Goal: Task Accomplishment & Management: Complete application form

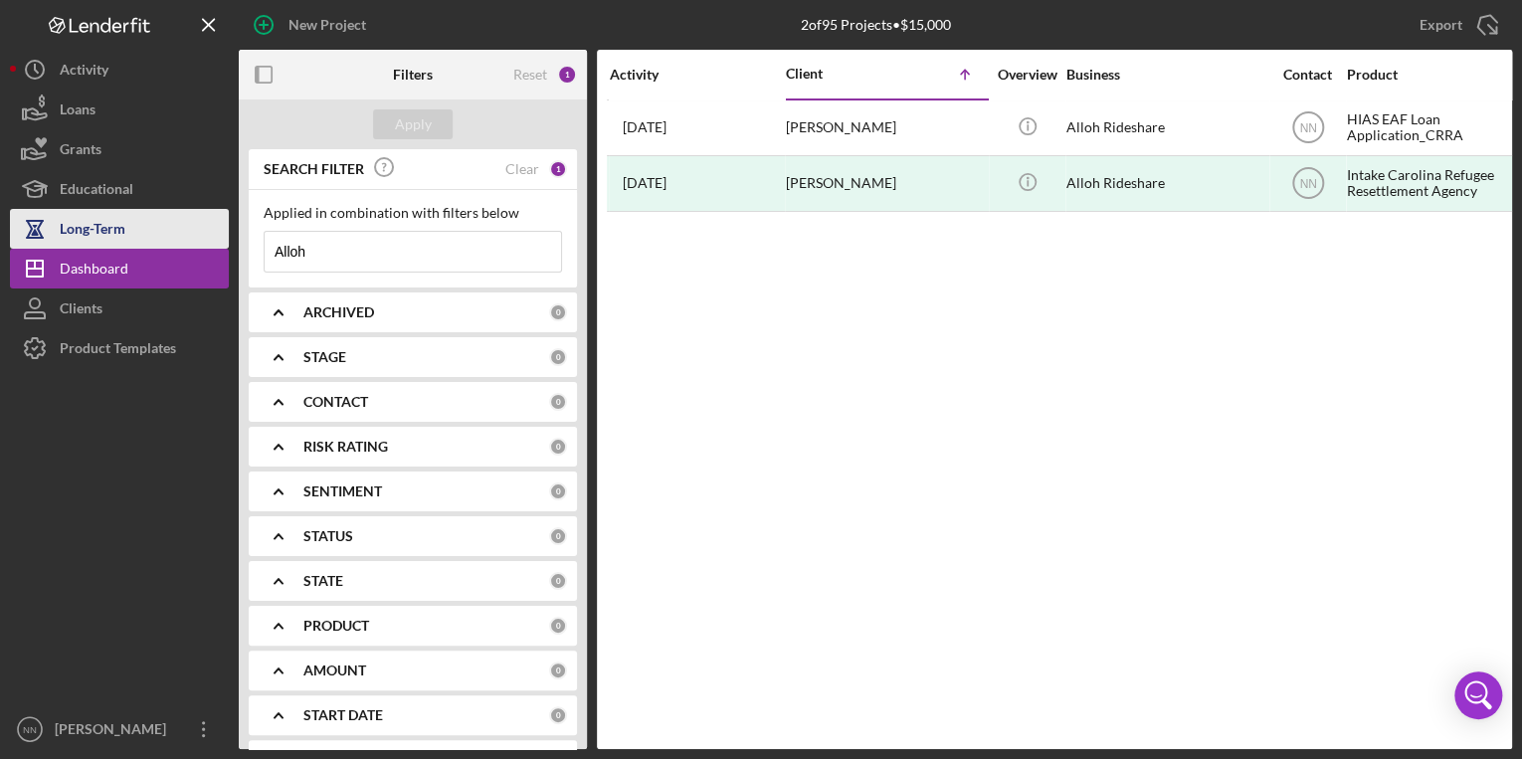
drag, startPoint x: 362, startPoint y: 246, endPoint x: 211, endPoint y: 239, distance: 151.4
click at [211, 239] on div "New Project 2 of 95 Projects • $15,000 Alloh Export Icon/Export Filters Reset 1…" at bounding box center [761, 374] width 1502 height 749
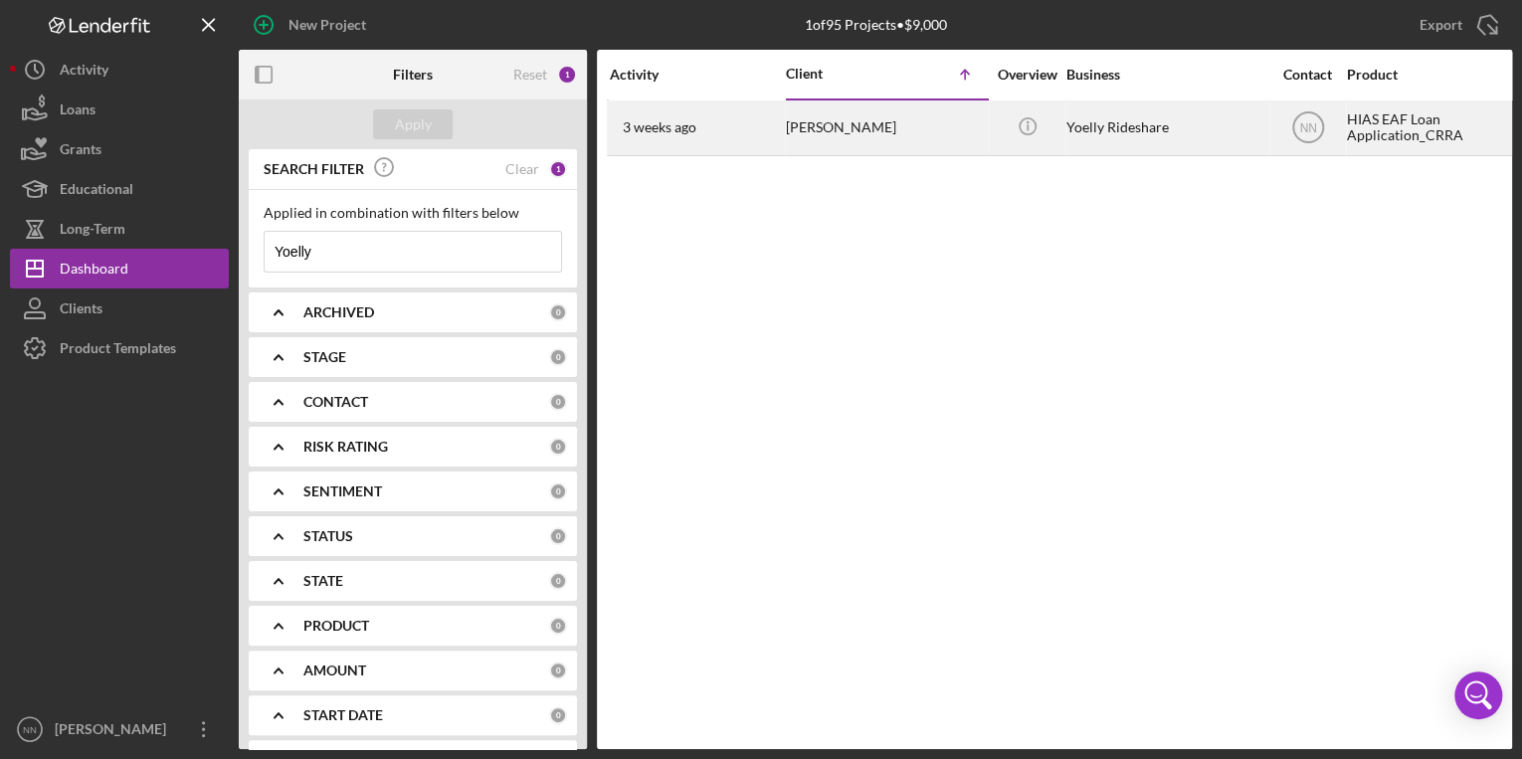
type input "Yoelly"
click at [864, 125] on div "[PERSON_NAME]" at bounding box center [885, 127] width 199 height 53
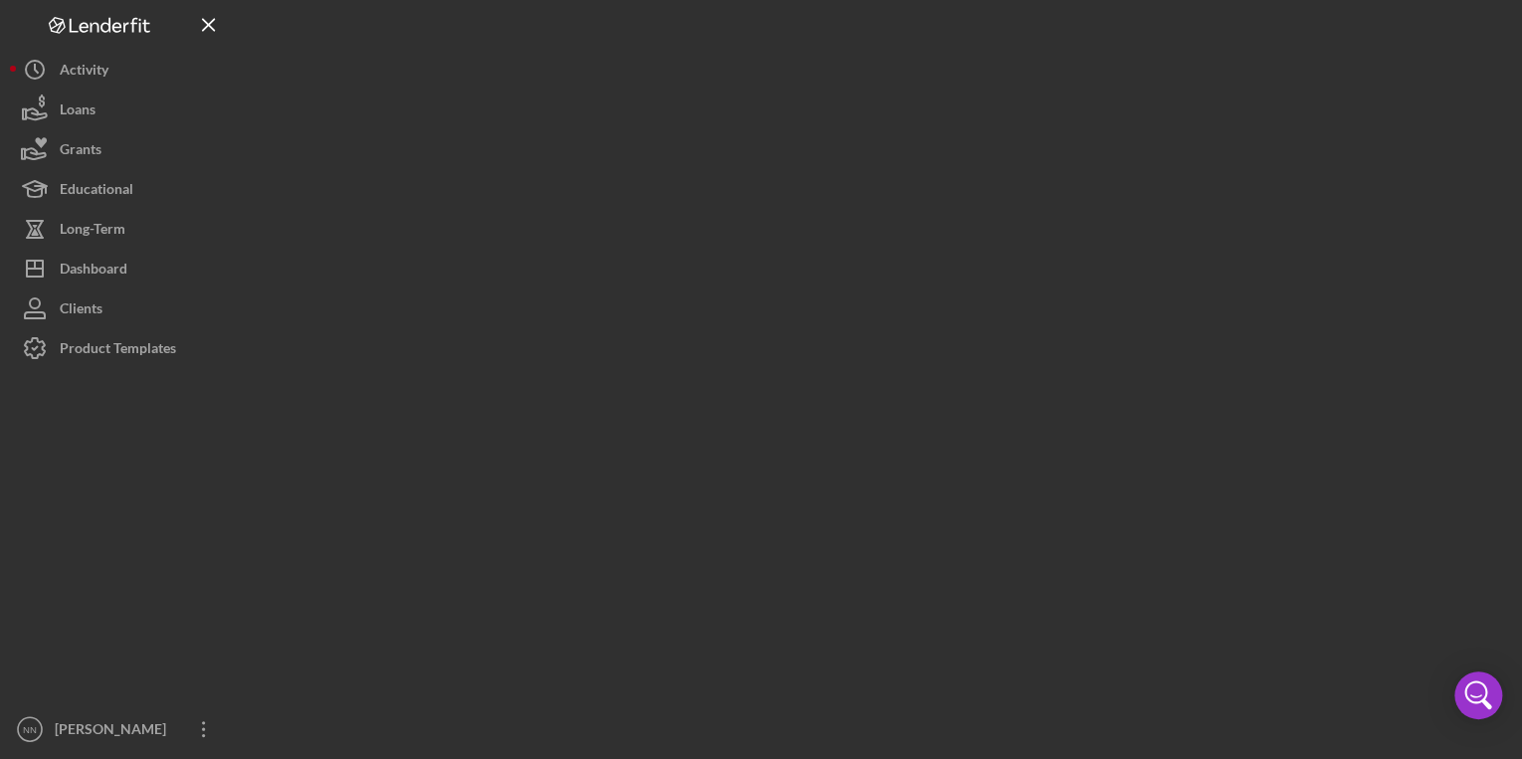
click at [864, 125] on div at bounding box center [875, 374] width 1273 height 749
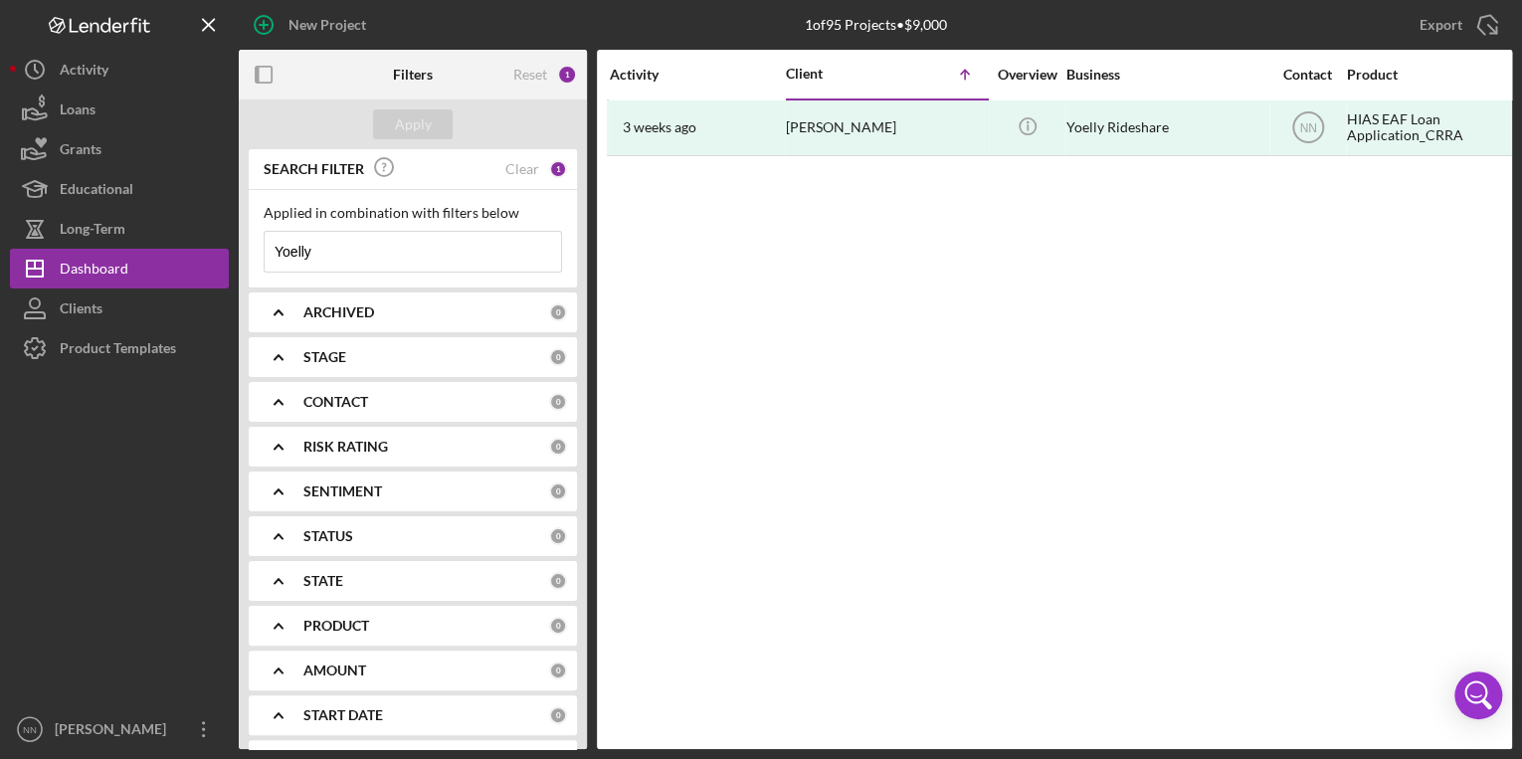
click at [963, 300] on div "Activity Client Icon/Table Sort Arrow Overview Business Contact Product Categor…" at bounding box center [1054, 399] width 915 height 699
click at [131, 82] on button "Icon/History Activity" at bounding box center [119, 70] width 219 height 40
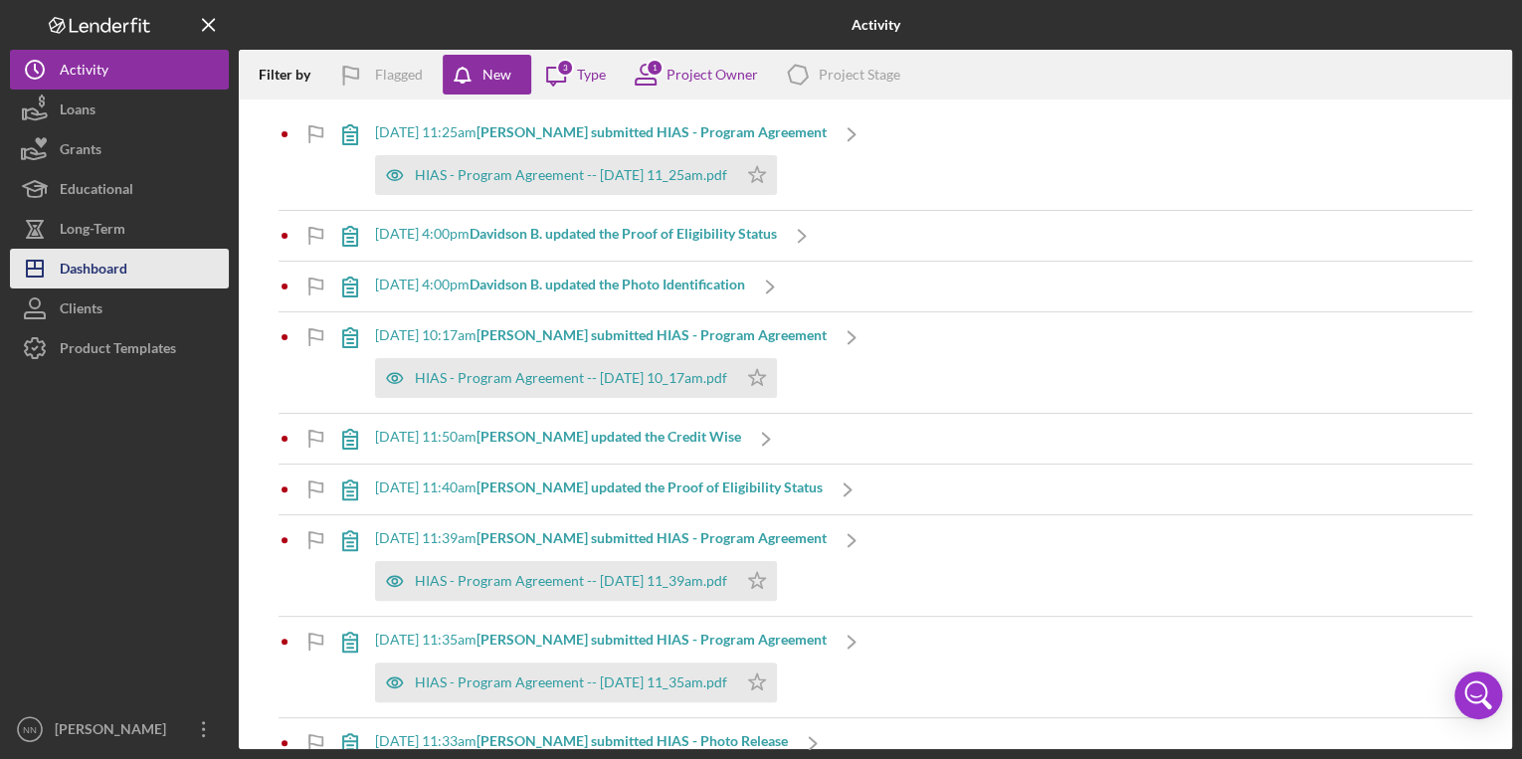
click at [152, 267] on button "Icon/Dashboard Dashboard" at bounding box center [119, 269] width 219 height 40
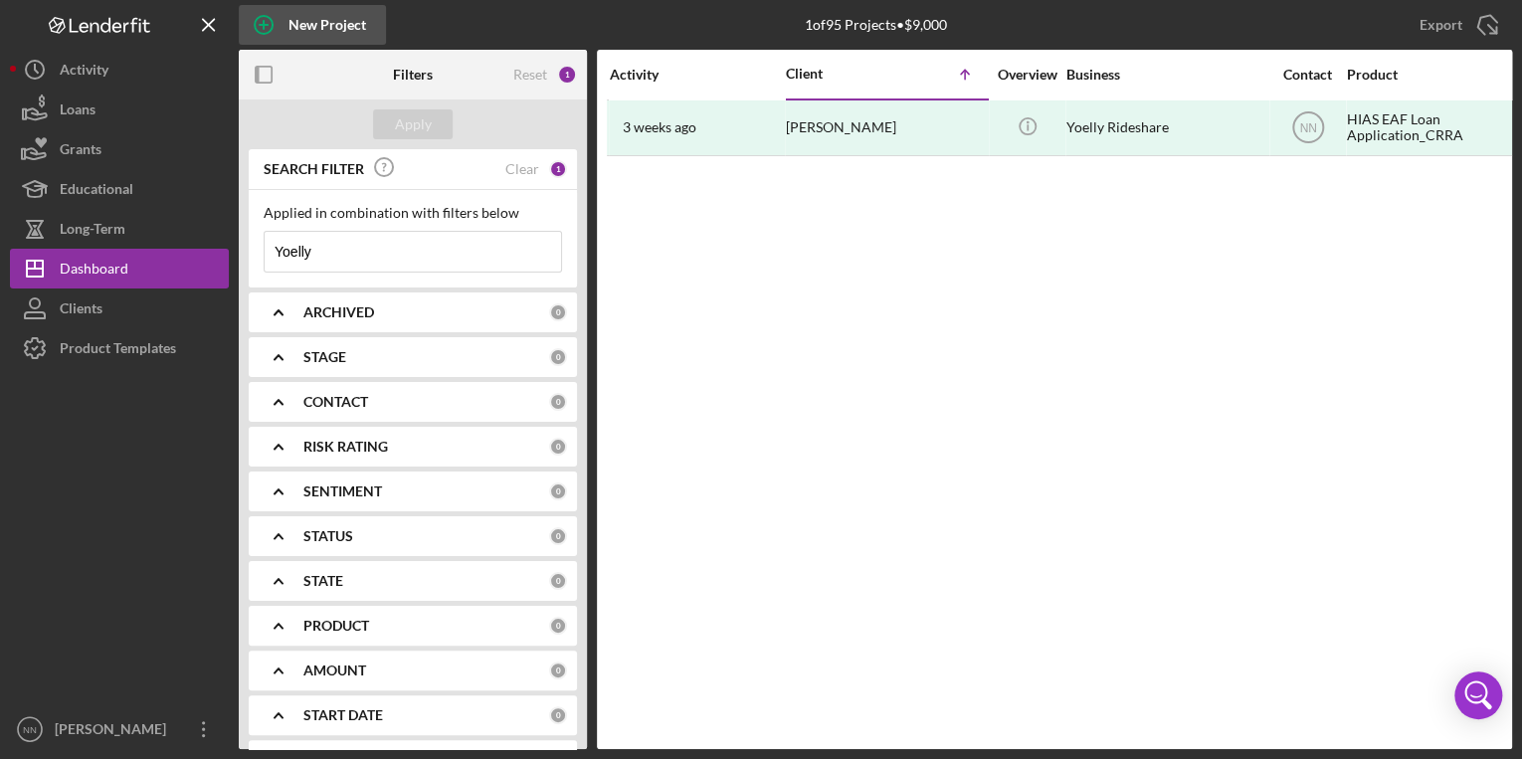
click at [312, 14] on div "New Project" at bounding box center [328, 25] width 78 height 40
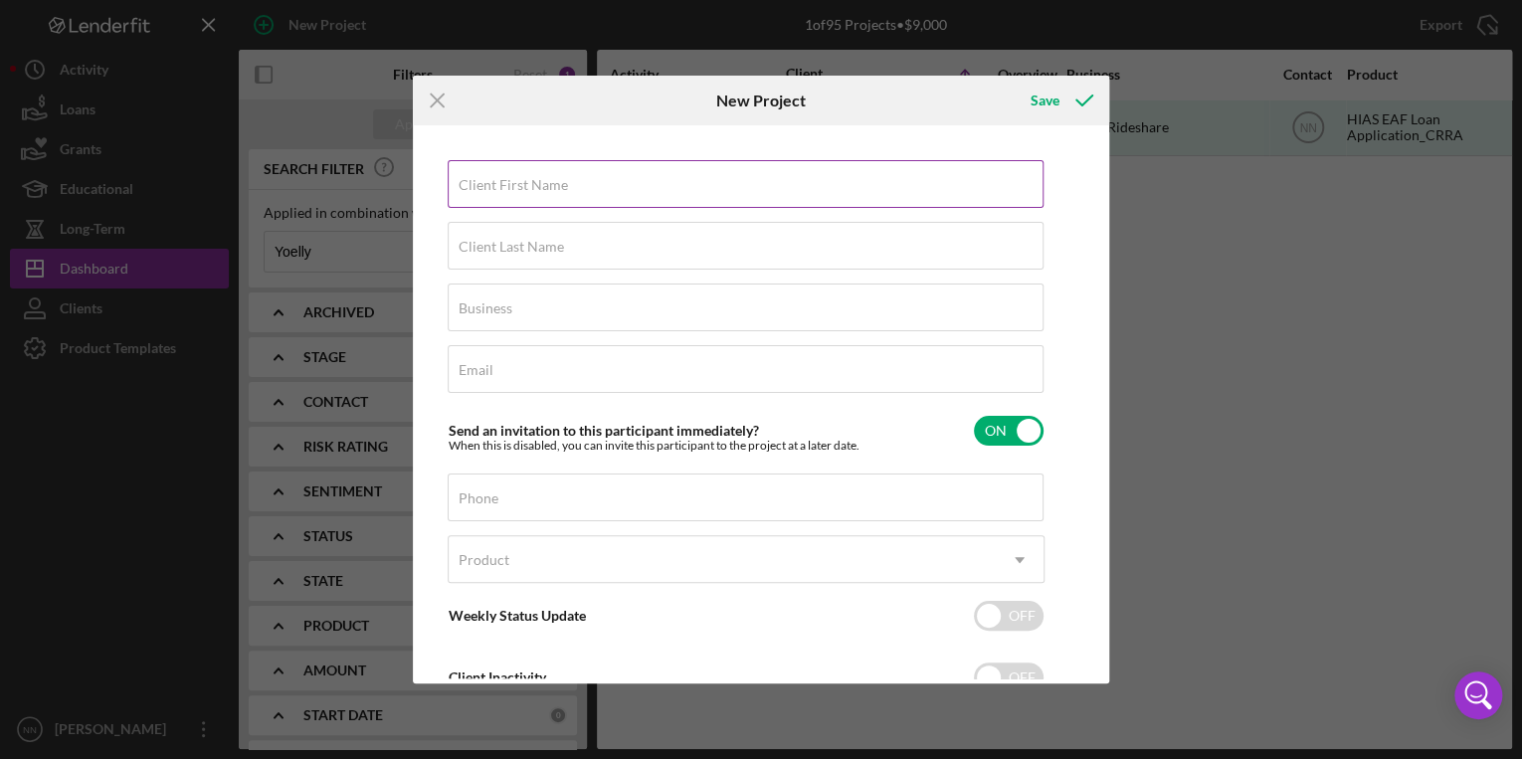
click at [498, 187] on label "Client First Name" at bounding box center [513, 185] width 109 height 16
click at [498, 187] on input "Client First Name" at bounding box center [746, 184] width 596 height 48
type input "Yoelly"
click at [534, 238] on div "Client Last Name Required" at bounding box center [746, 247] width 597 height 50
type input "Paz"
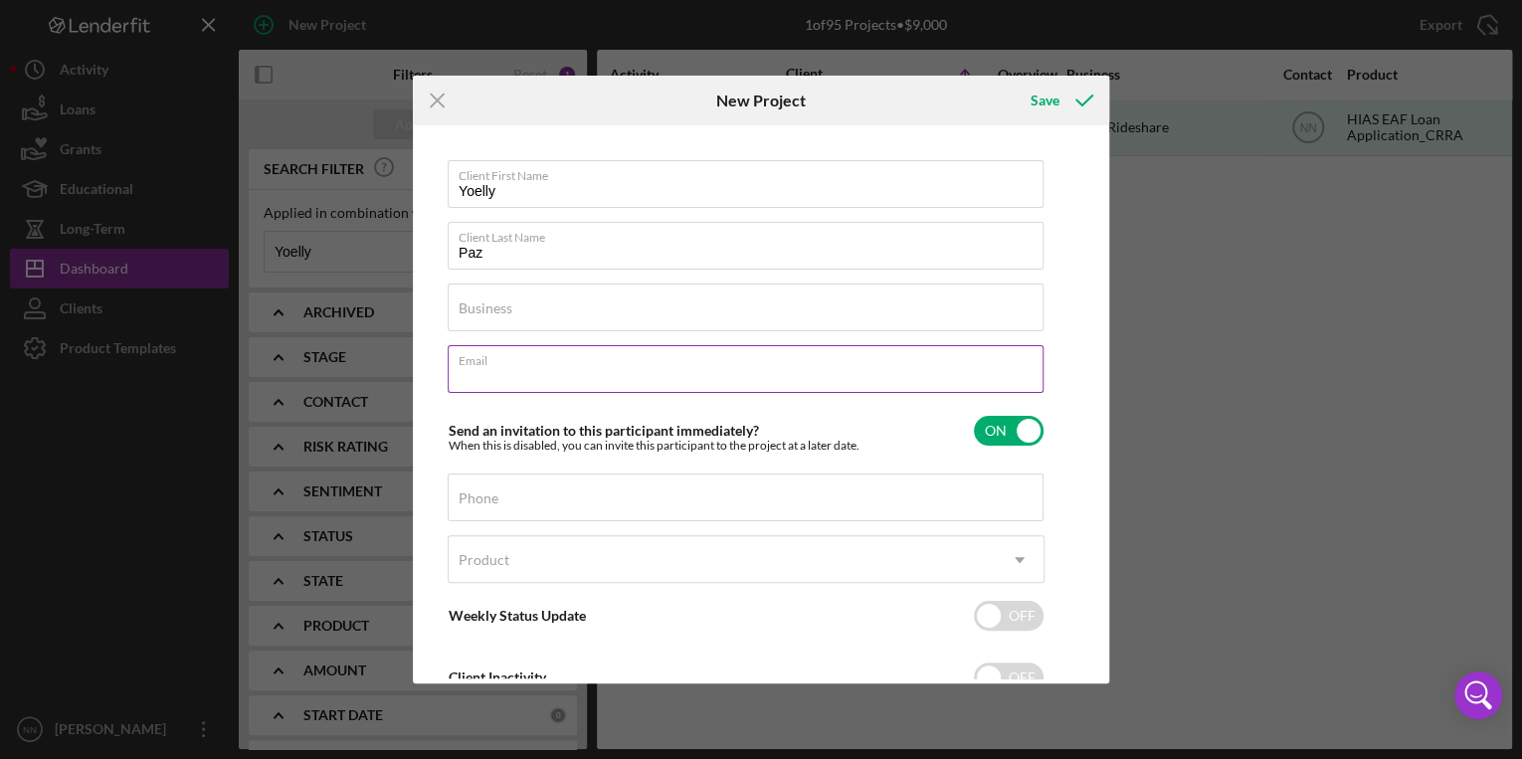
click at [671, 375] on input "Email" at bounding box center [746, 369] width 596 height 48
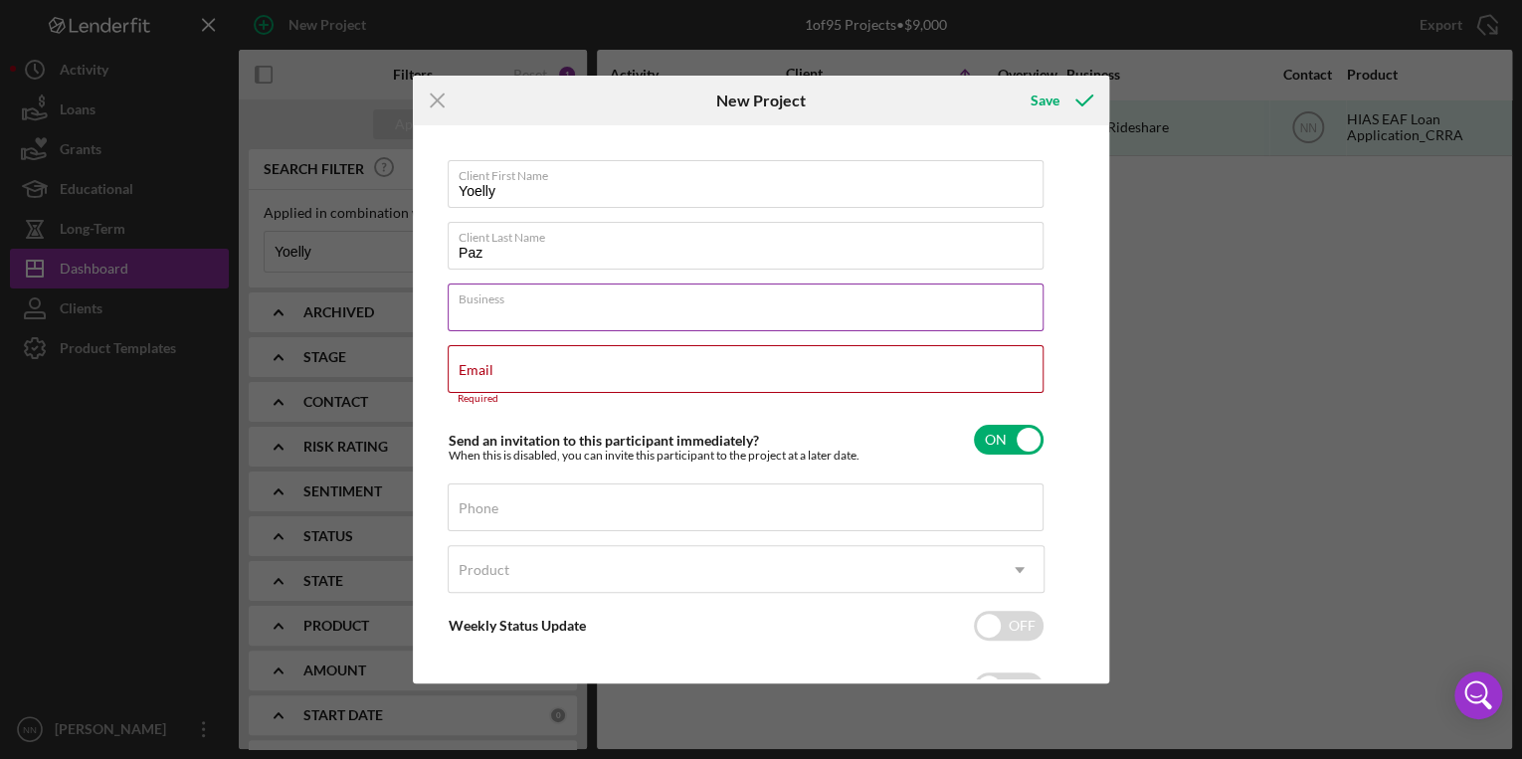
click at [606, 314] on input "Business" at bounding box center [746, 308] width 596 height 48
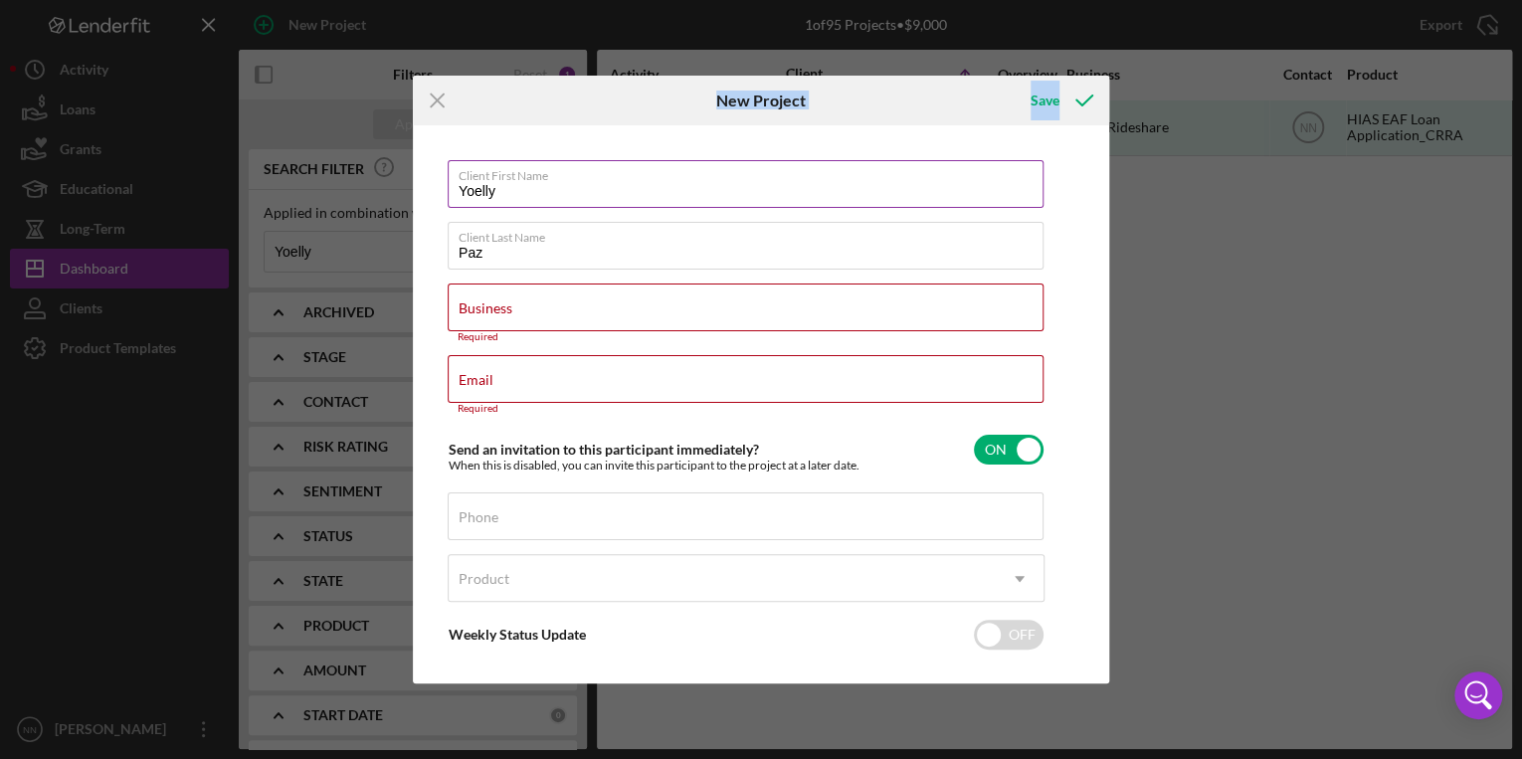
drag, startPoint x: 712, startPoint y: 101, endPoint x: 748, endPoint y: 204, distance: 108.6
click at [748, 204] on form "Icon/Menu Close New Project Save Client First Name Yoelly Client Last Name Paz …" at bounding box center [761, 379] width 696 height 607
click at [444, 102] on icon "Icon/Menu Close" at bounding box center [438, 101] width 50 height 50
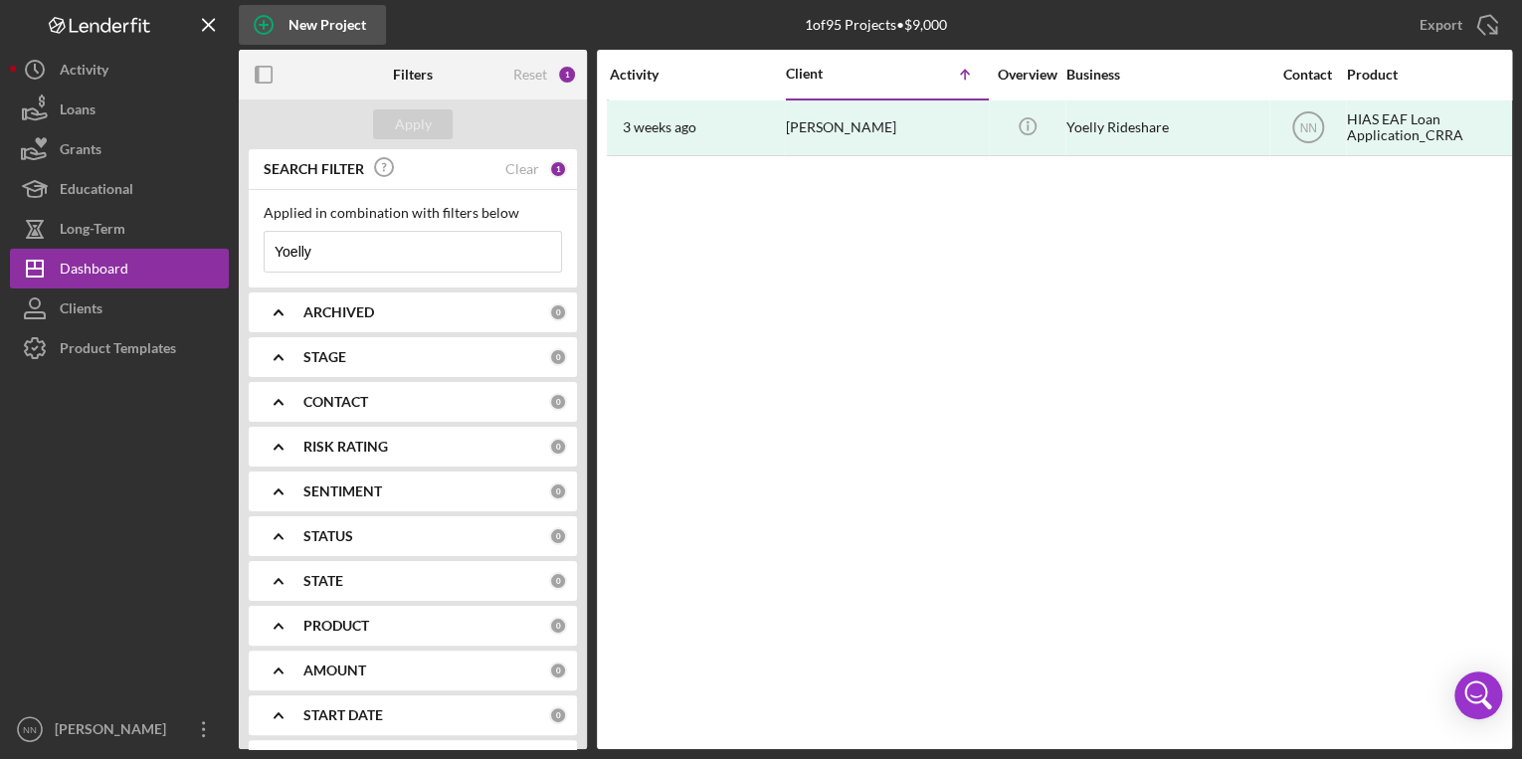
click at [341, 28] on div "New Project" at bounding box center [328, 25] width 78 height 40
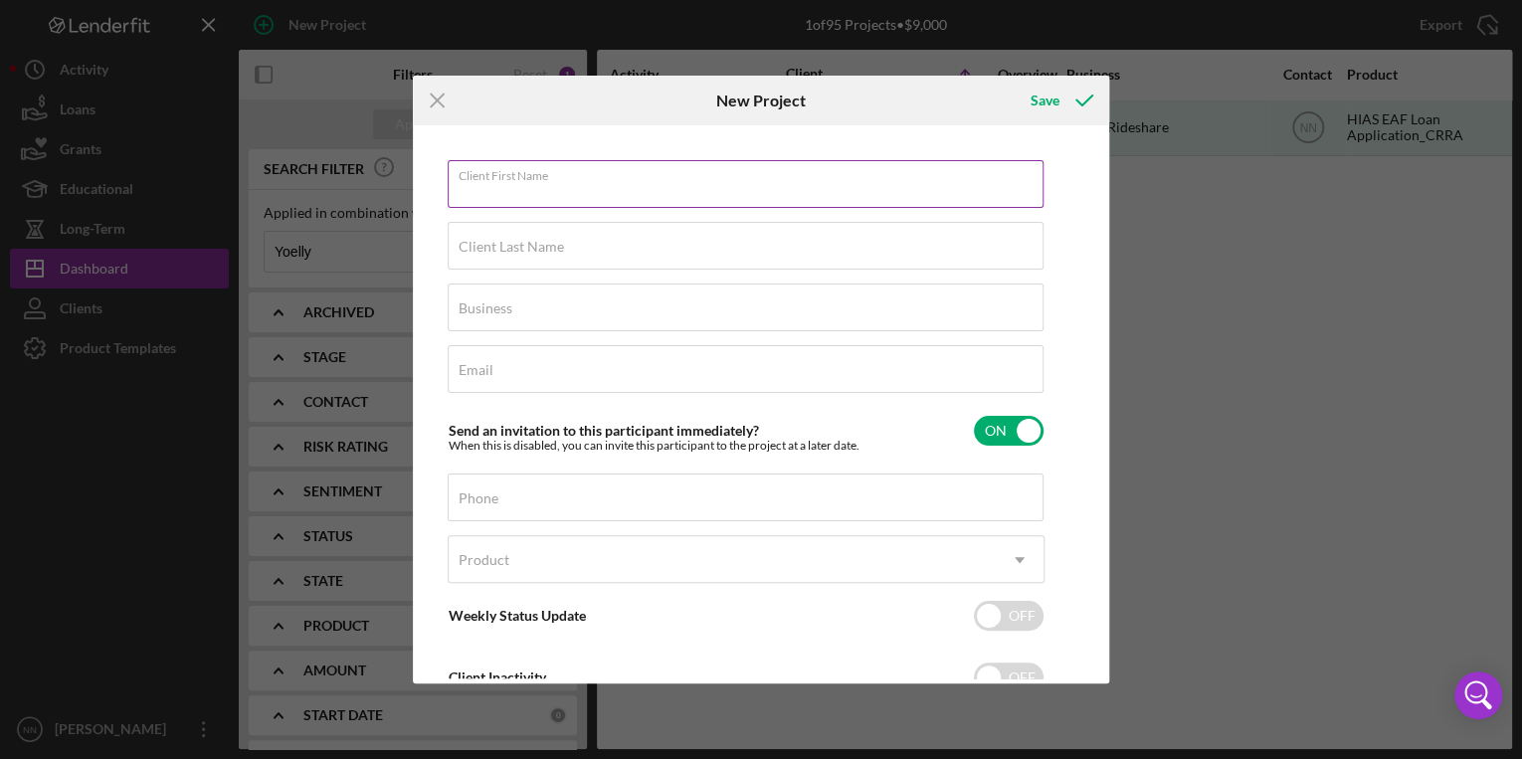
click at [699, 201] on input "Client First Name" at bounding box center [746, 184] width 596 height 48
type input "Yoelly"
type input "Paz"
click at [634, 372] on input "Email" at bounding box center [746, 369] width 596 height 48
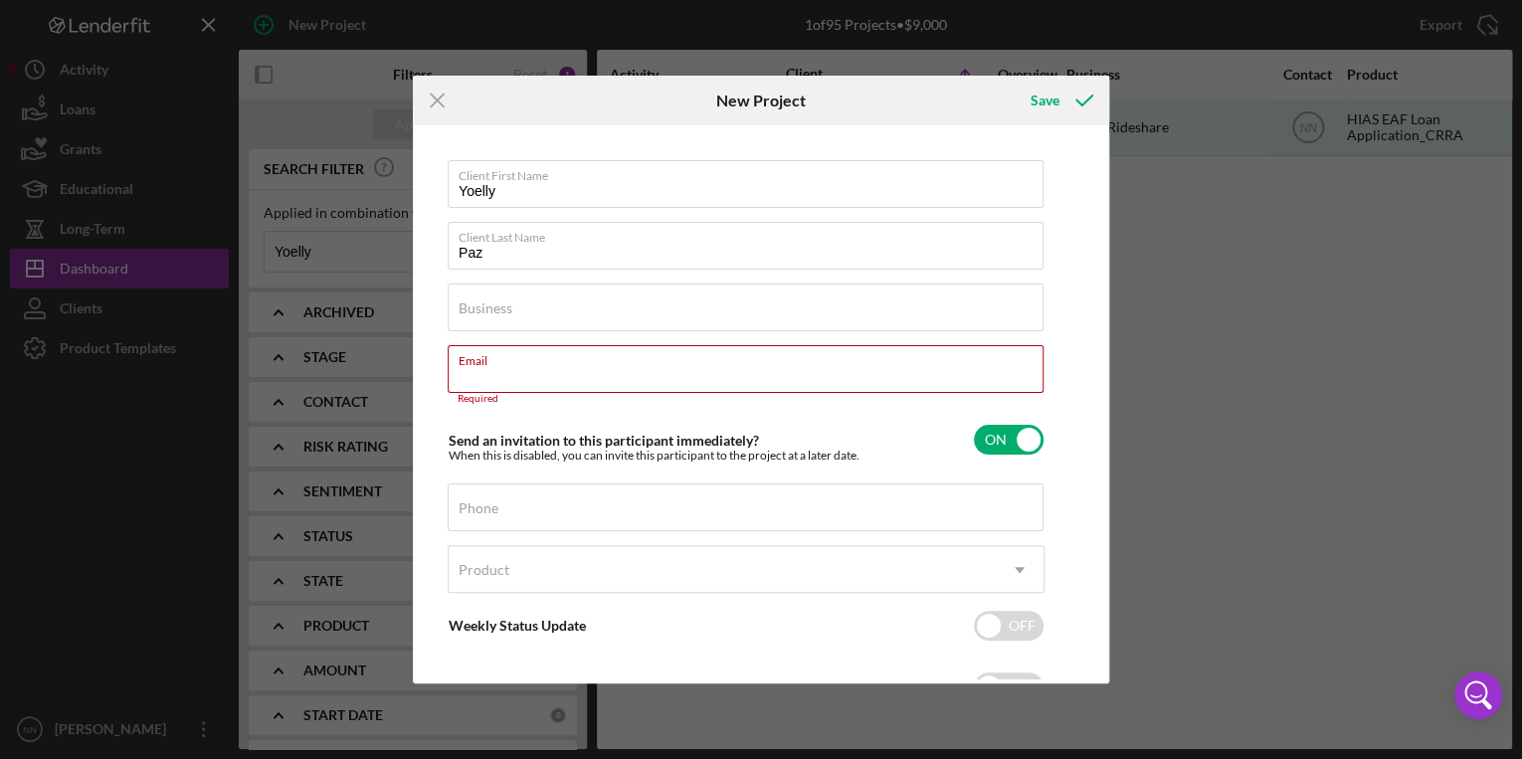
paste input "verenissepaz98@gmail.com"
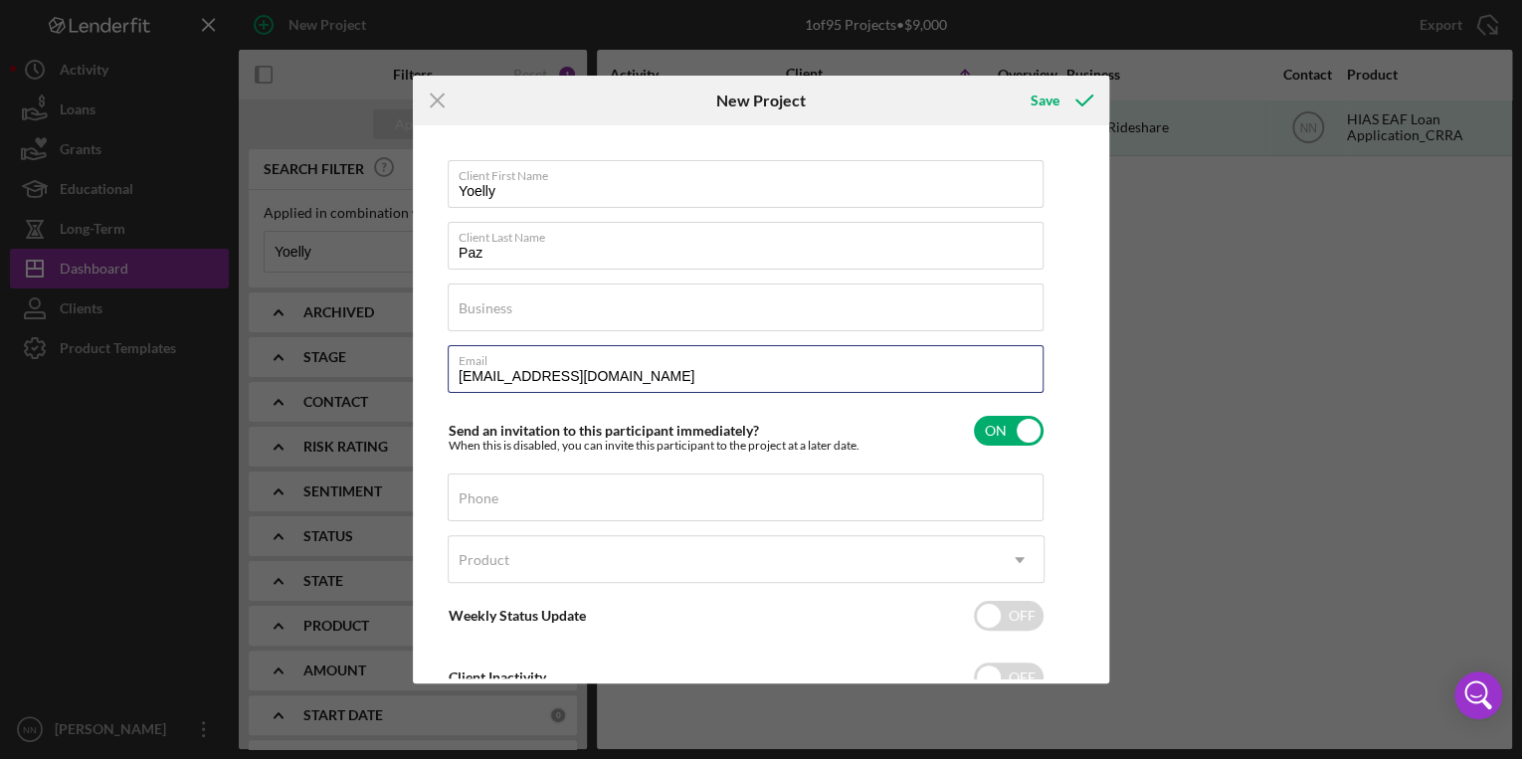
type input "verenissepaz98@gmail.com"
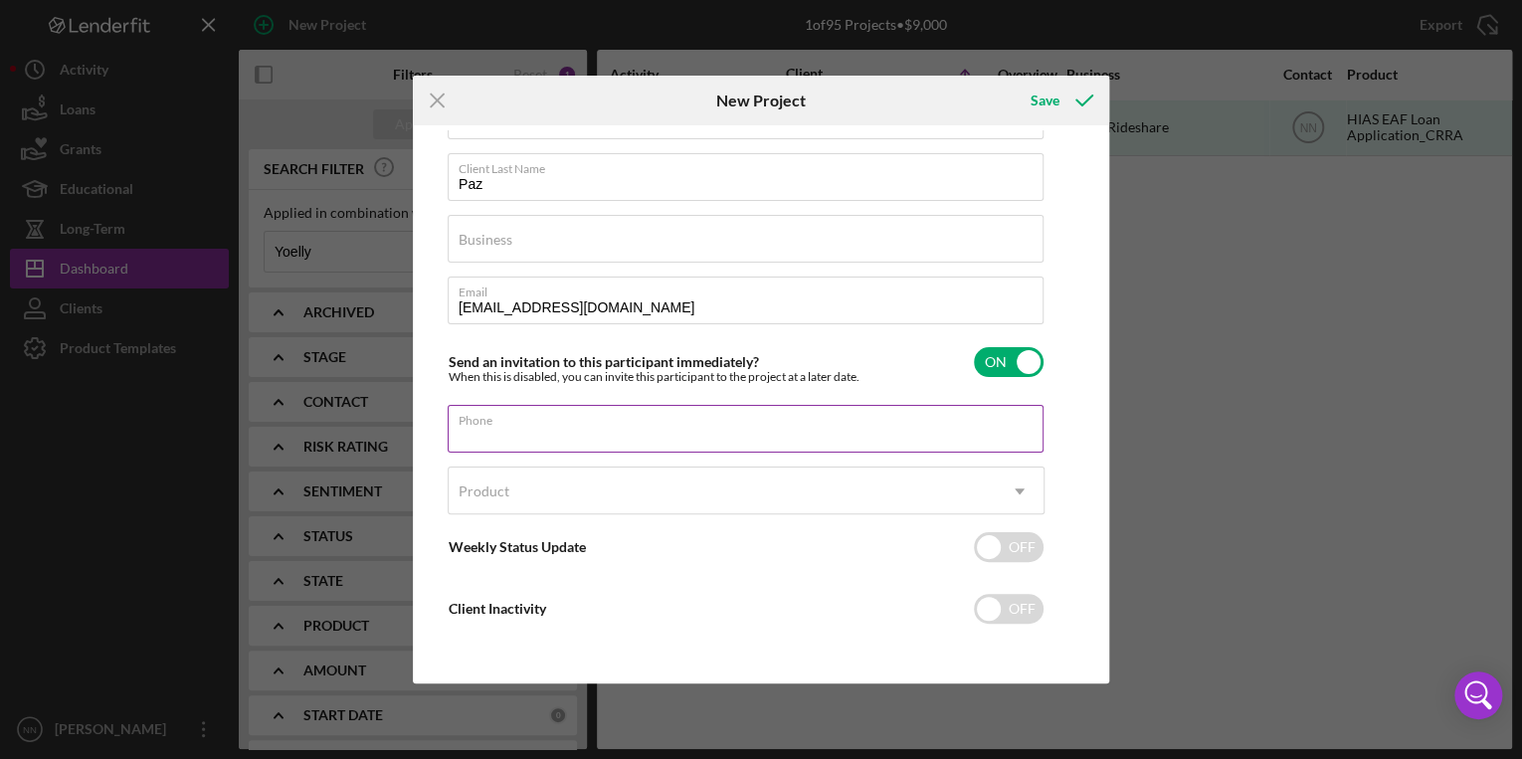
click at [749, 450] on input "Phone" at bounding box center [746, 429] width 596 height 48
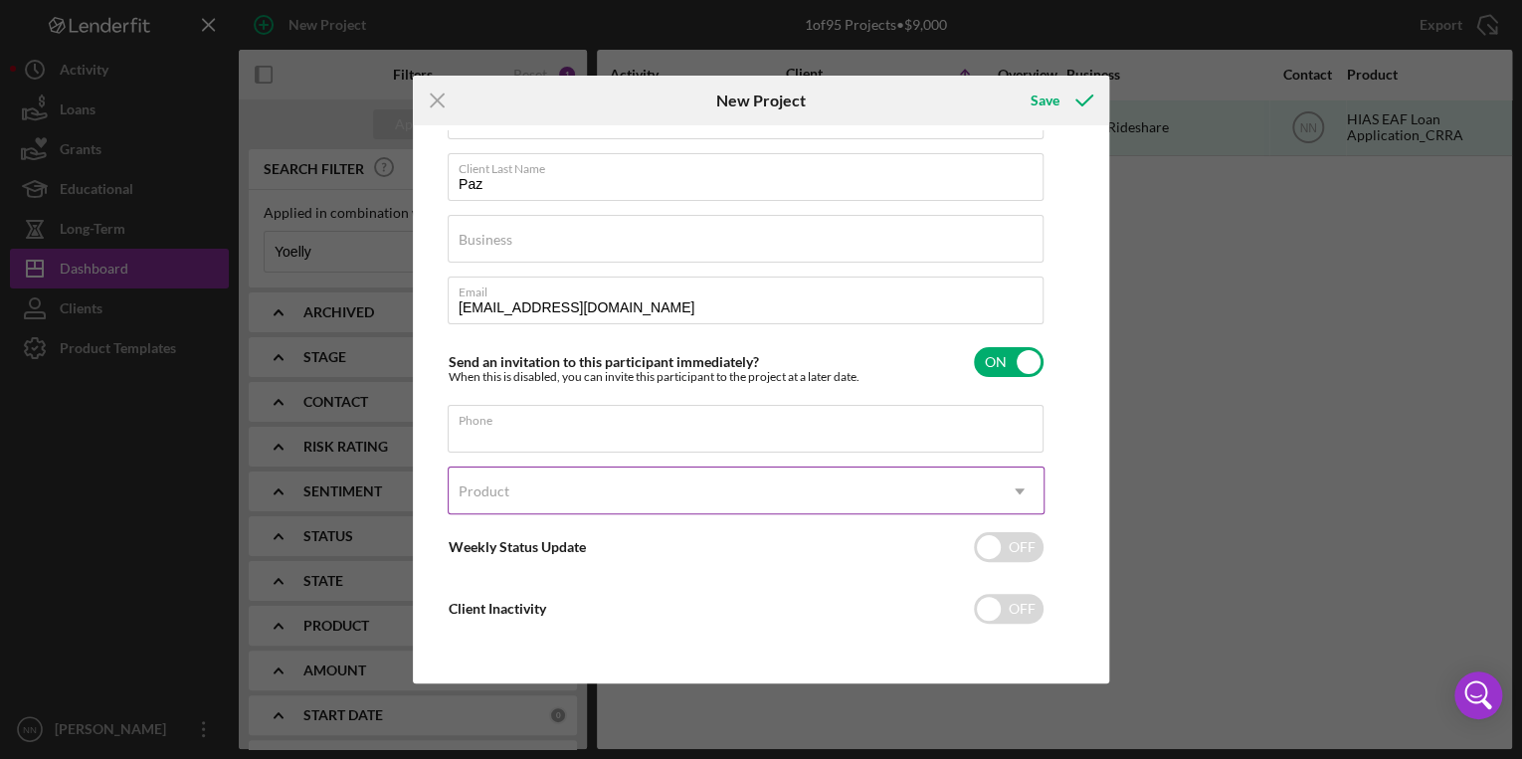
click at [837, 506] on div "Product" at bounding box center [722, 492] width 547 height 46
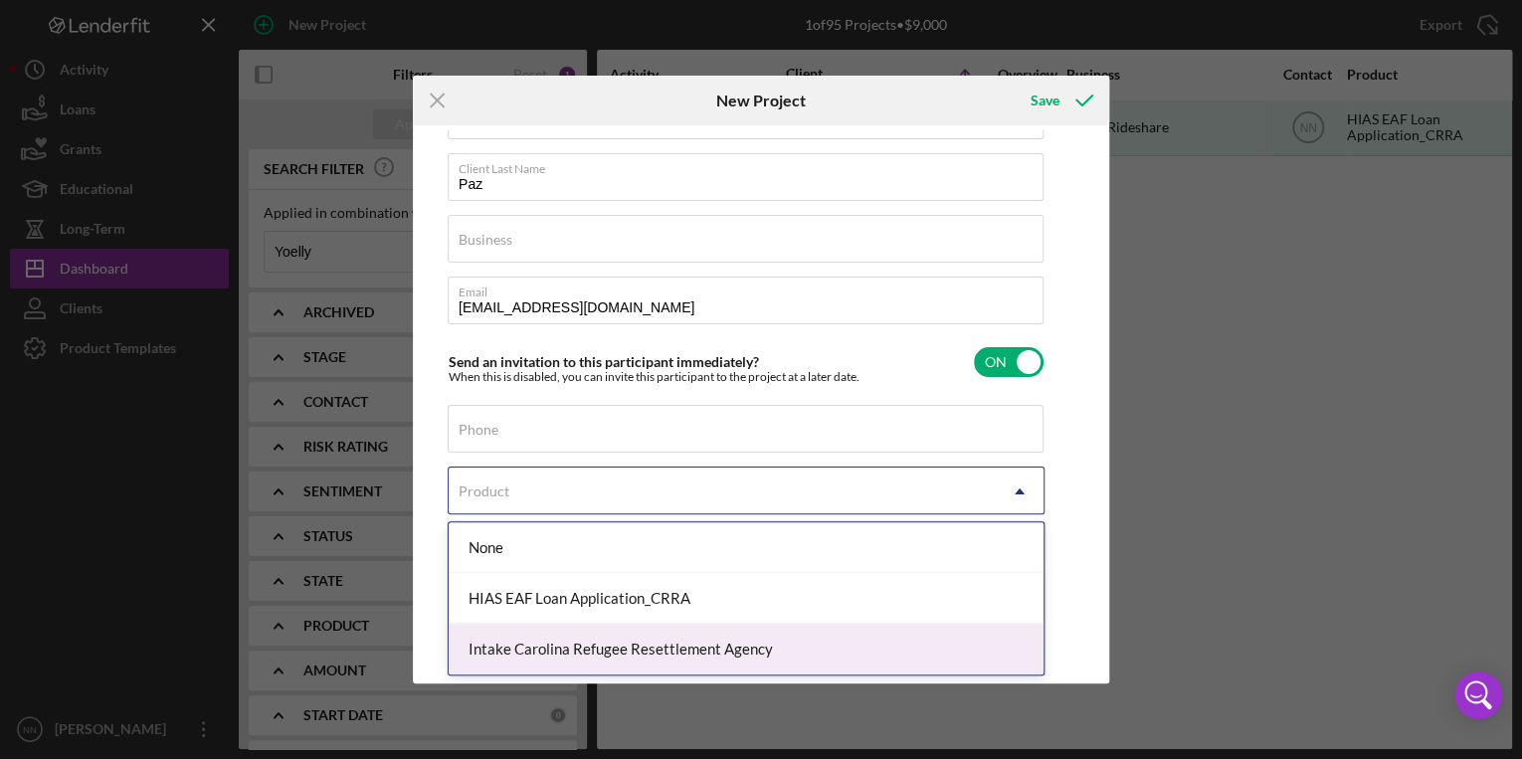
click at [801, 634] on div "Intake Carolina Refugee Resettlement Agency" at bounding box center [746, 649] width 595 height 51
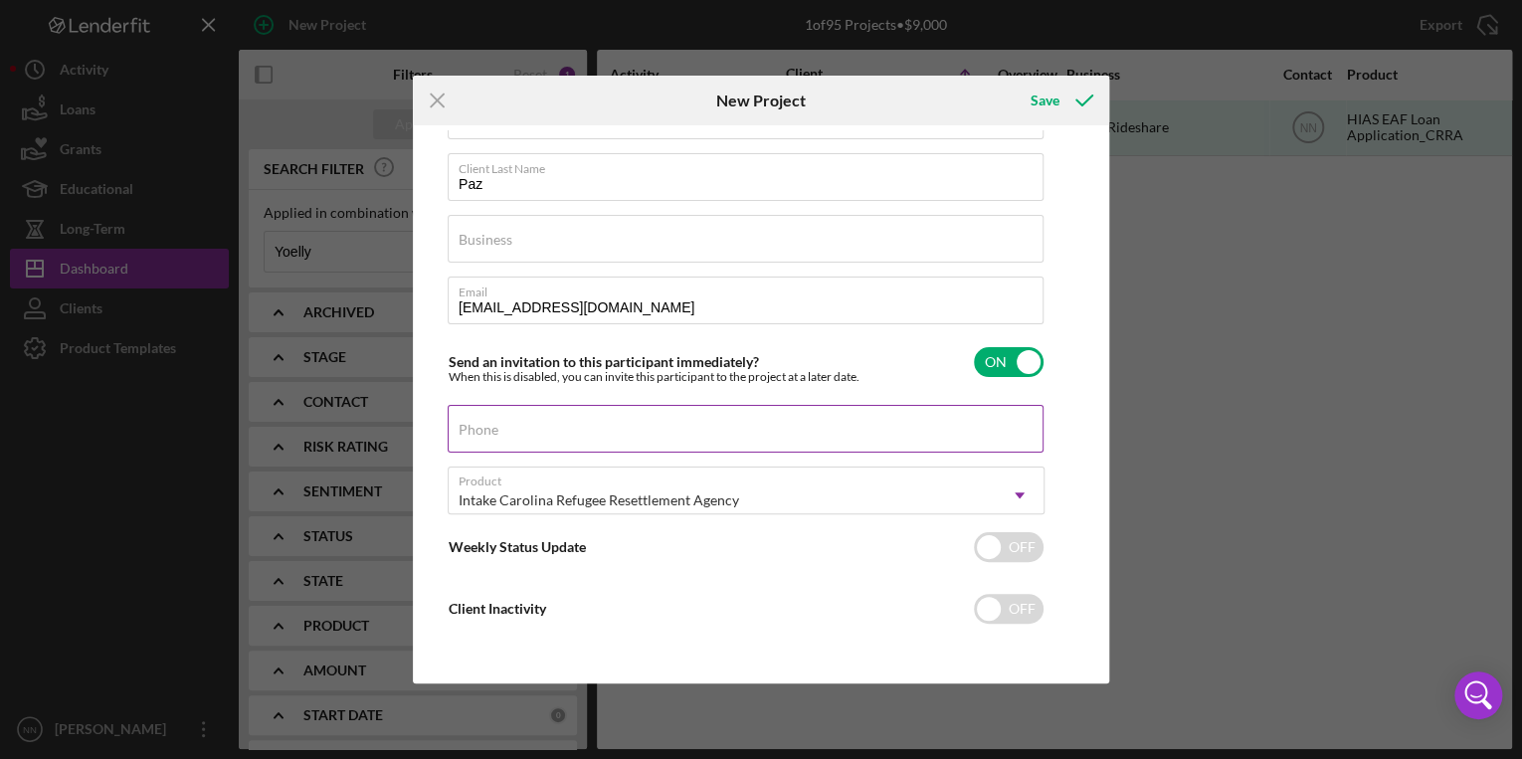
click at [581, 418] on div "Phone" at bounding box center [746, 430] width 597 height 50
type input "(704) 420-9941"
click at [1083, 96] on icon "submit" at bounding box center [1085, 101] width 50 height 50
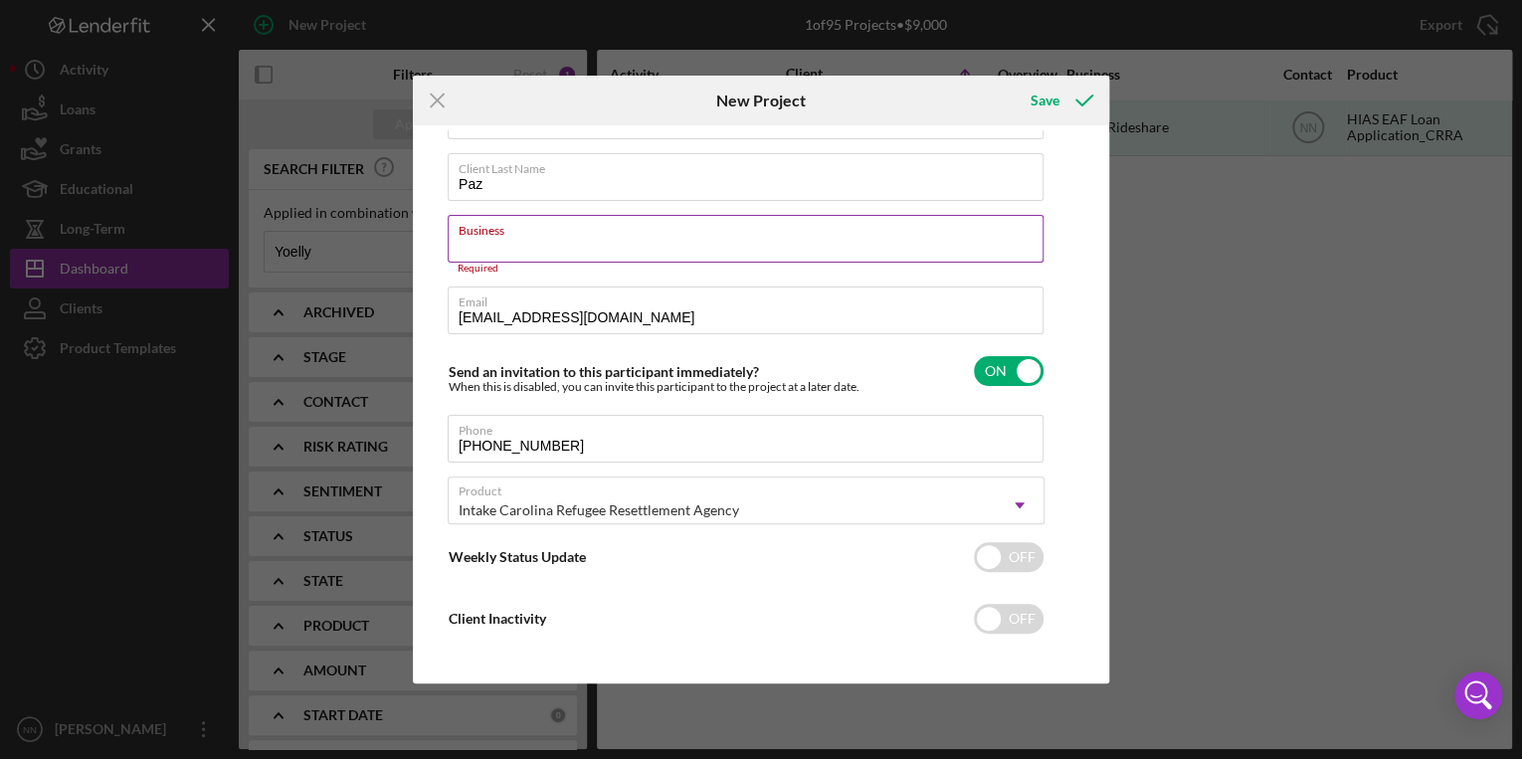
click at [803, 257] on input "Business" at bounding box center [746, 239] width 596 height 48
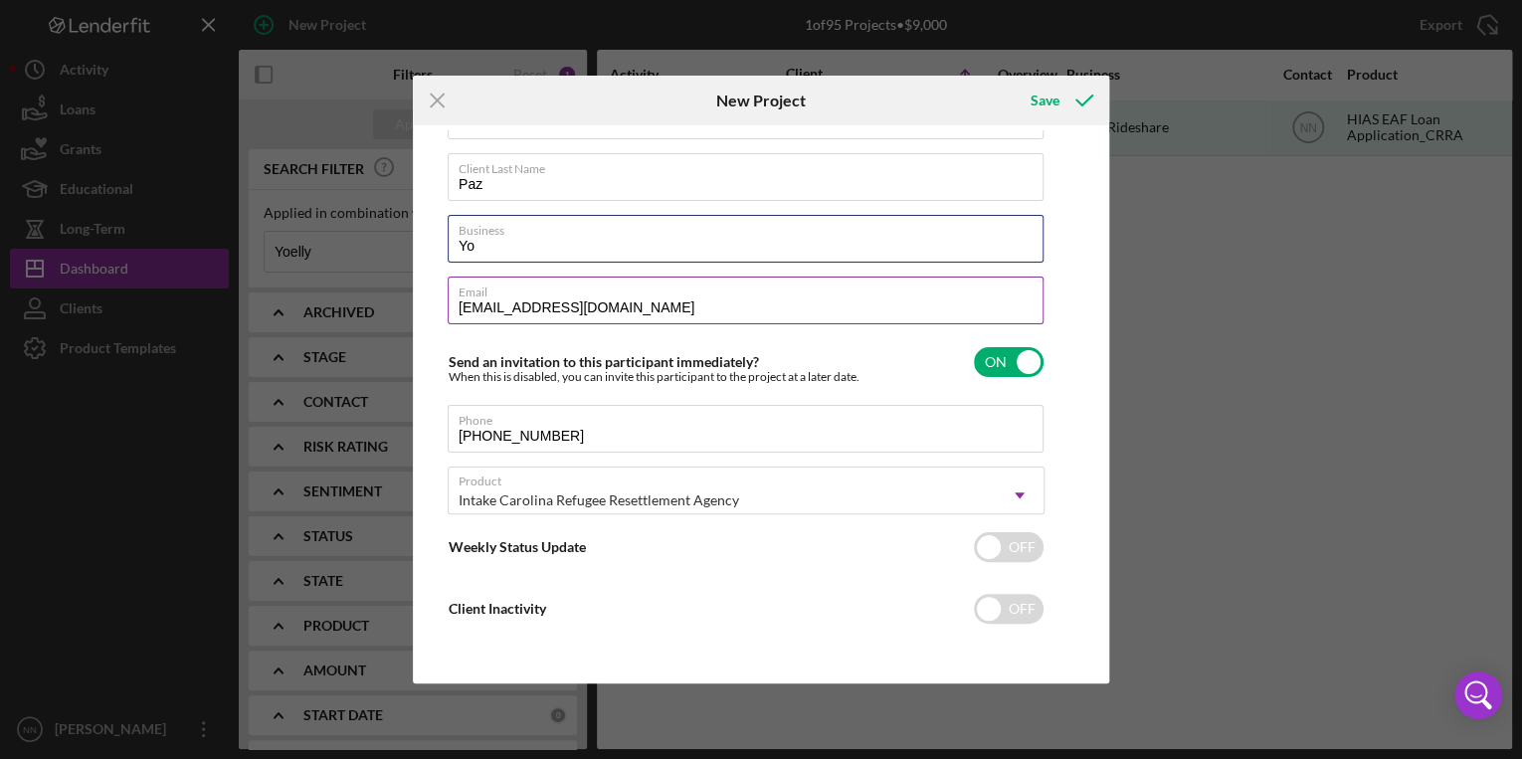
type input "Yoelly Rideshare"
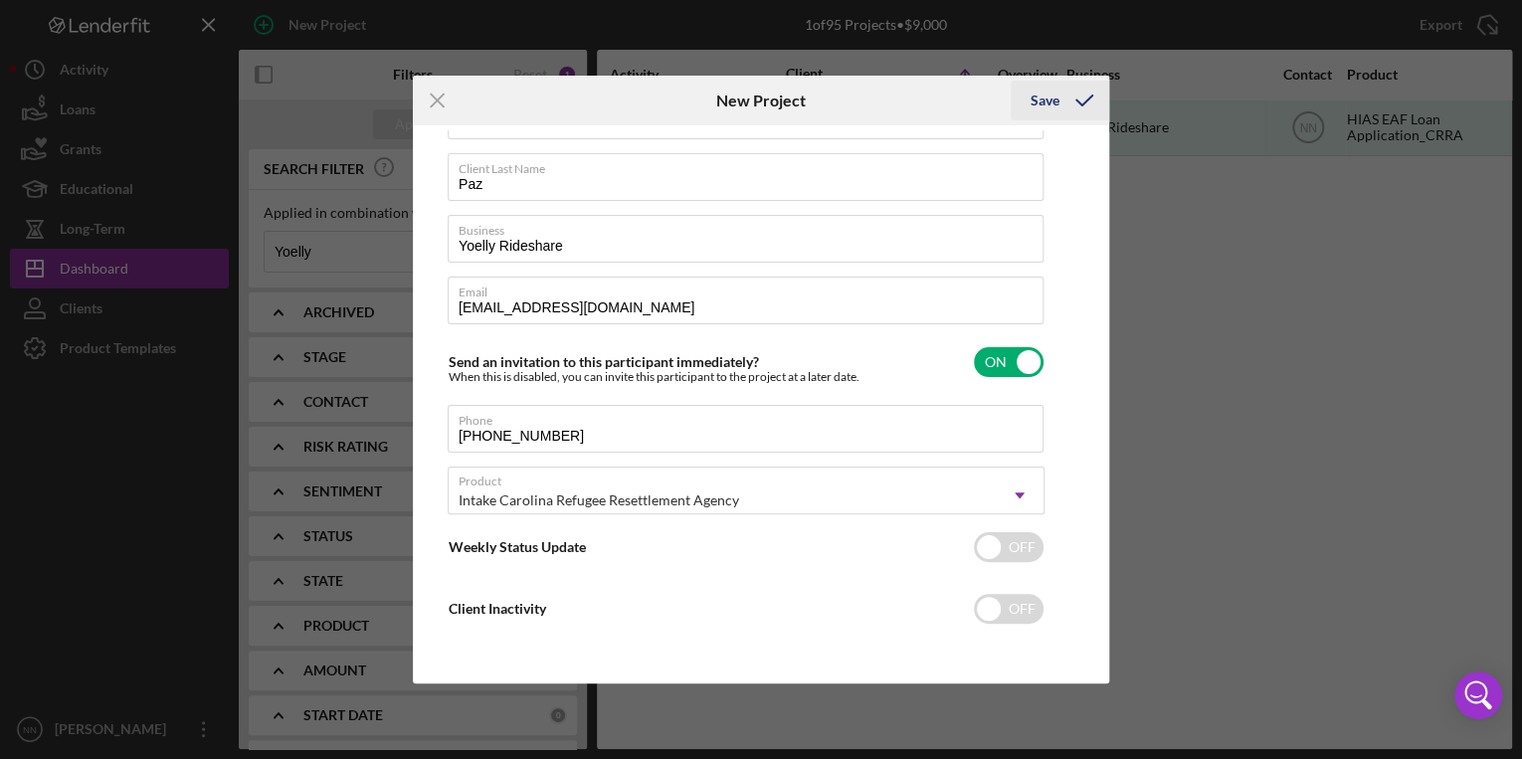
click at [1052, 105] on div "Save" at bounding box center [1045, 101] width 29 height 40
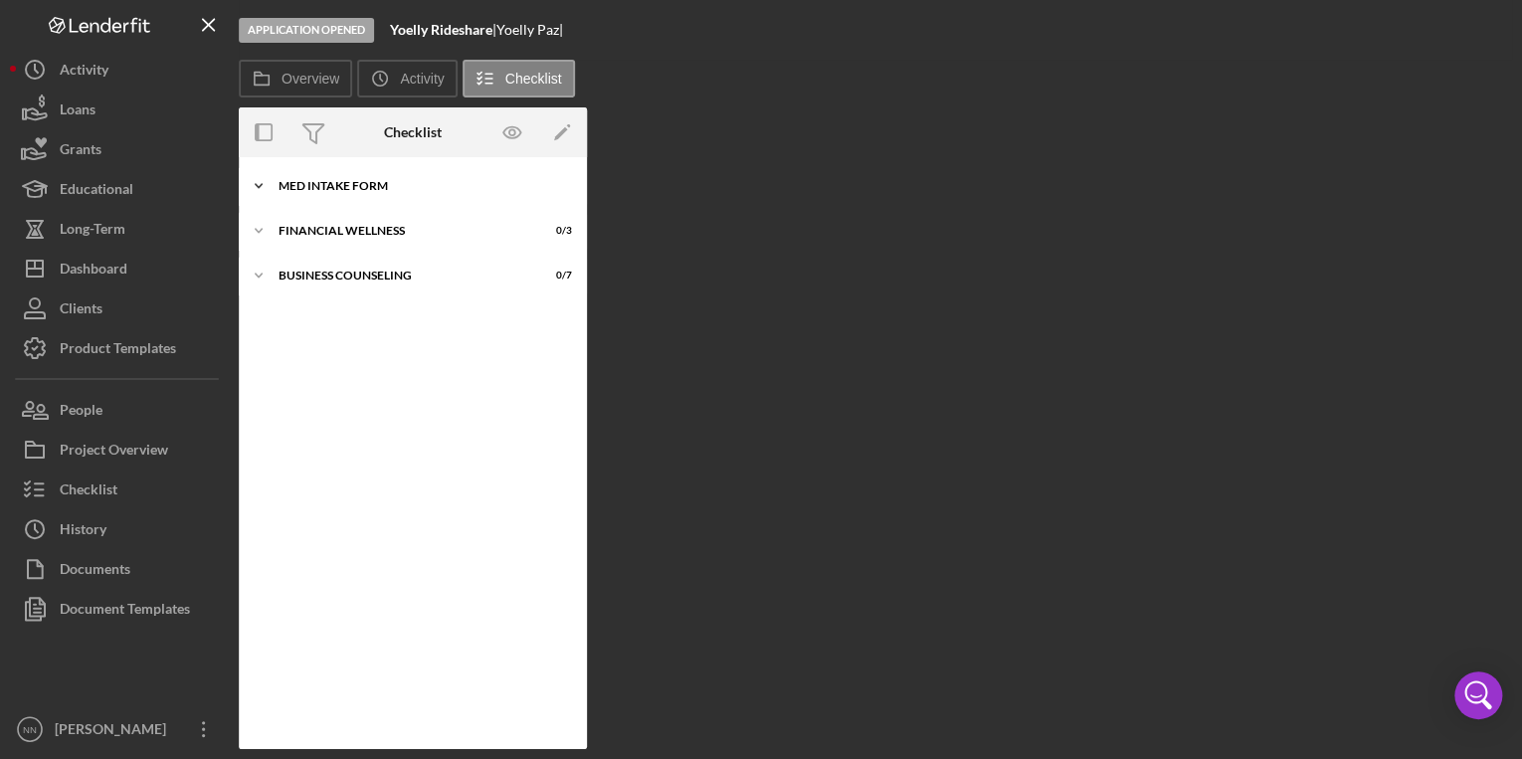
click at [390, 173] on div "Icon/Expander MED Intake Form 0 / 10" at bounding box center [413, 186] width 348 height 40
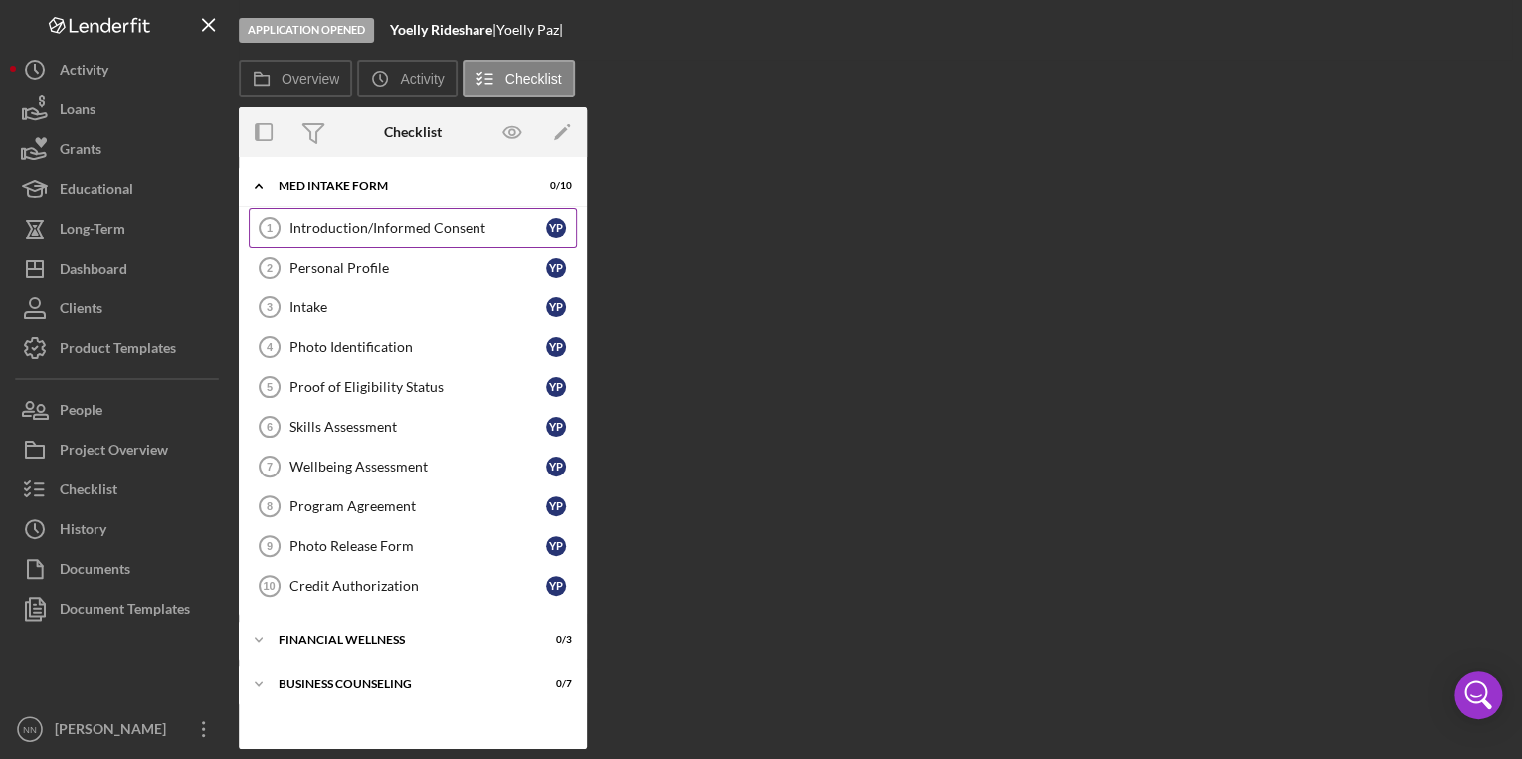
click at [392, 225] on div "Introduction/Informed Consent" at bounding box center [418, 228] width 257 height 16
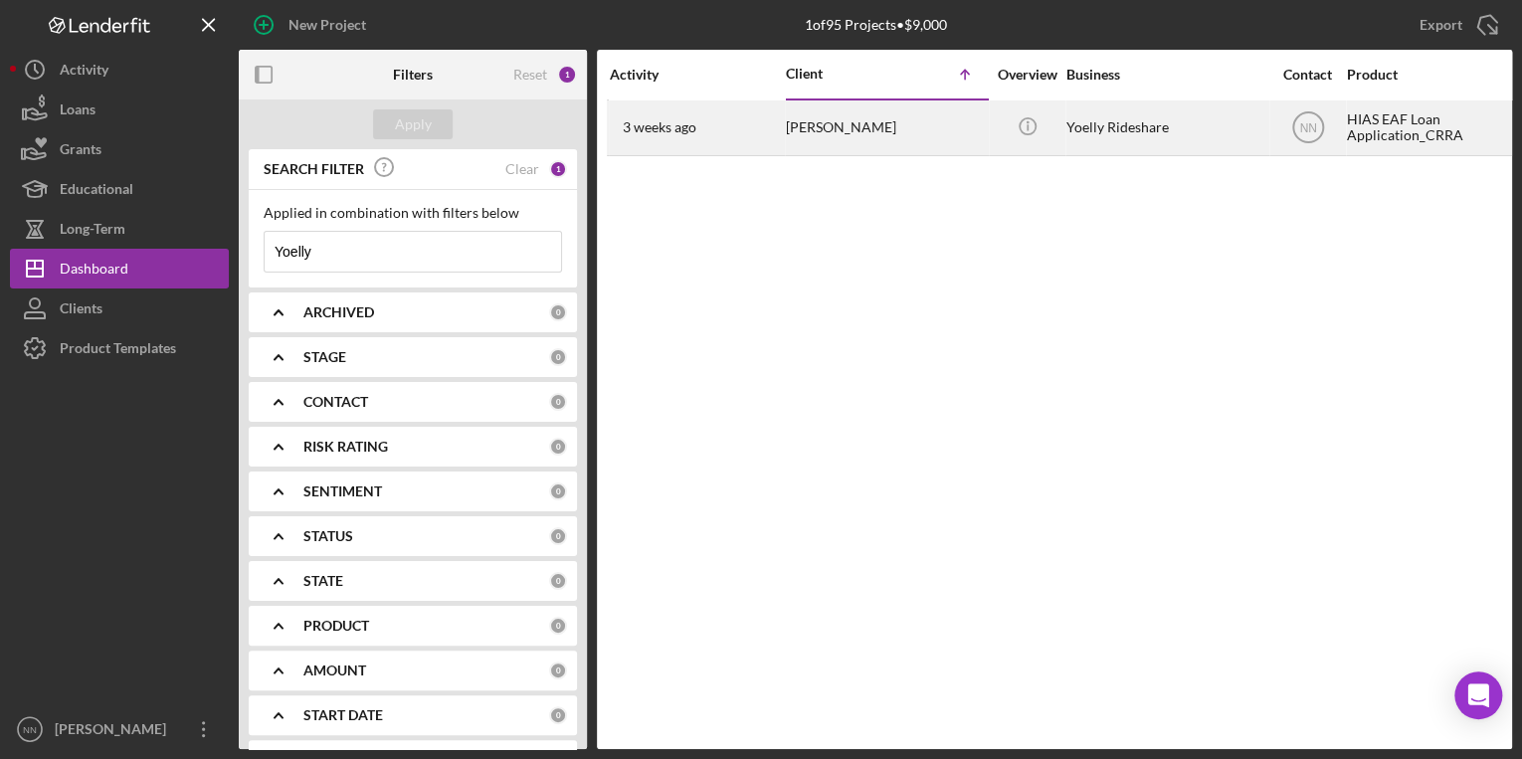
click at [828, 131] on div "[PERSON_NAME]" at bounding box center [885, 127] width 199 height 53
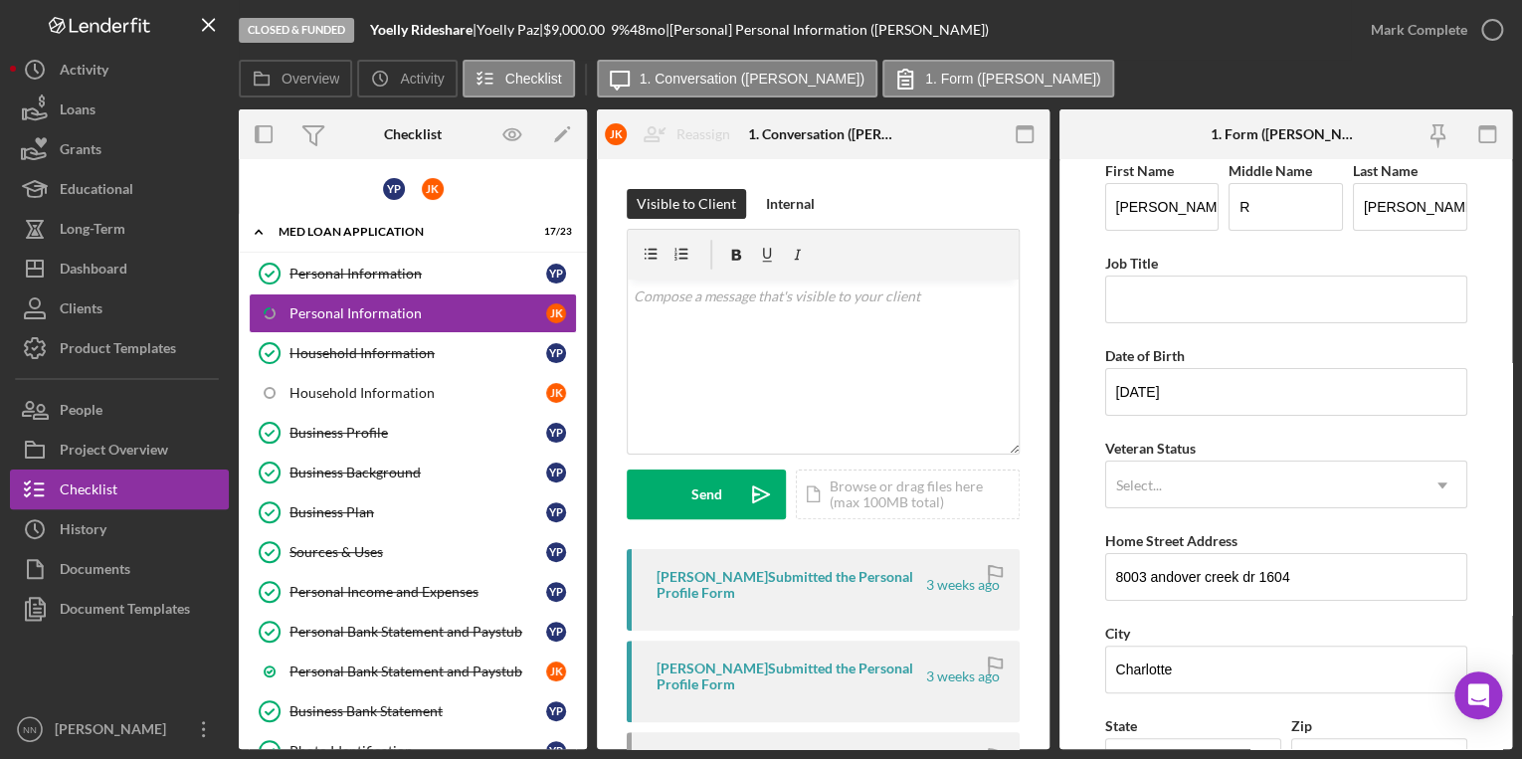
scroll to position [16, 0]
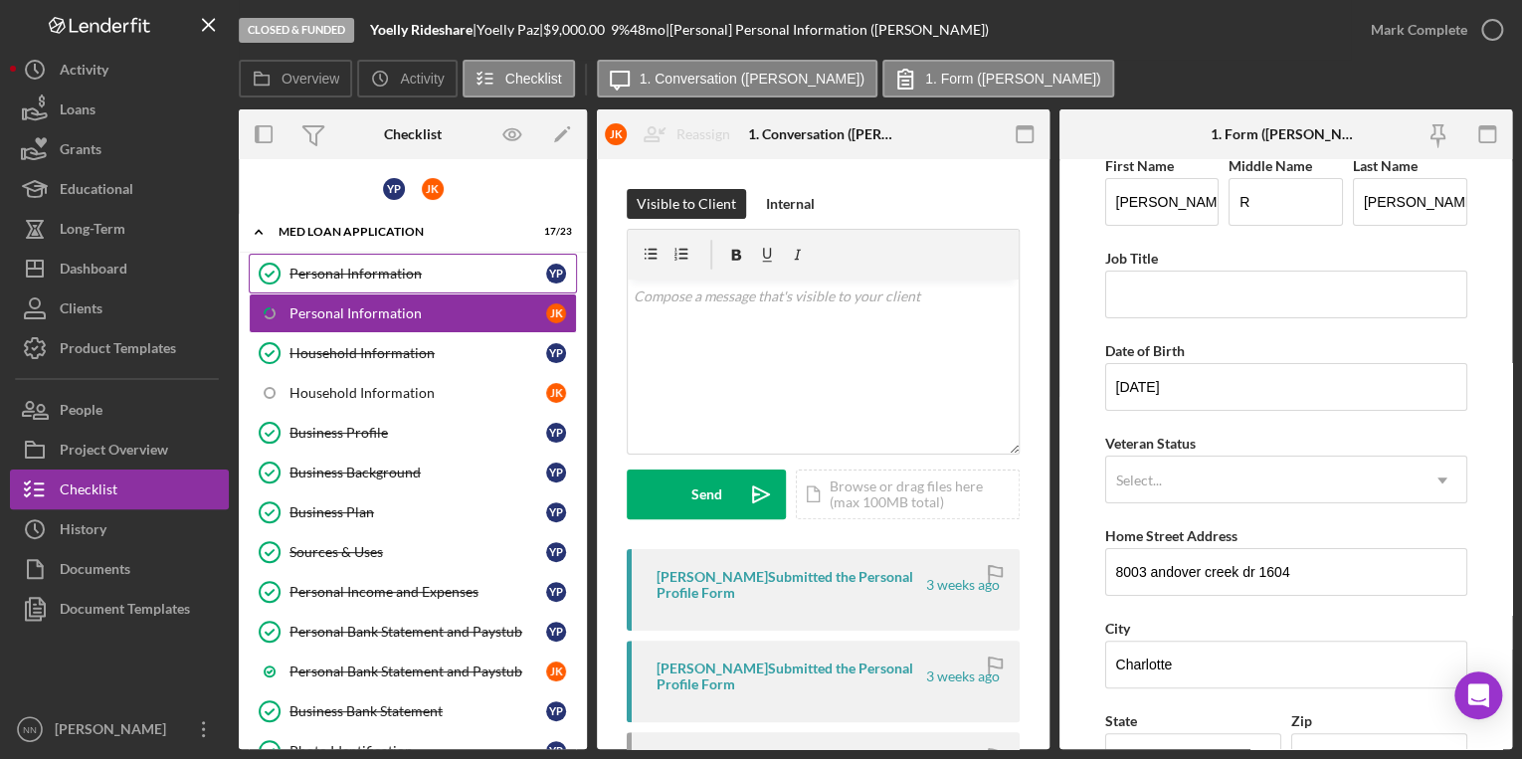
click at [473, 267] on div "Personal Information" at bounding box center [418, 274] width 257 height 16
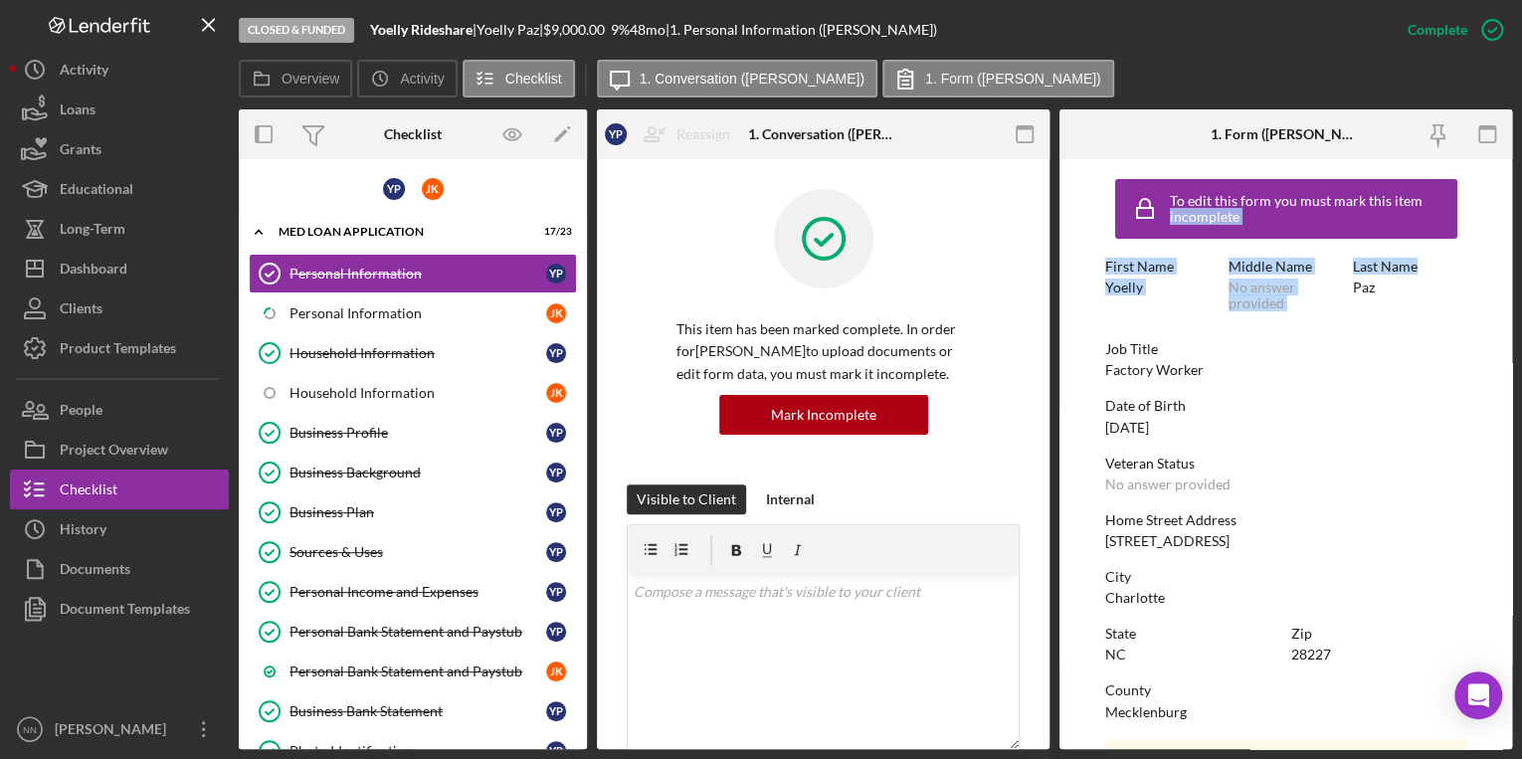
drag, startPoint x: 1512, startPoint y: 170, endPoint x: 1512, endPoint y: 264, distance: 93.5
click at [1512, 264] on div "Closed & Funded Yoelly Rideshare | Yoelly Paz | $9,000.00 9 % 48 mo | 1. Person…" at bounding box center [761, 379] width 1522 height 759
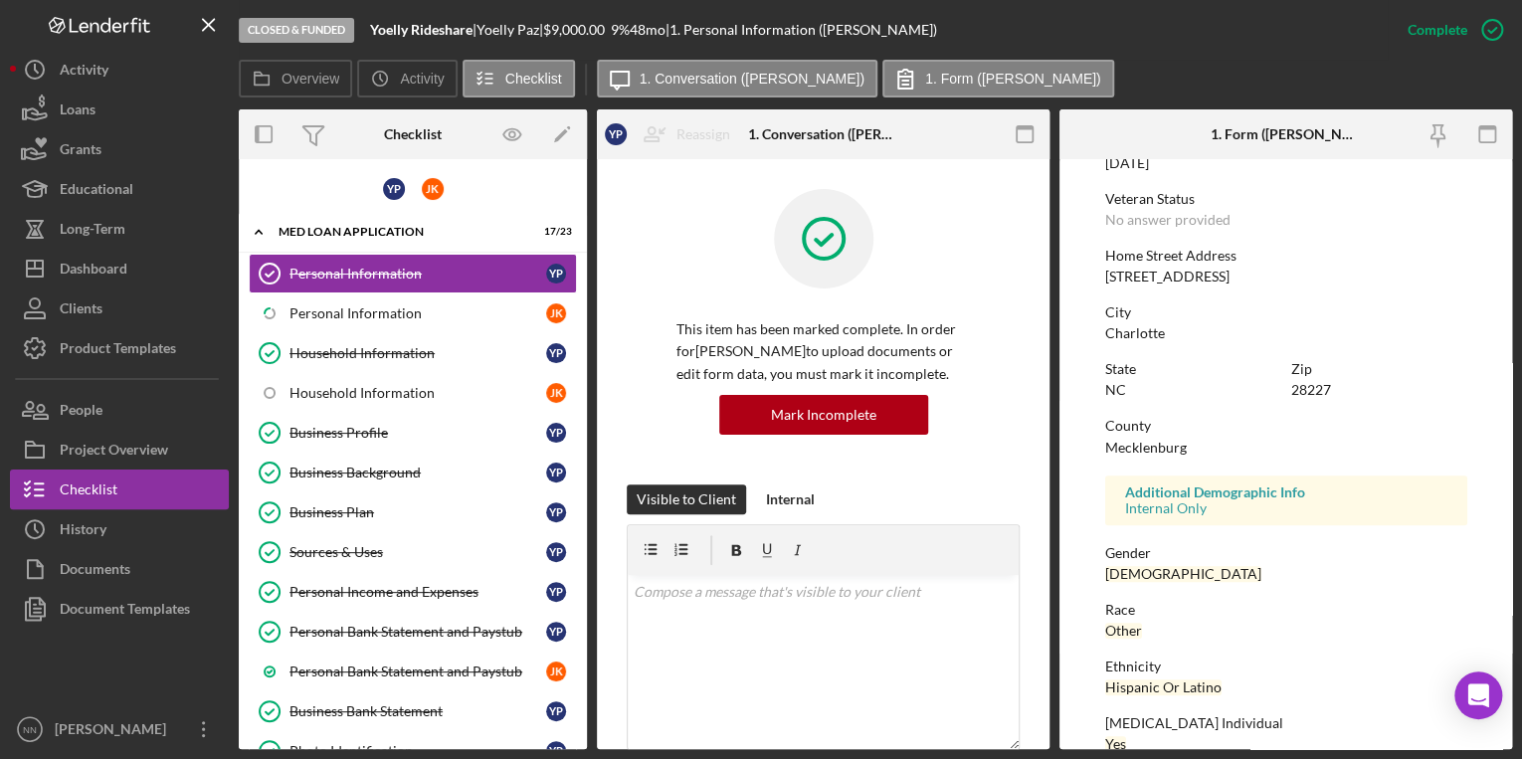
scroll to position [354, 0]
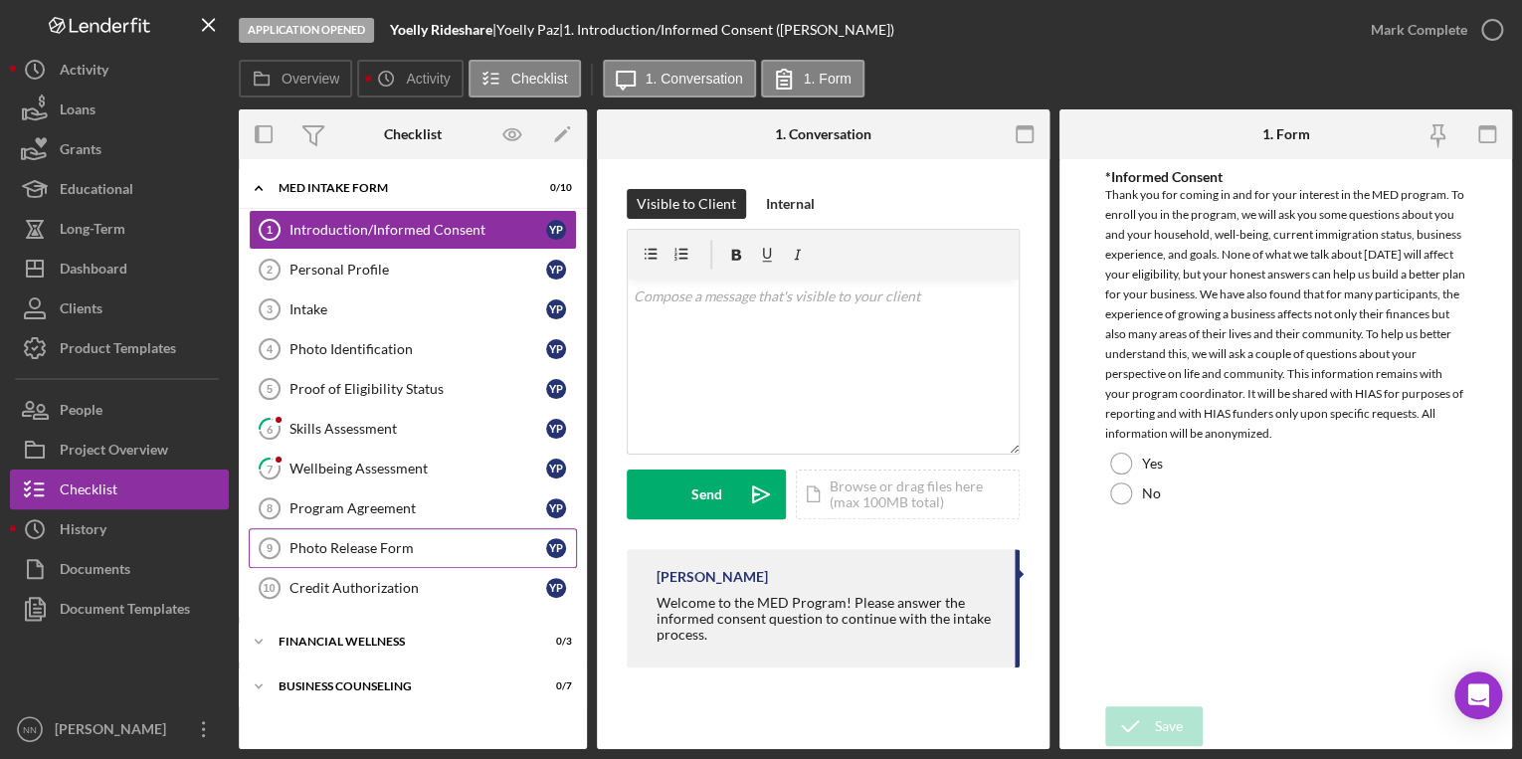
click at [495, 540] on div "Photo Release Form" at bounding box center [418, 548] width 257 height 16
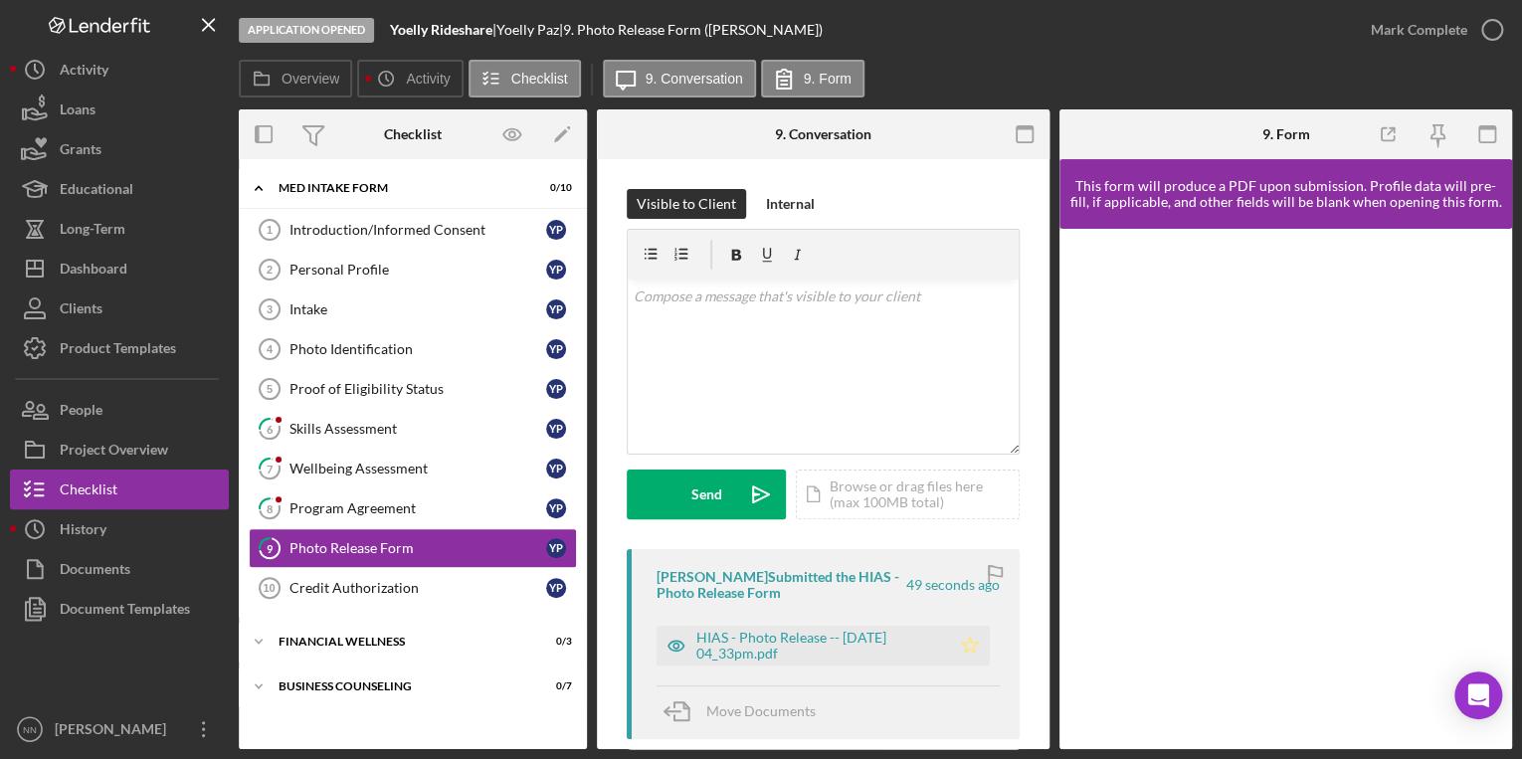
click at [966, 646] on icon "Icon/Star" at bounding box center [970, 646] width 40 height 40
drag, startPoint x: 1492, startPoint y: 344, endPoint x: 1159, endPoint y: 73, distance: 429.9
click at [1159, 73] on div "Overview Icon/History Activity Checklist Icon/Message 9. Conversation 9. Form" at bounding box center [875, 80] width 1273 height 40
click at [1472, 38] on icon "button" at bounding box center [1492, 30] width 50 height 50
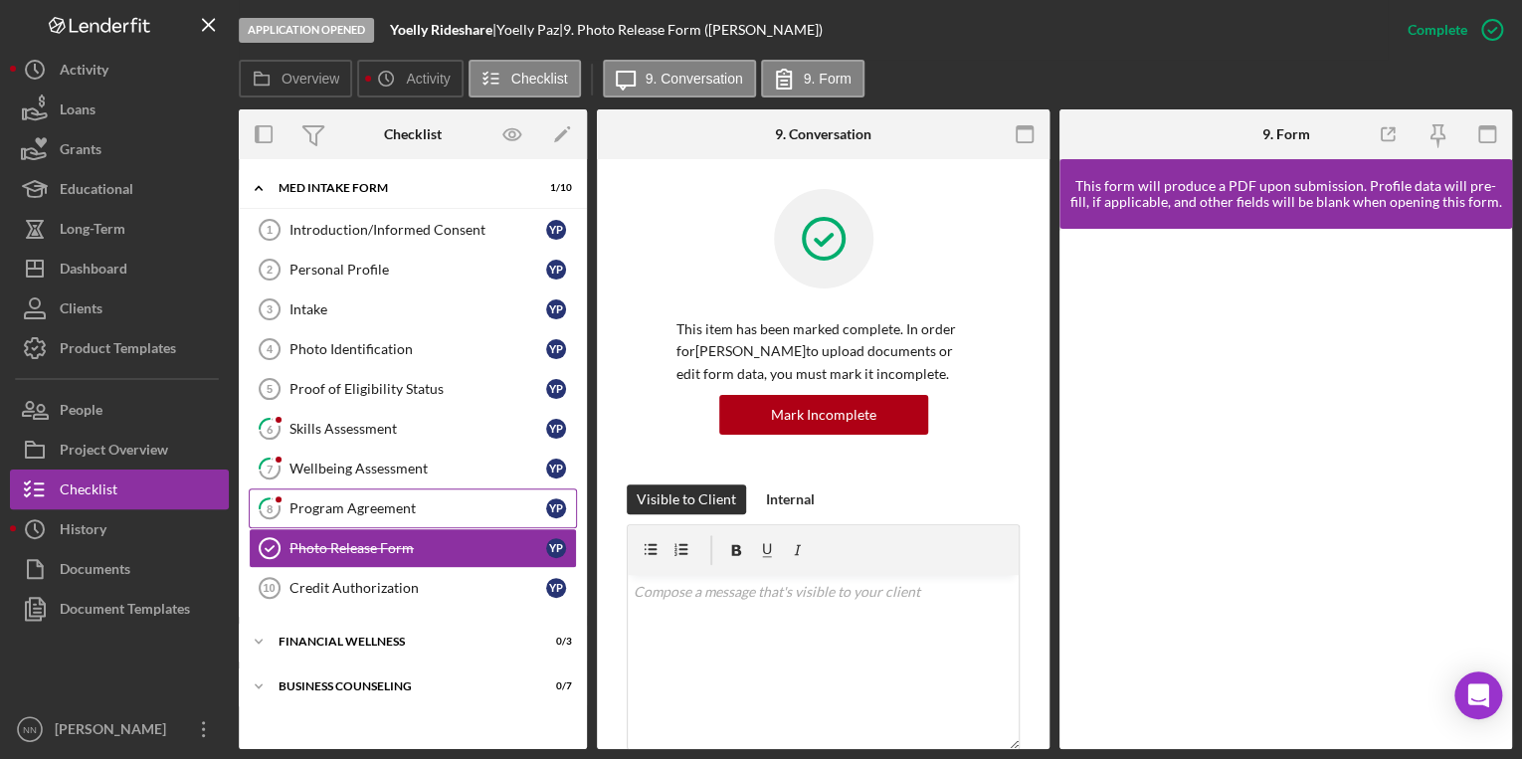
click at [509, 495] on link "8 Program Agreement Y P" at bounding box center [413, 508] width 328 height 40
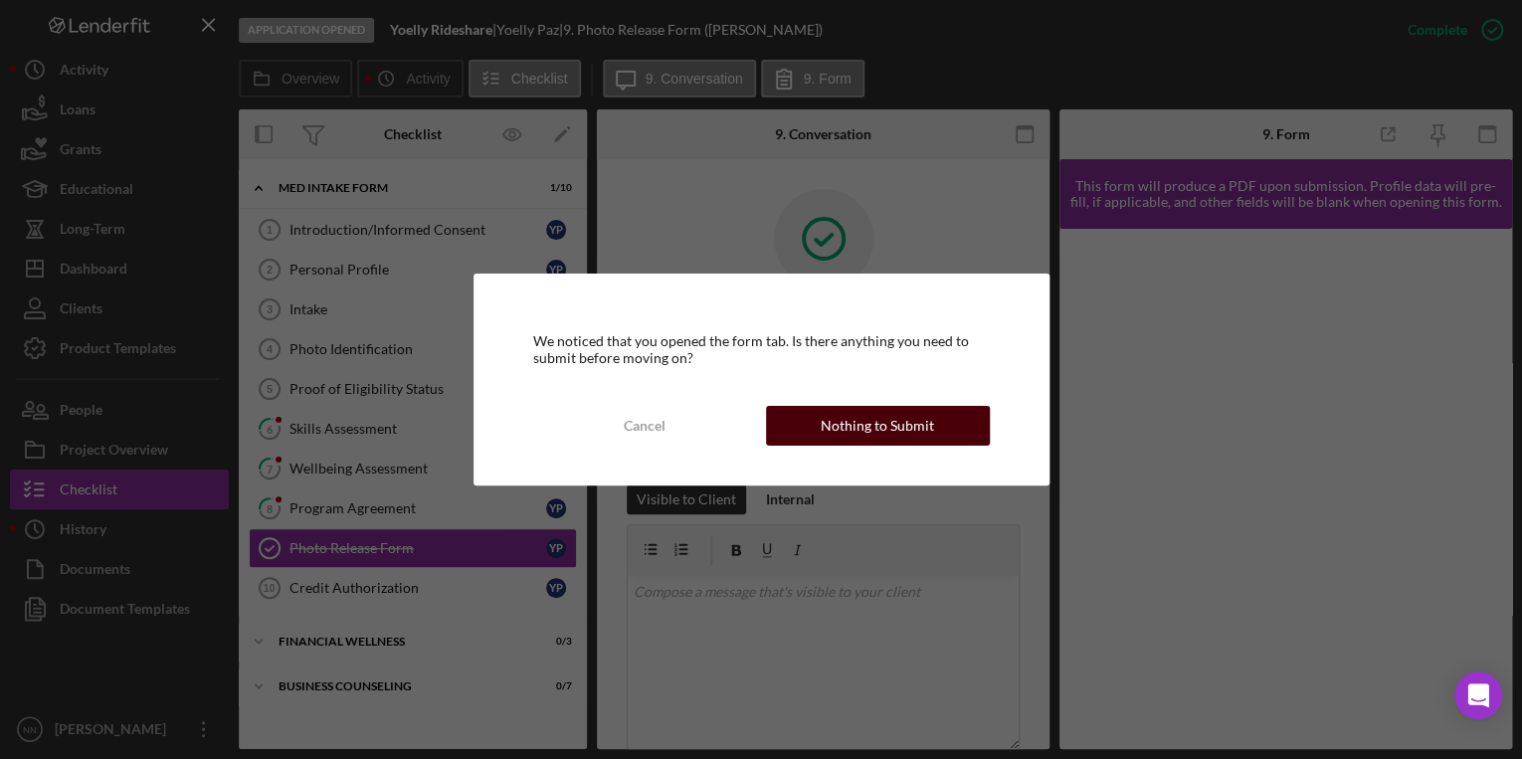
click at [879, 419] on div "Nothing to Submit" at bounding box center [877, 426] width 113 height 40
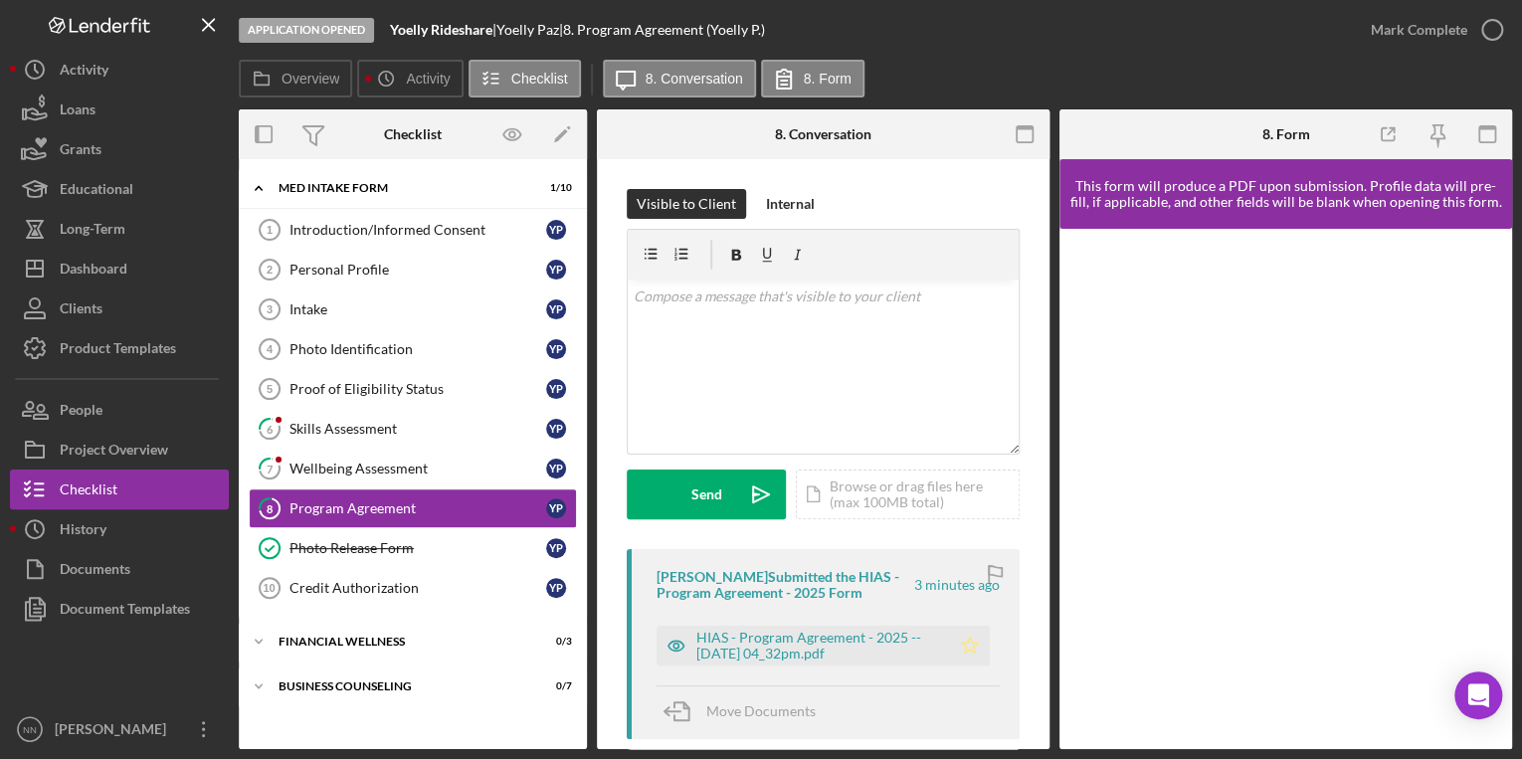
click at [963, 648] on icon "Icon/Star" at bounding box center [970, 646] width 40 height 40
click at [1485, 33] on icon "button" at bounding box center [1492, 30] width 50 height 50
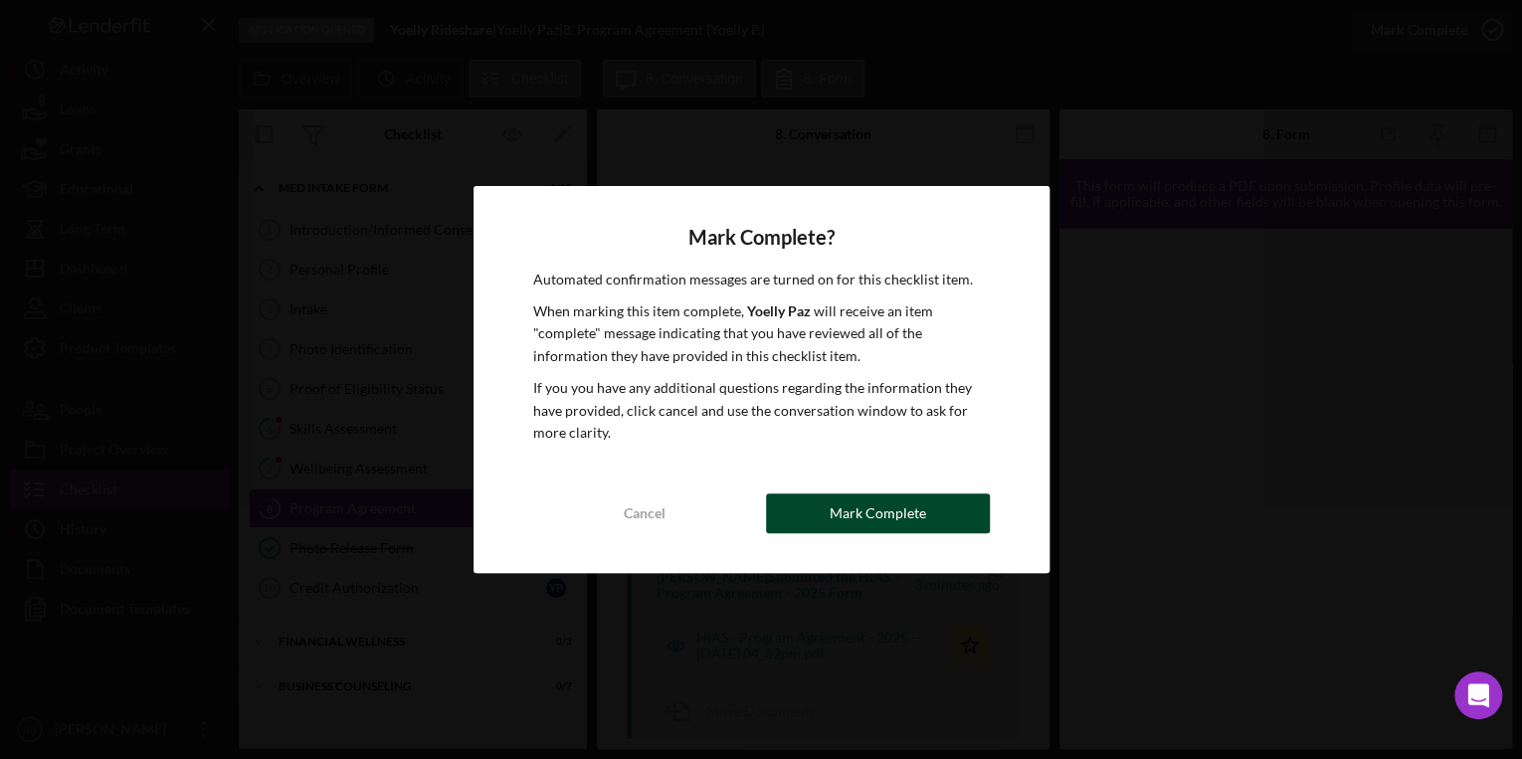
click at [821, 495] on button "Mark Complete" at bounding box center [878, 513] width 224 height 40
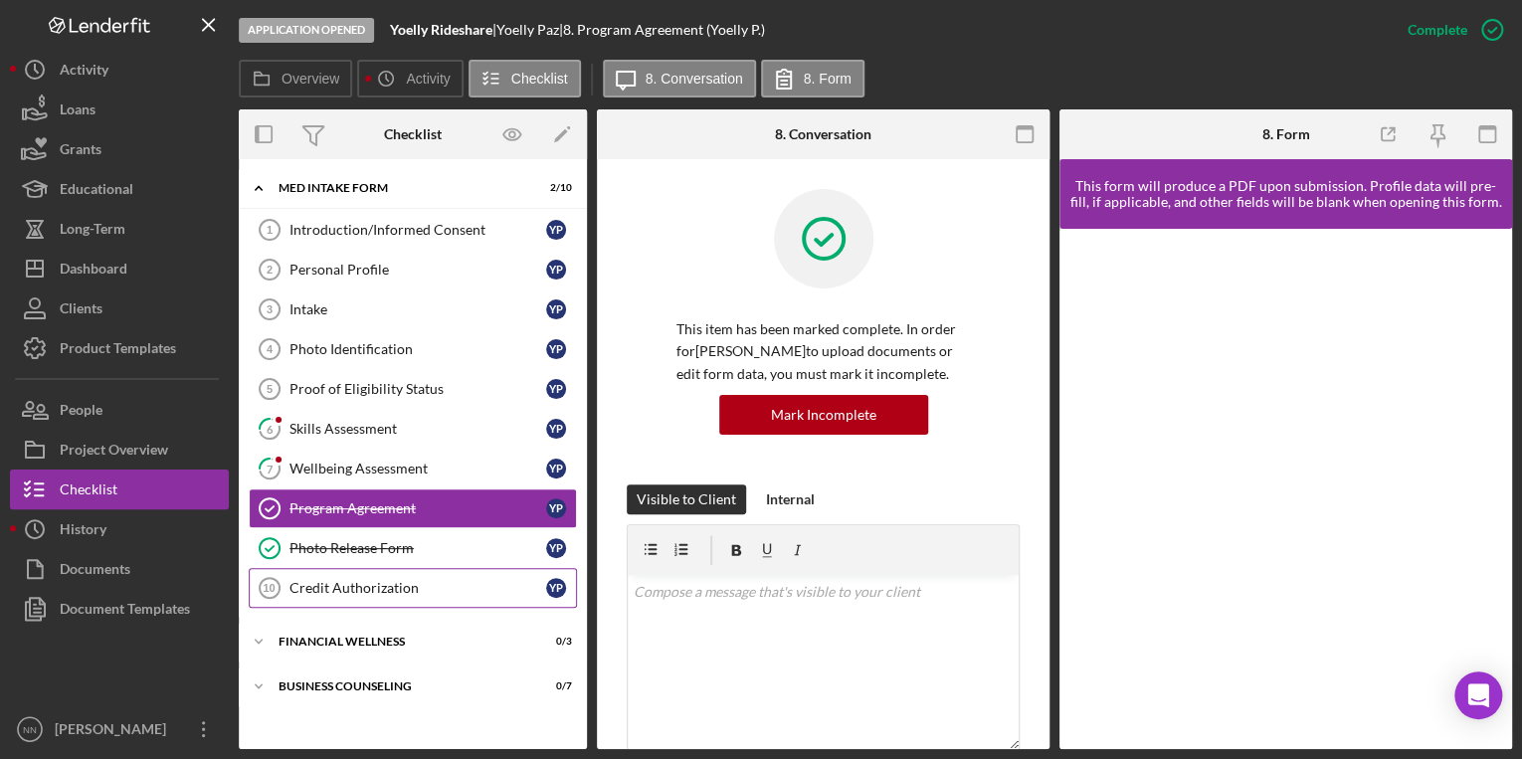
click at [487, 595] on link "Credit Authorization 10 Credit Authorization Y P" at bounding box center [413, 588] width 328 height 40
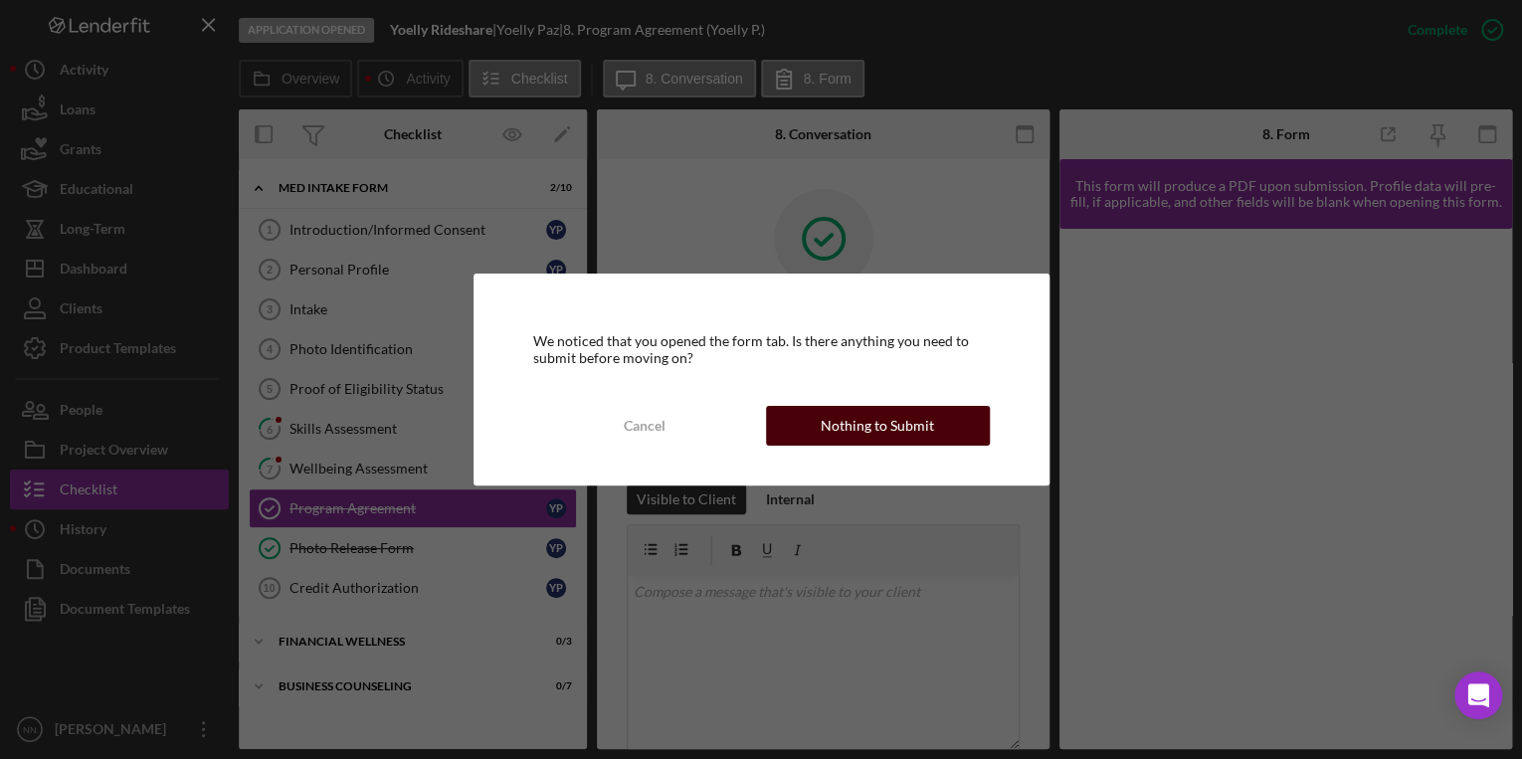
click at [811, 427] on button "Nothing to Submit" at bounding box center [878, 426] width 224 height 40
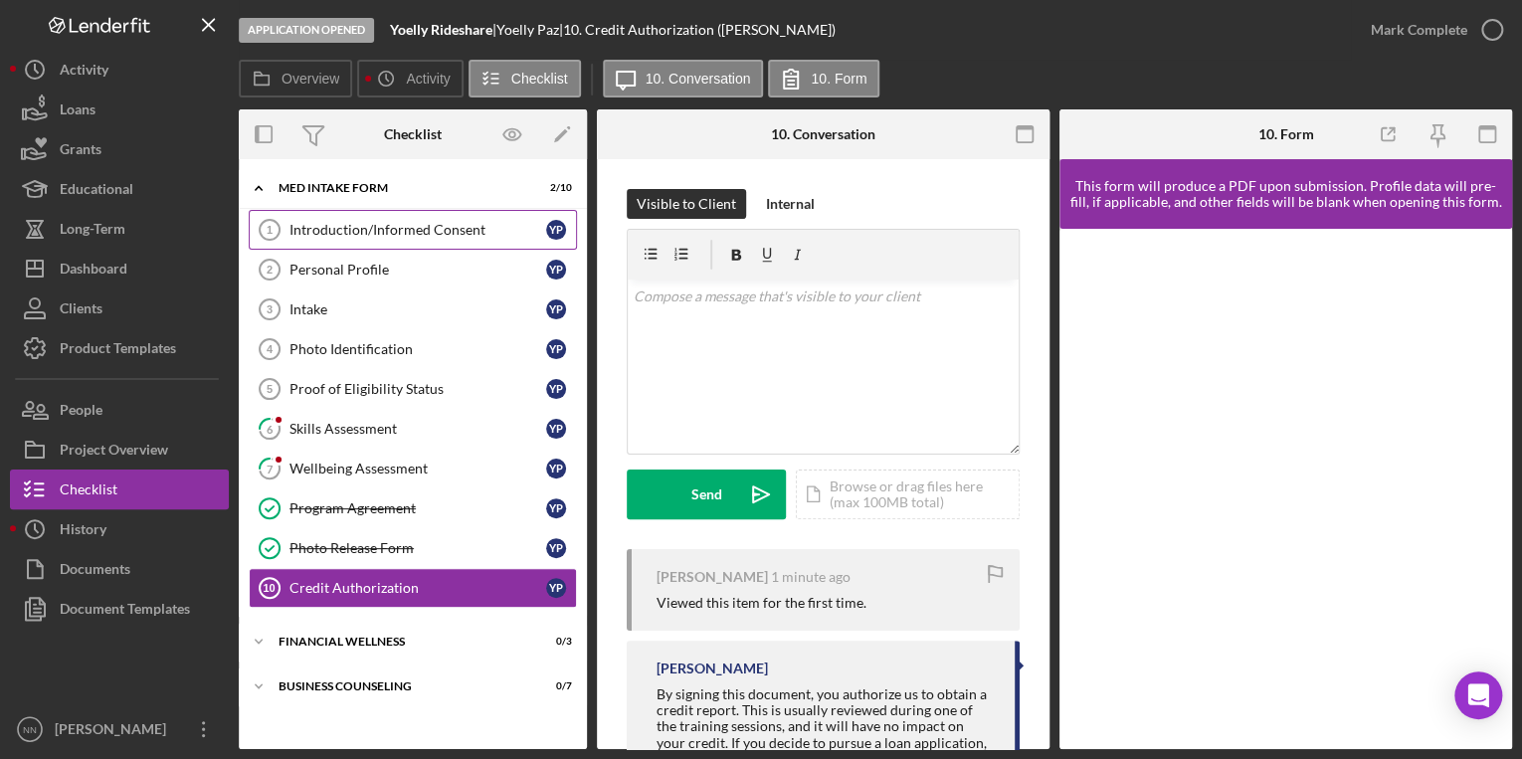
click at [450, 224] on div "Introduction/Informed Consent" at bounding box center [418, 230] width 257 height 16
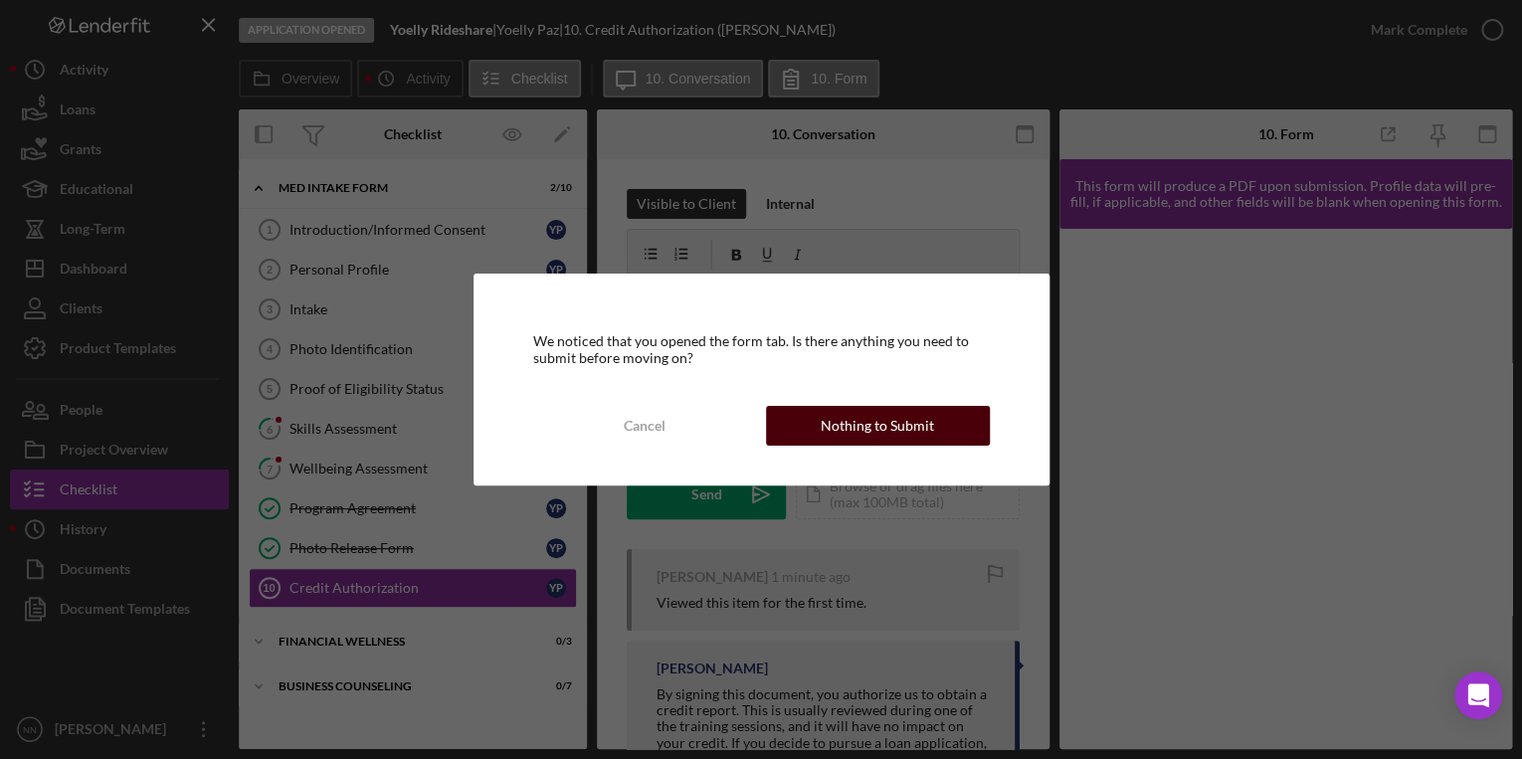
click at [866, 414] on div "Nothing to Submit" at bounding box center [877, 426] width 113 height 40
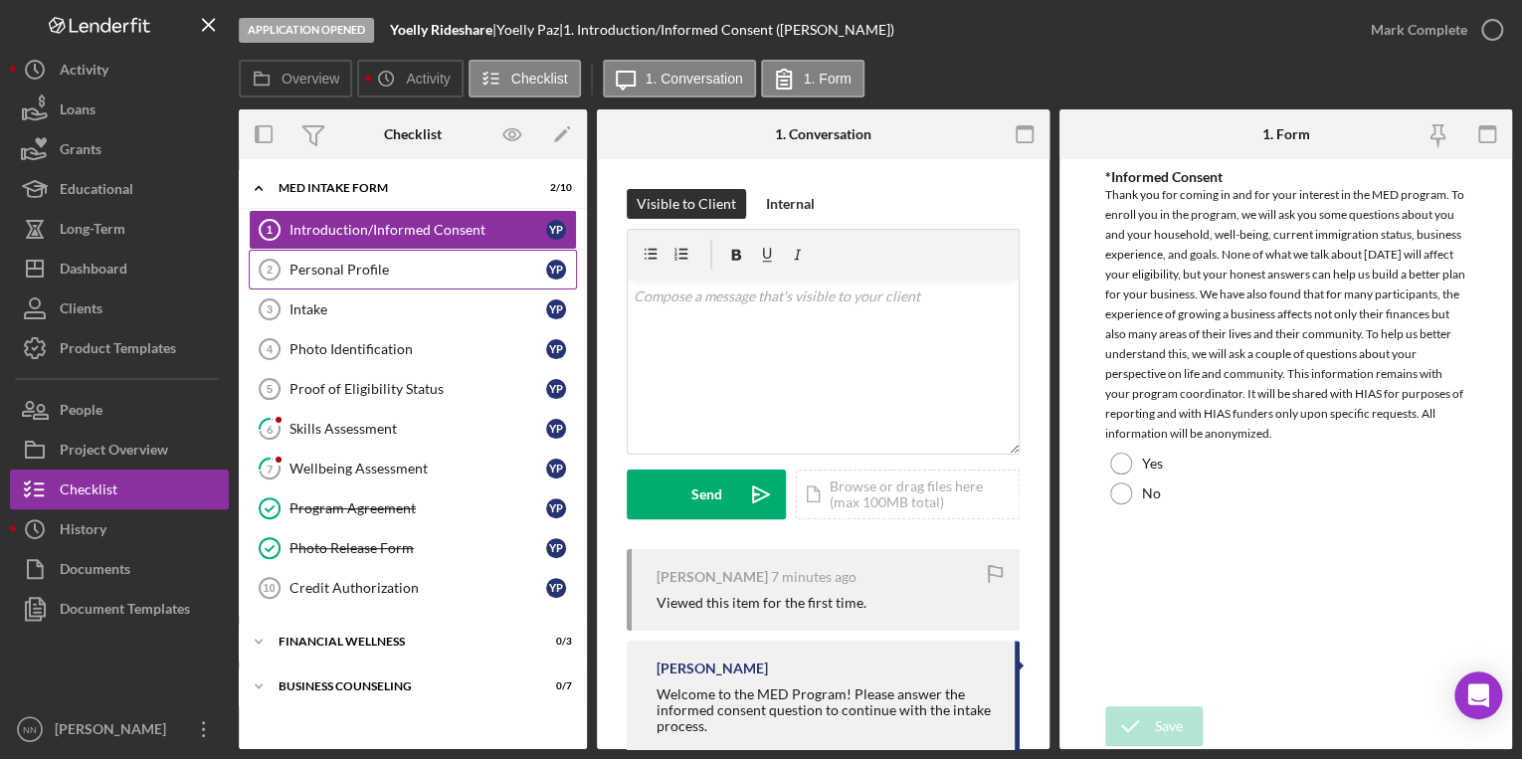
click at [337, 275] on div "Personal Profile" at bounding box center [418, 270] width 257 height 16
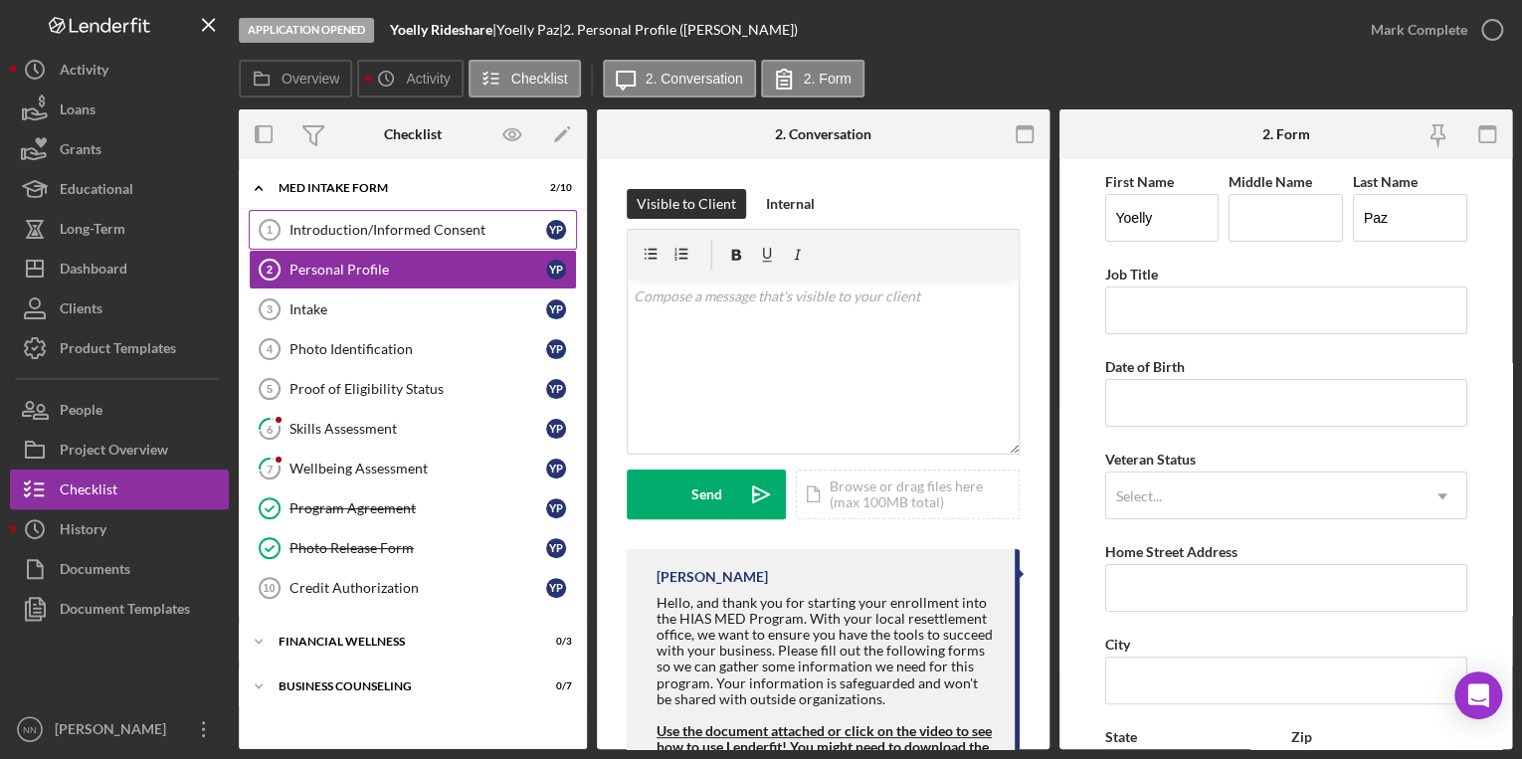
click at [375, 228] on div "Introduction/Informed Consent" at bounding box center [418, 230] width 257 height 16
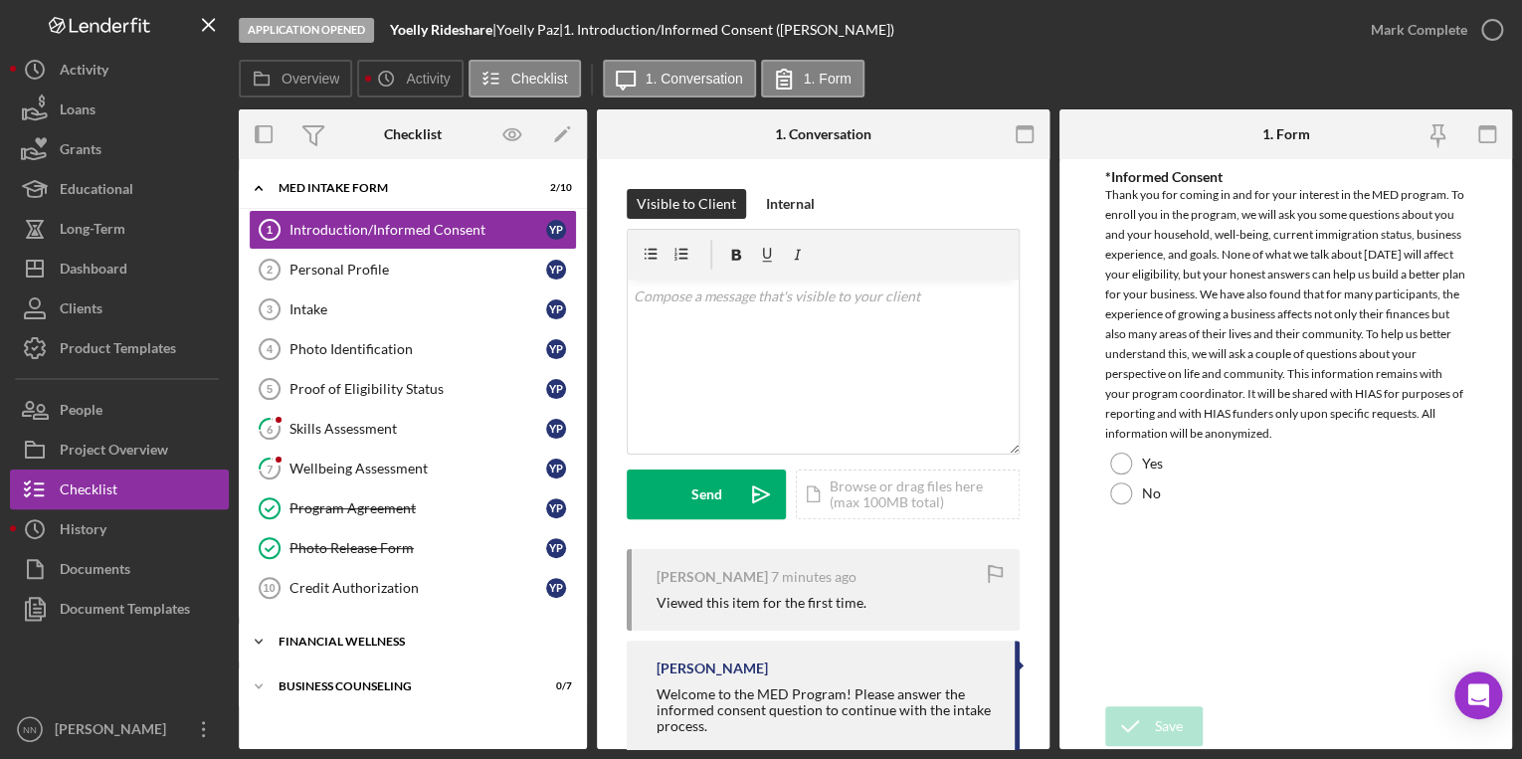
click at [374, 622] on div "Icon/Expander Financial Wellness 0 / 3" at bounding box center [413, 642] width 348 height 40
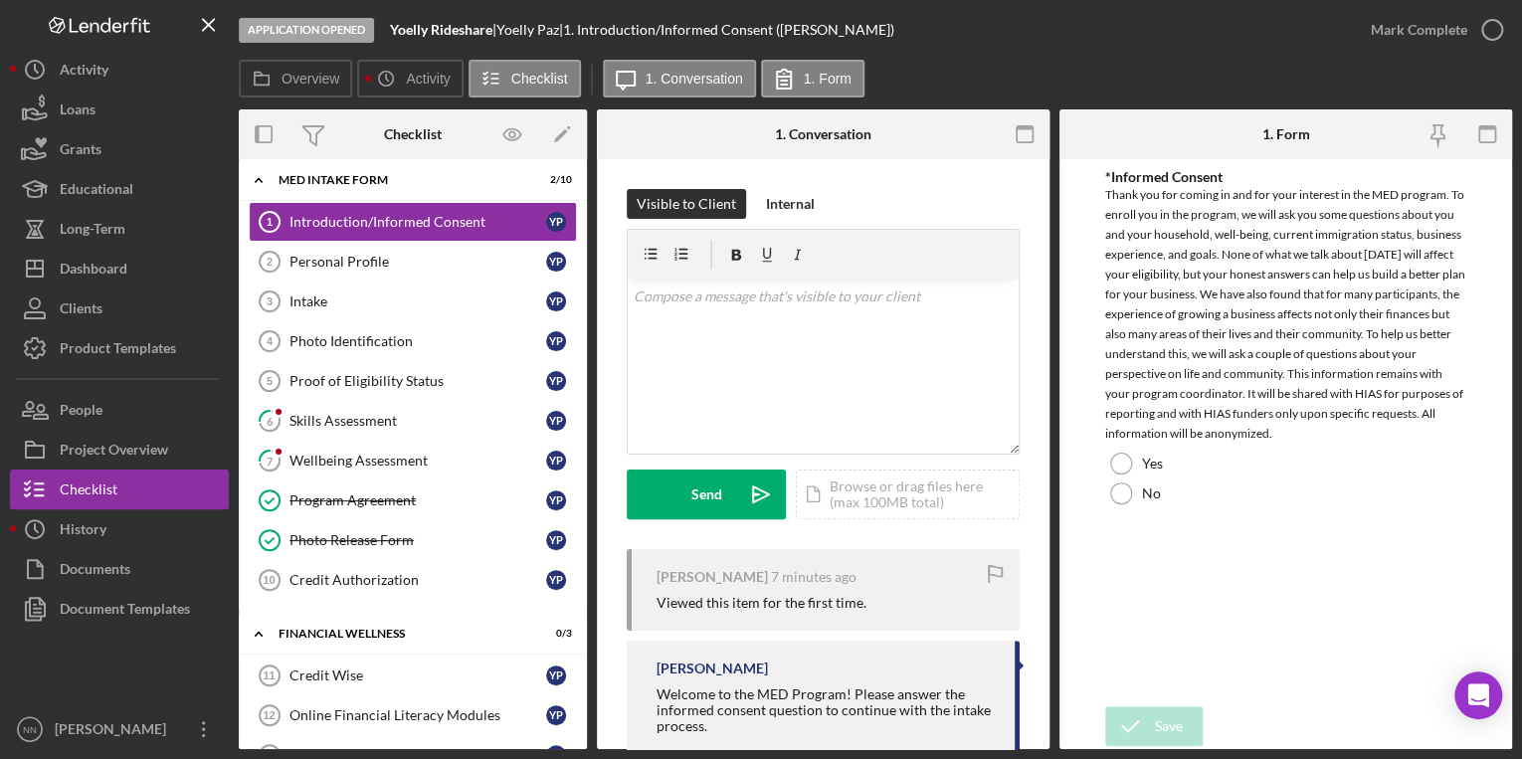
scroll to position [12, 0]
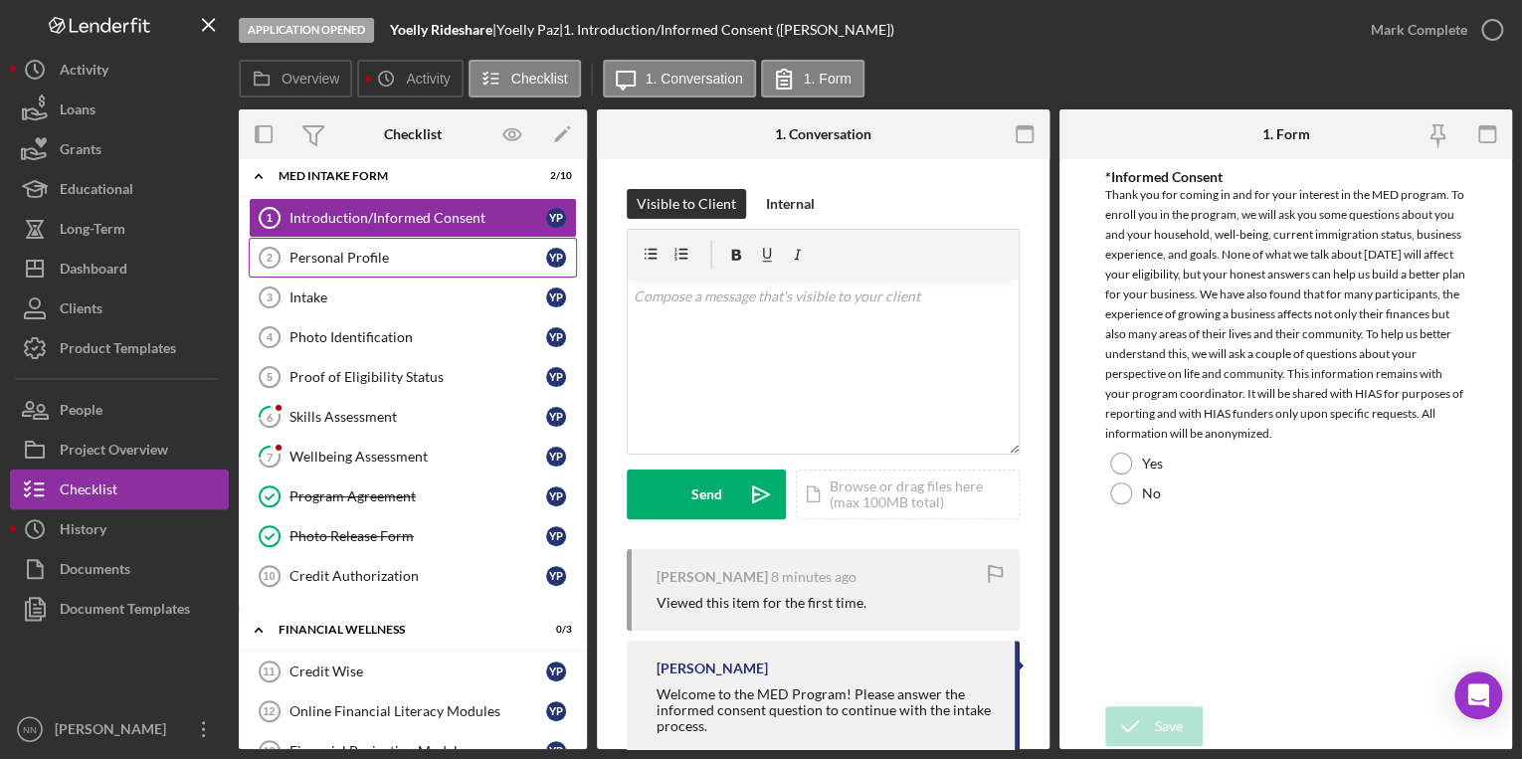
click at [393, 266] on link "Personal Profile 2 Personal Profile Y P" at bounding box center [413, 258] width 328 height 40
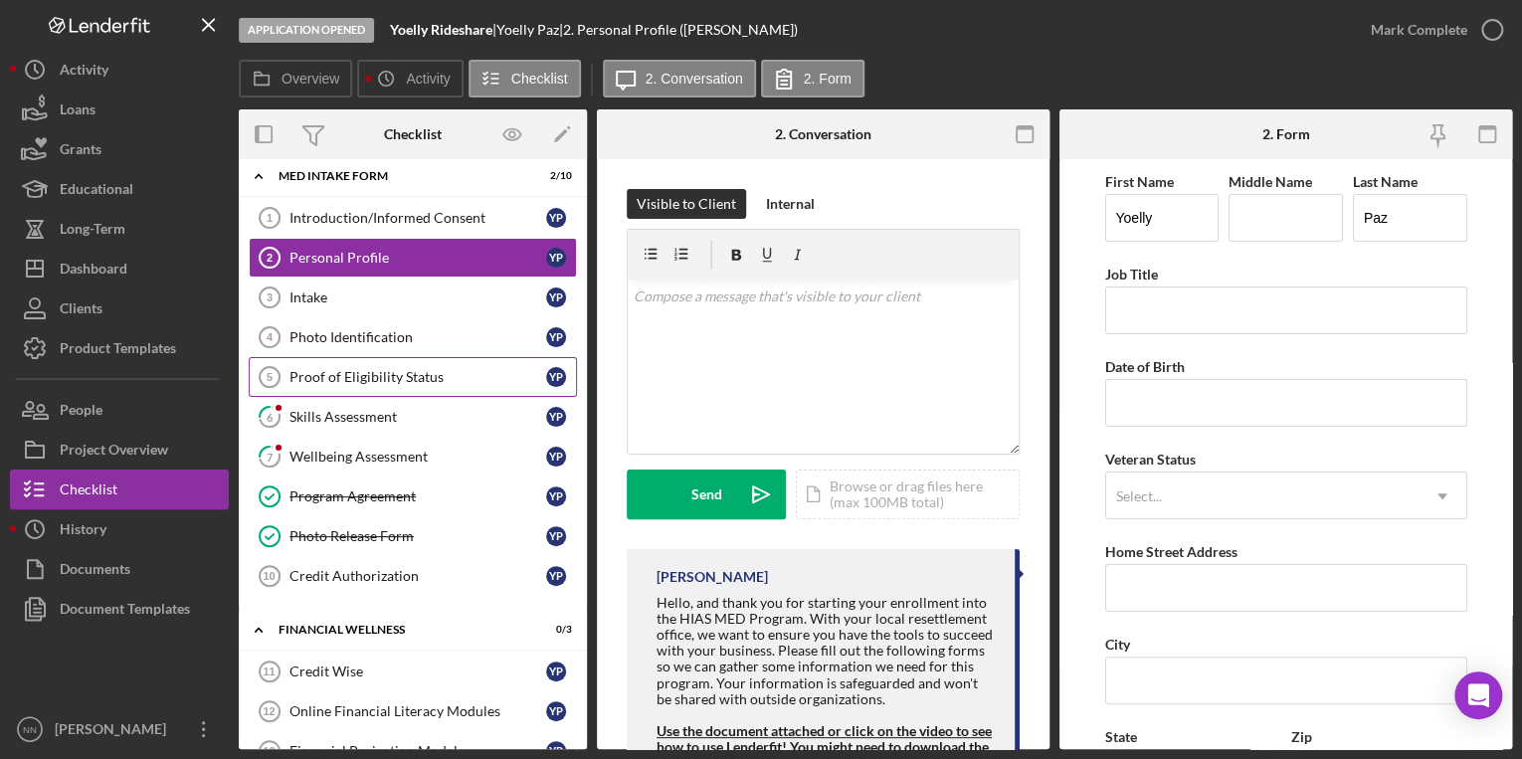
click at [371, 378] on div "Proof of Eligibility Status" at bounding box center [418, 377] width 257 height 16
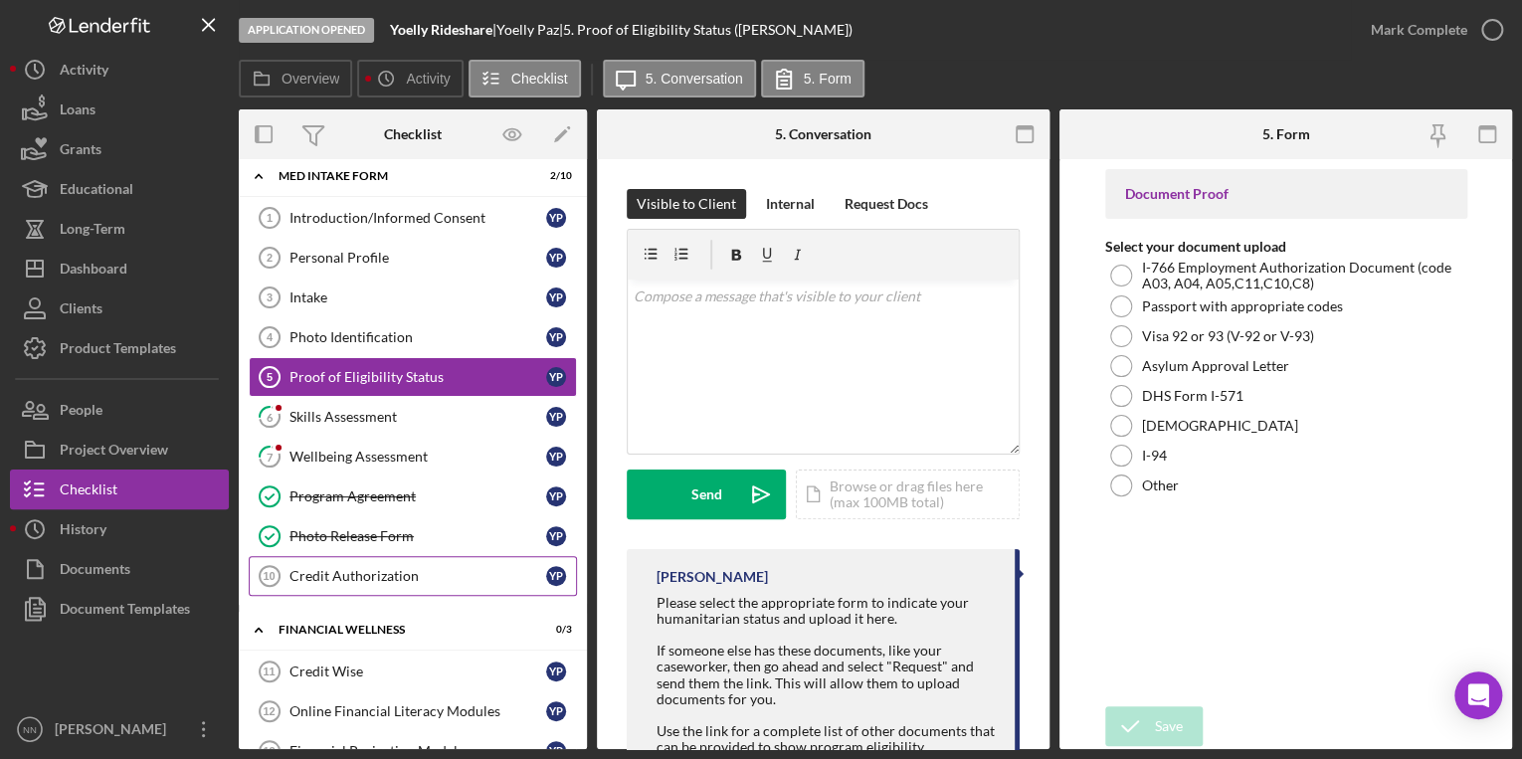
click at [406, 568] on div "Credit Authorization" at bounding box center [418, 576] width 257 height 16
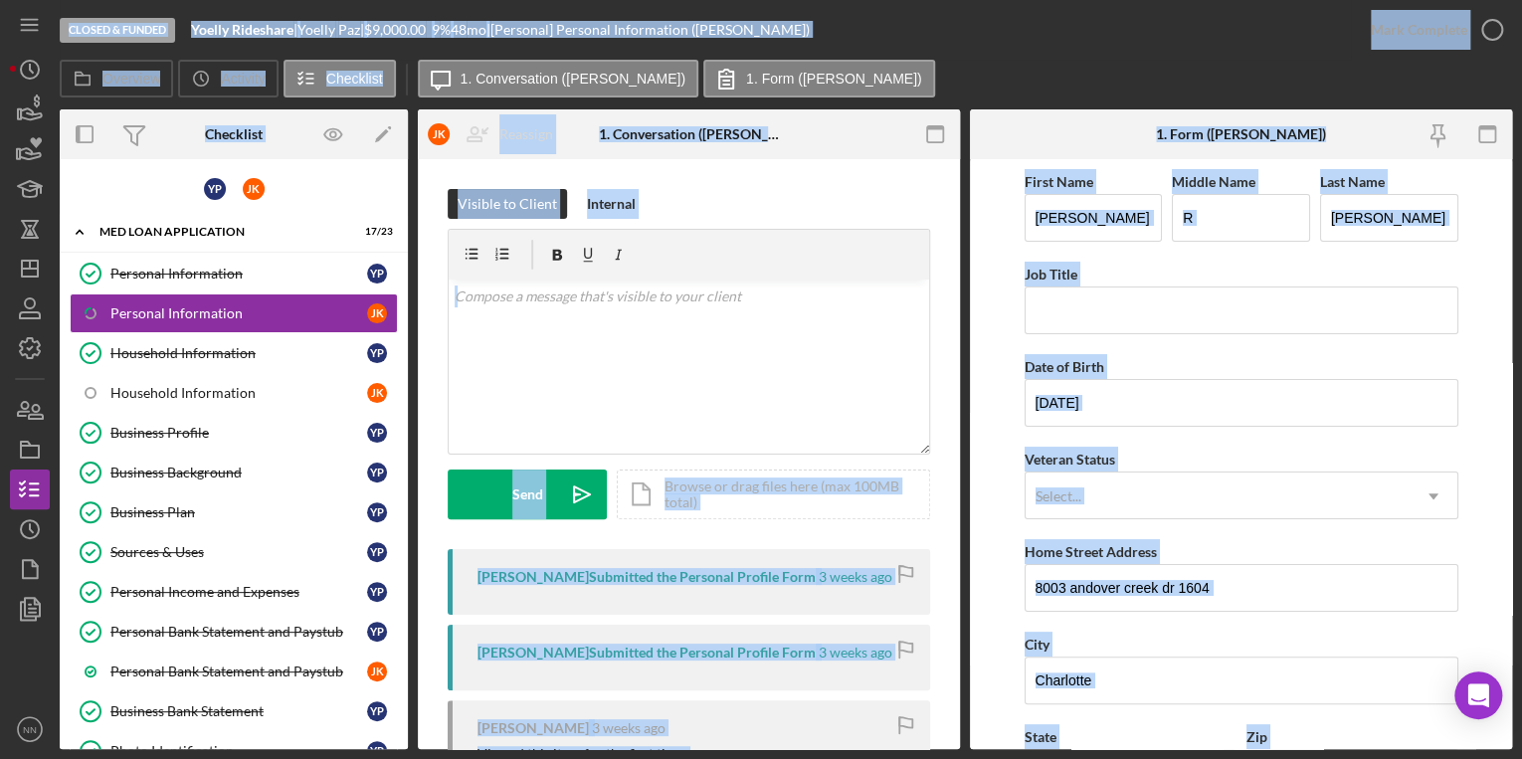
scroll to position [320, 0]
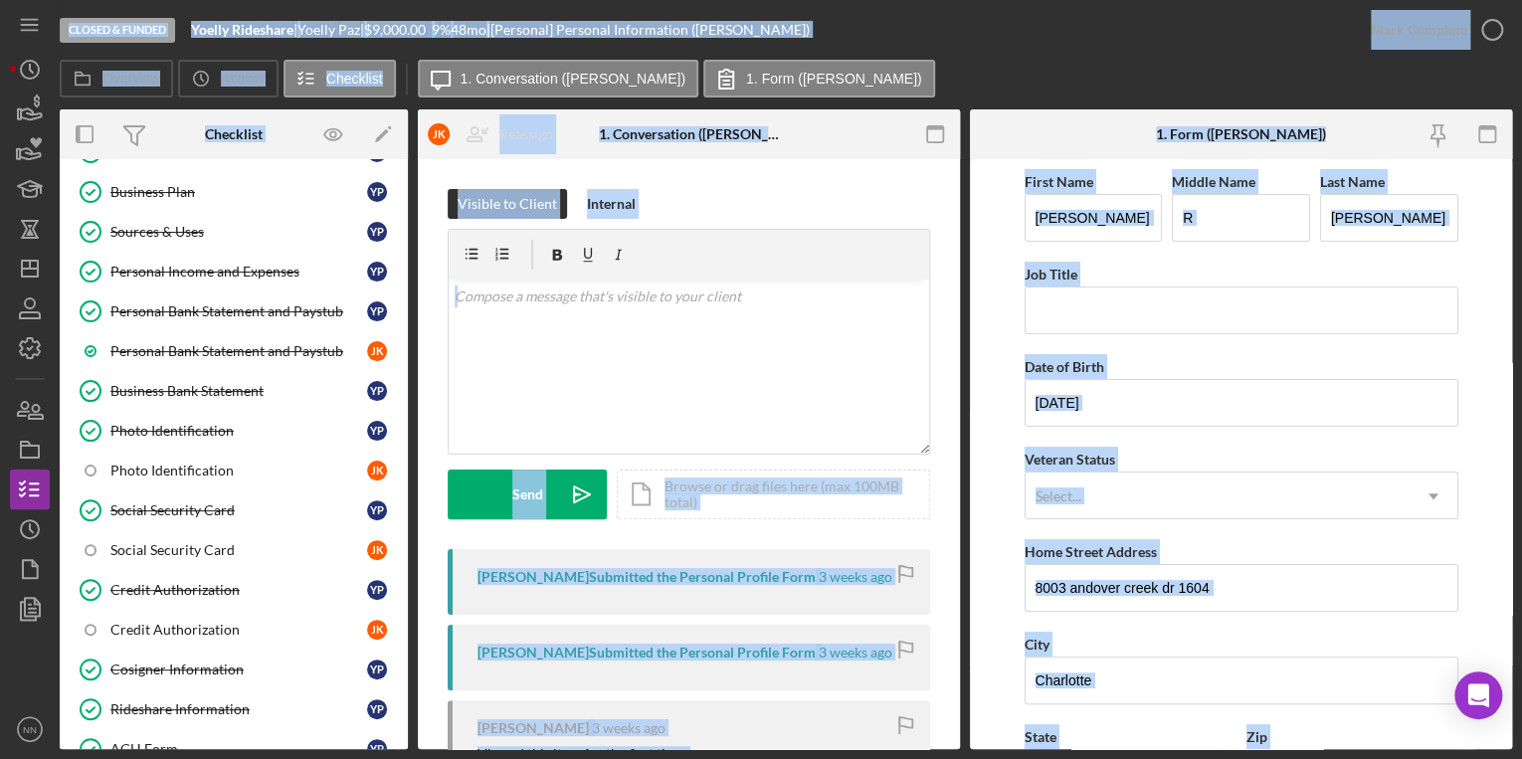
click at [1140, 71] on div "Overview Icon/History Activity Checklist Icon/Message 1. Conversation (Jose K.)…" at bounding box center [786, 80] width 1453 height 40
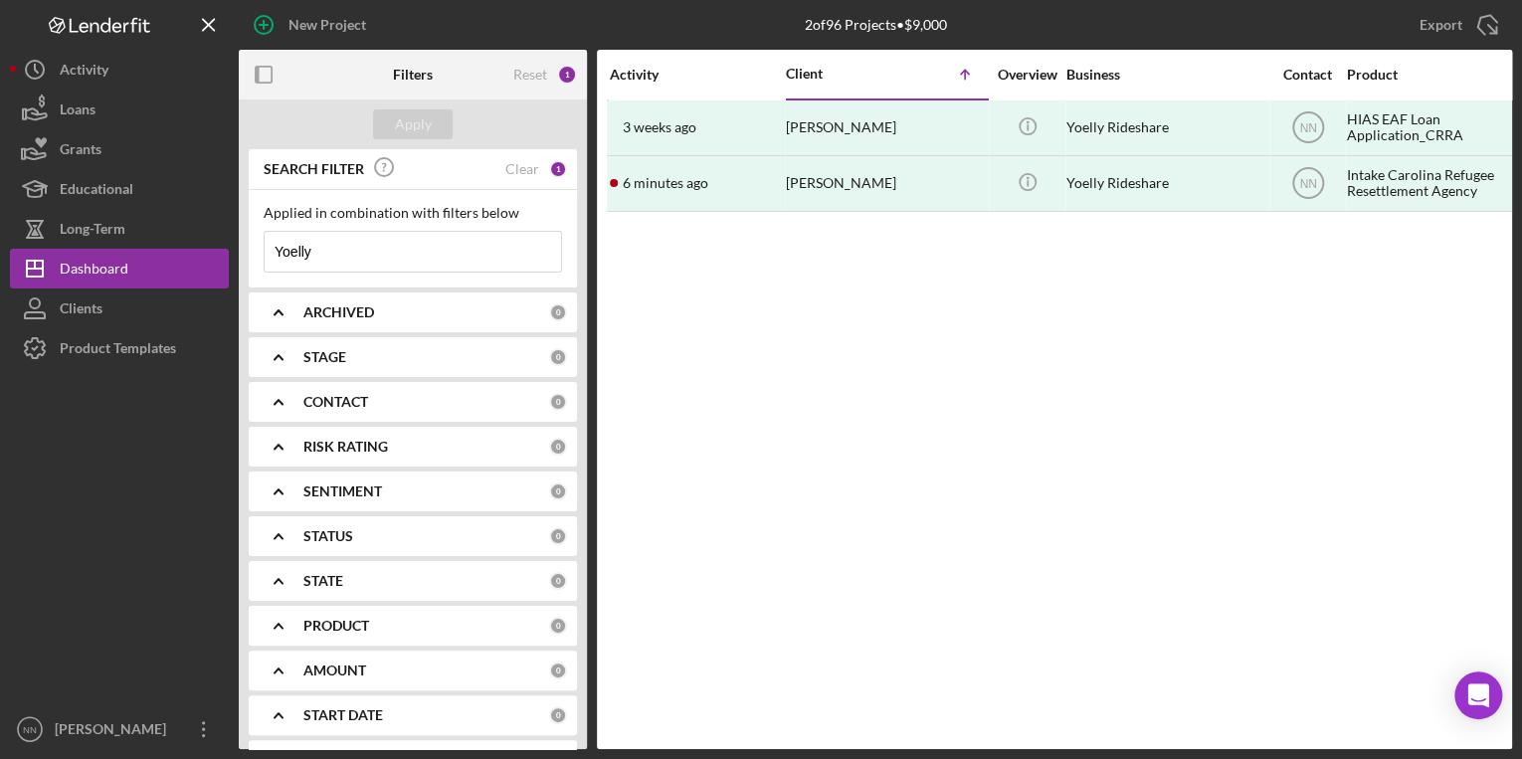
drag, startPoint x: 347, startPoint y: 264, endPoint x: 249, endPoint y: 264, distance: 98.5
click at [249, 264] on div "Applied in combination with filters below Yoelly Icon/Menu Close" at bounding box center [413, 238] width 328 height 97
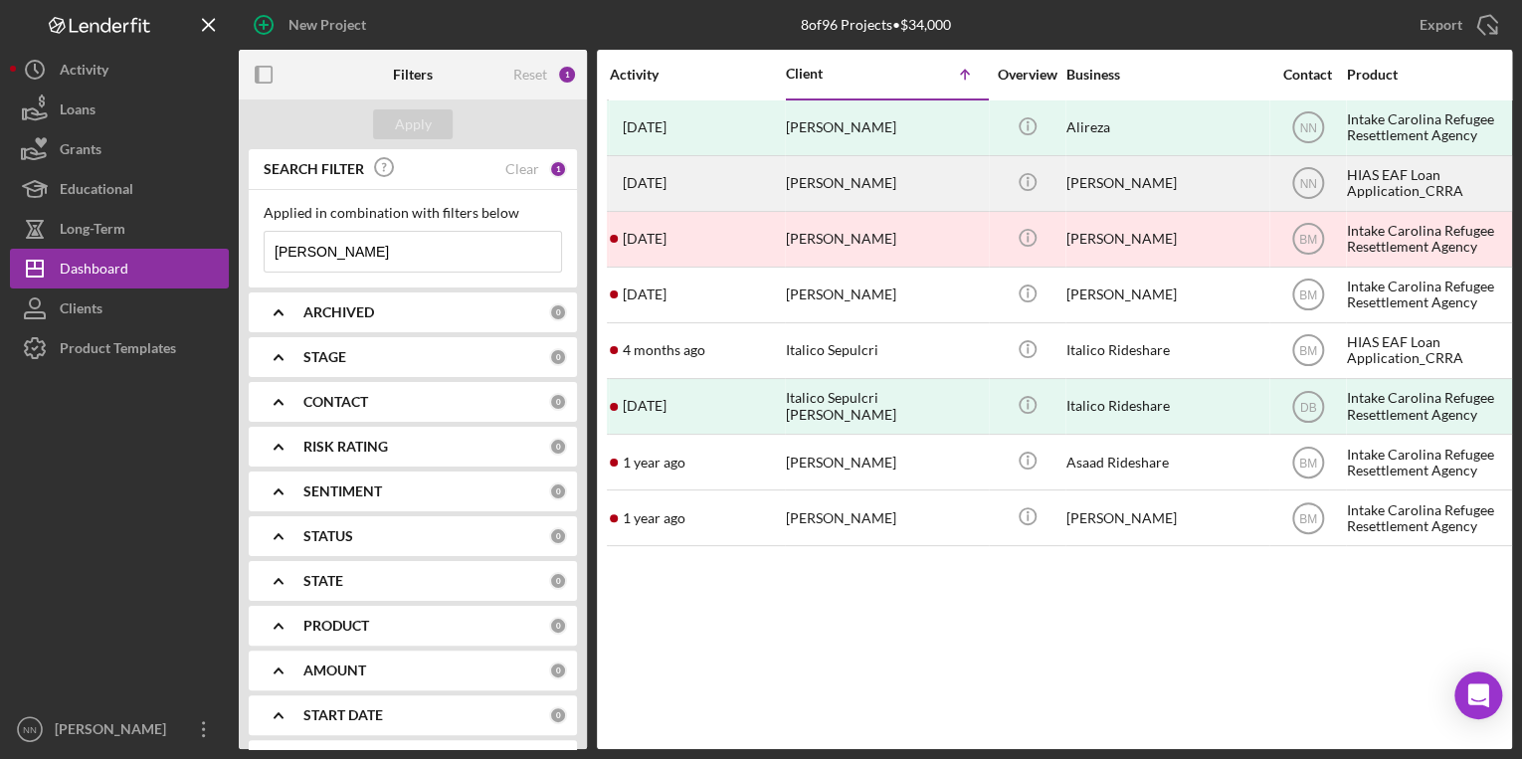
type input "[PERSON_NAME]"
click at [1078, 163] on div "[PERSON_NAME]" at bounding box center [1166, 183] width 199 height 53
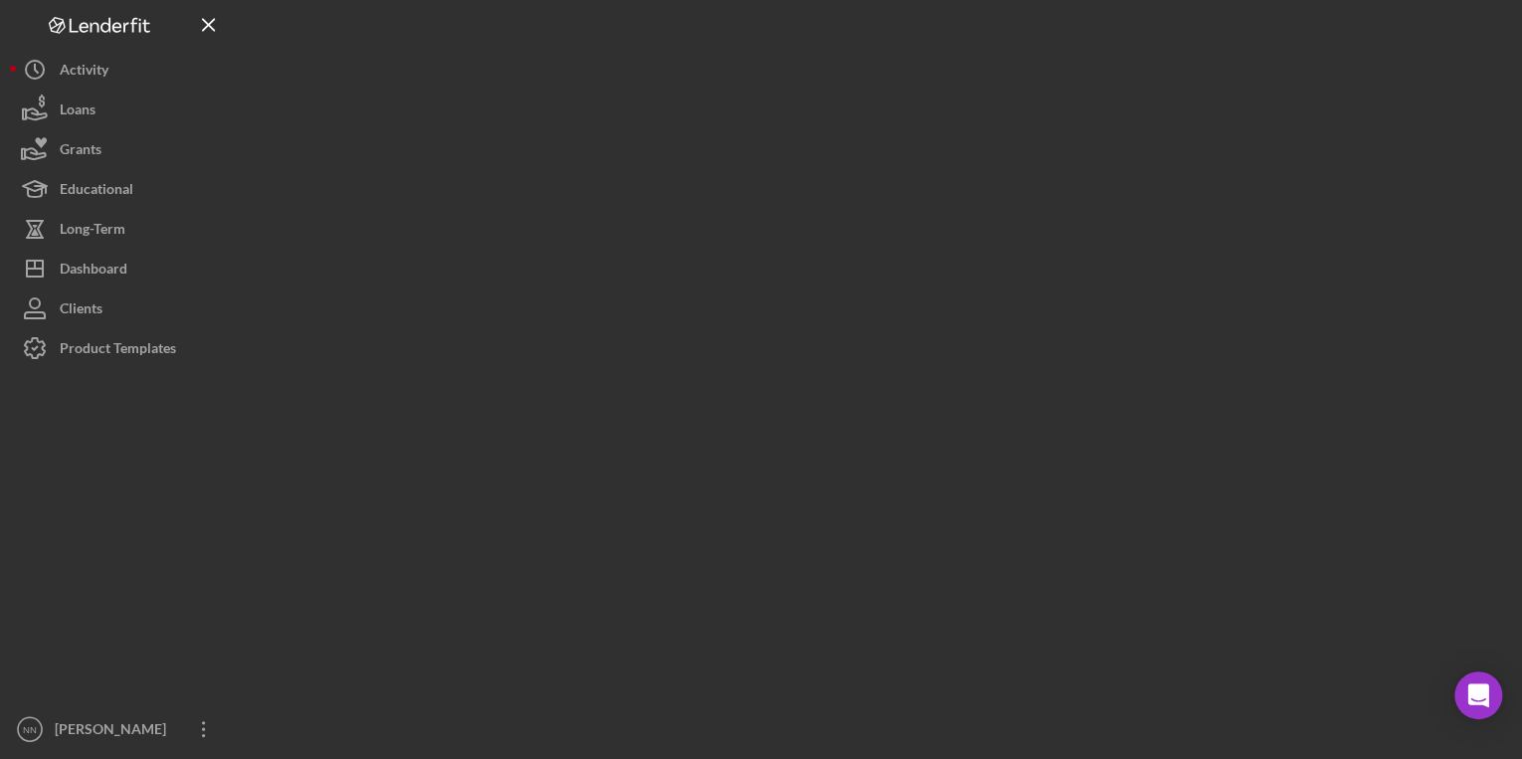
click at [1078, 163] on div at bounding box center [875, 374] width 1273 height 749
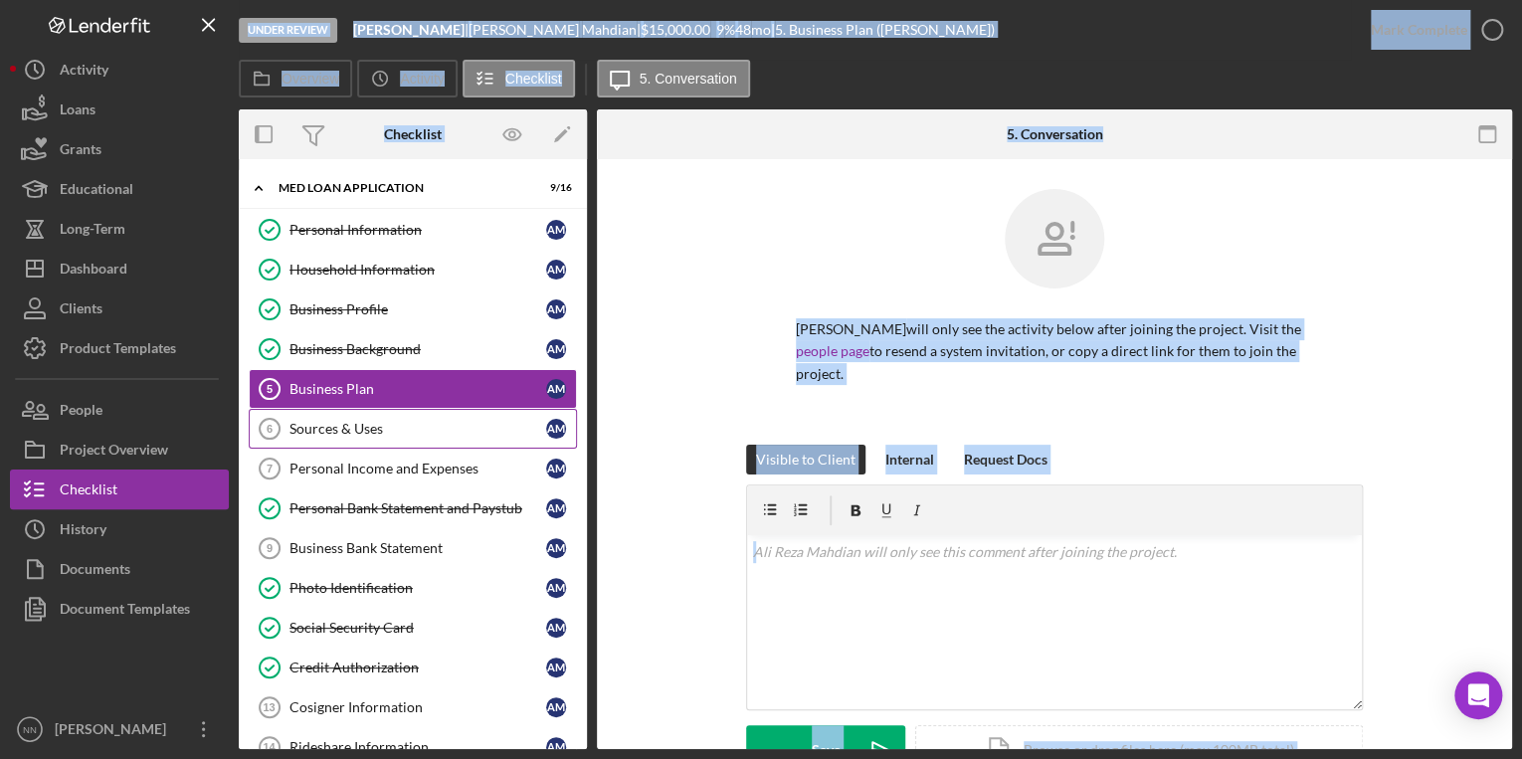
click at [465, 413] on link "Sources & Uses 6 Sources & Uses A M" at bounding box center [413, 429] width 328 height 40
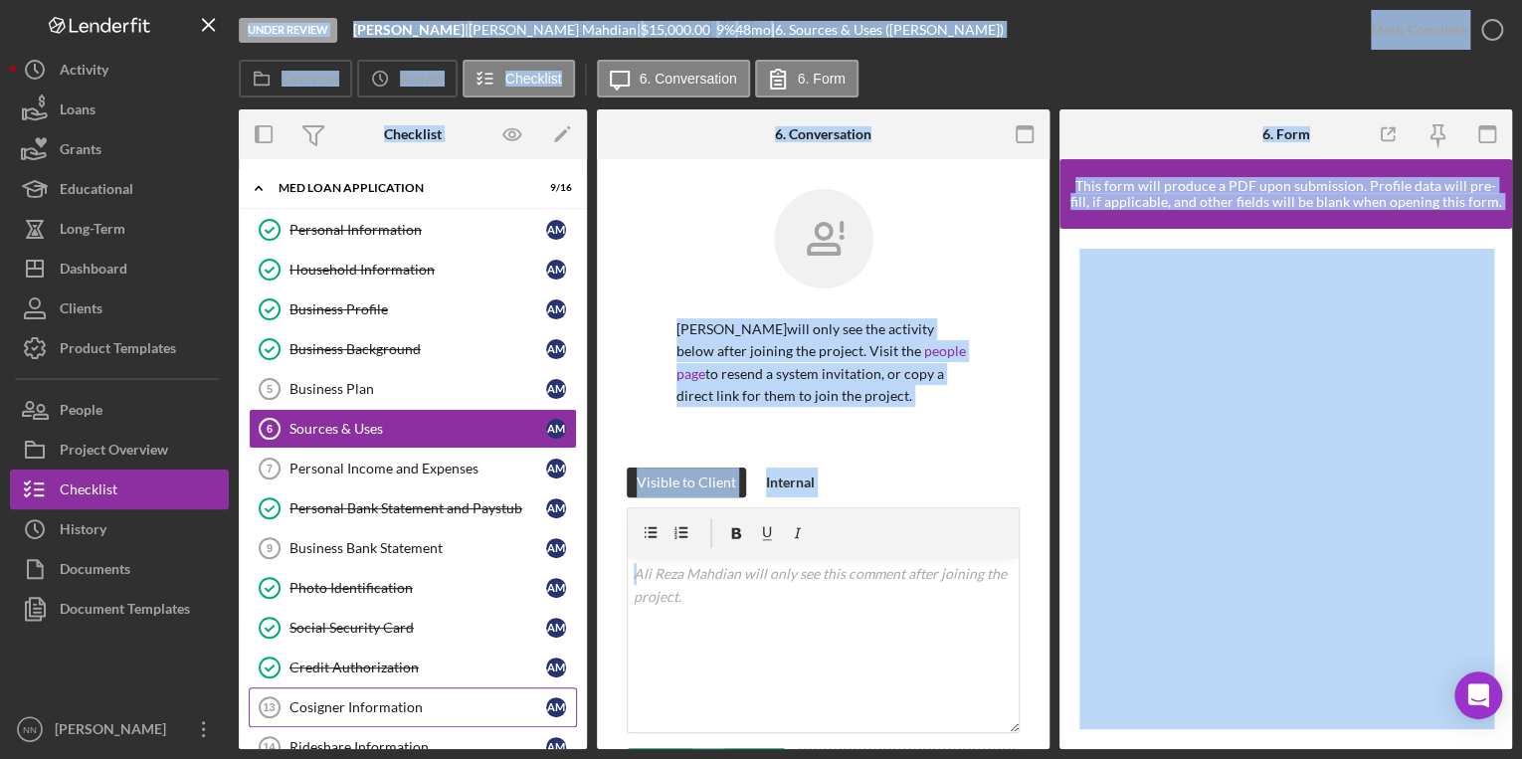
click at [390, 704] on div "Cosigner Information" at bounding box center [418, 707] width 257 height 16
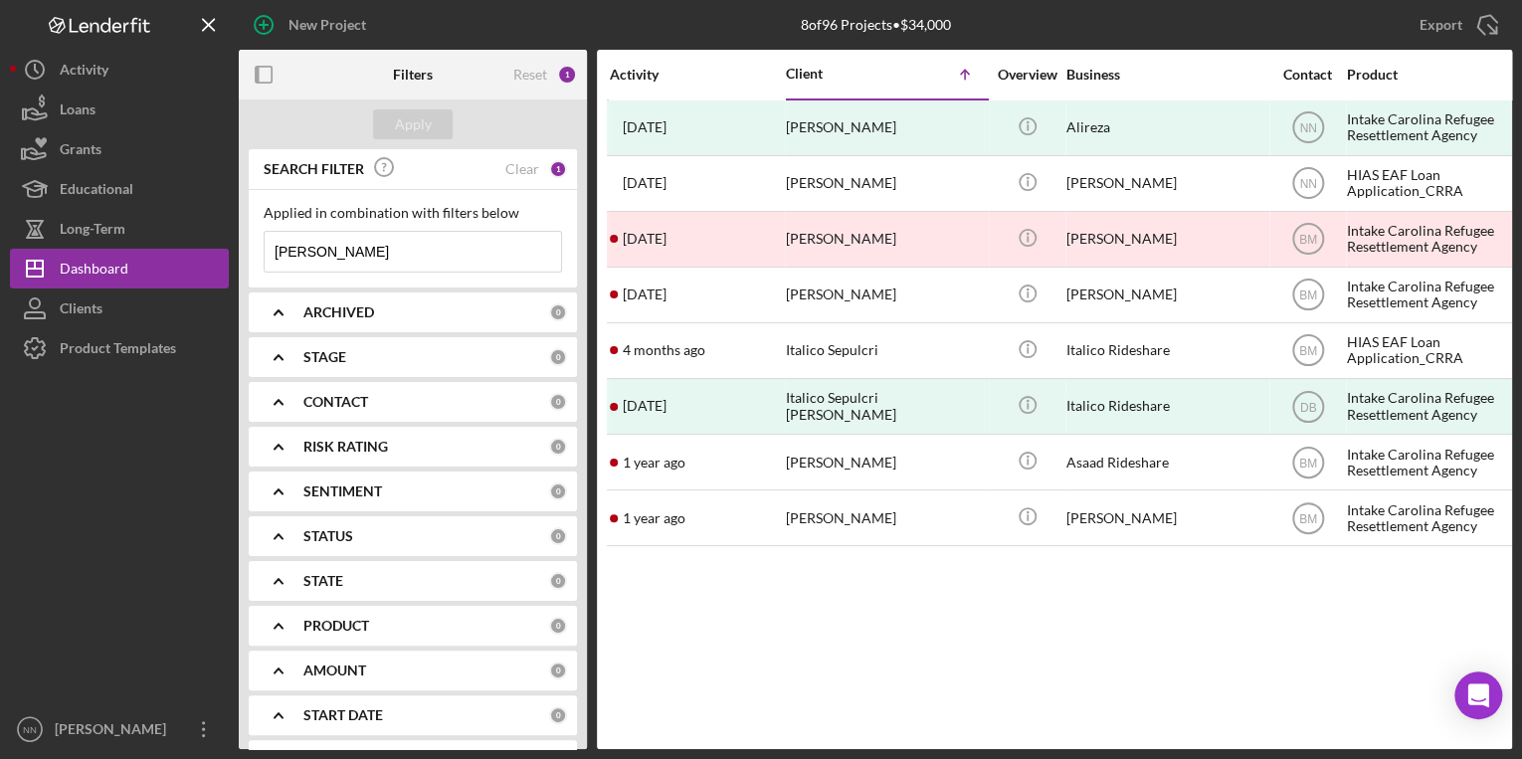
click at [384, 255] on input "[PERSON_NAME]" at bounding box center [413, 252] width 296 height 40
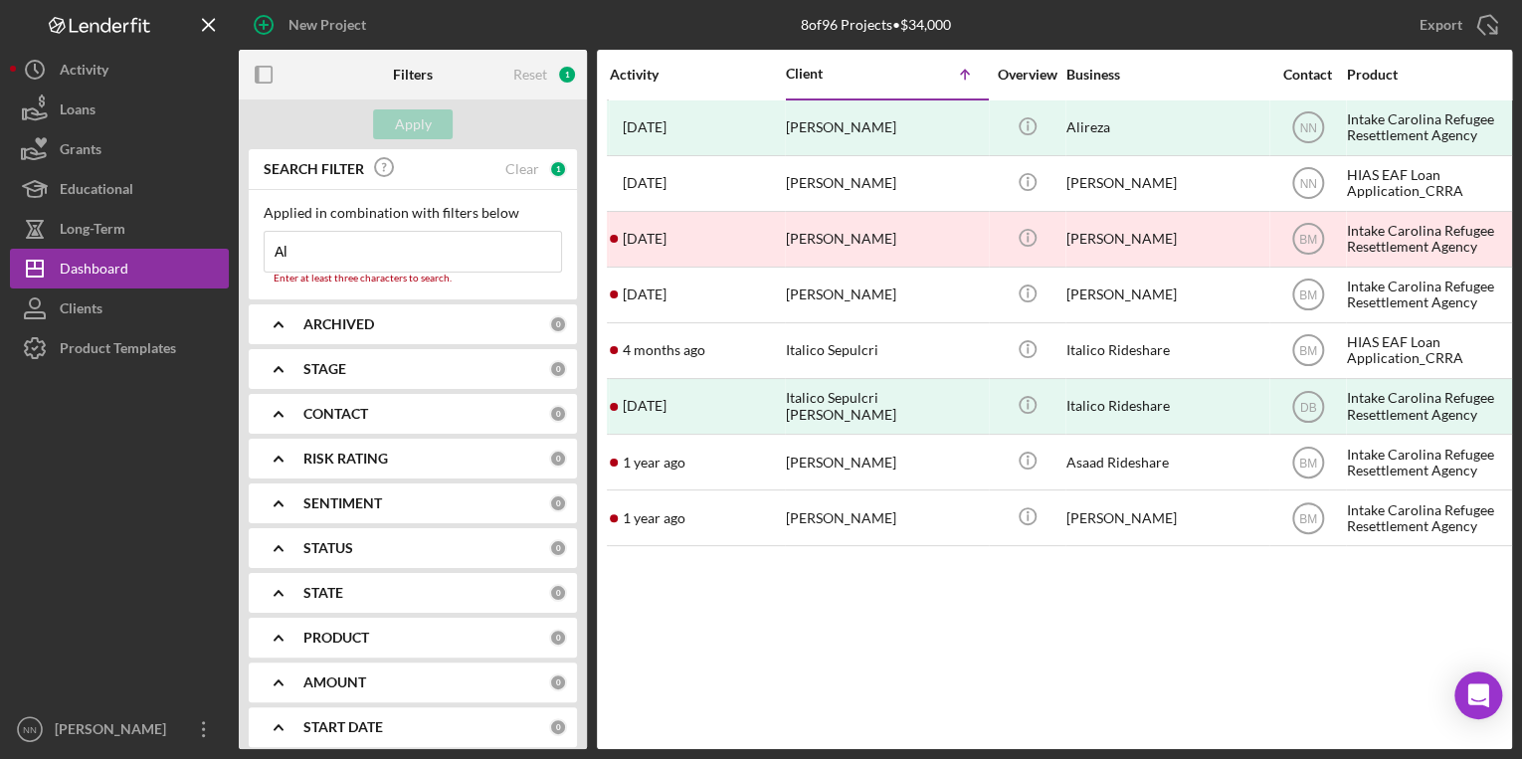
type input "A"
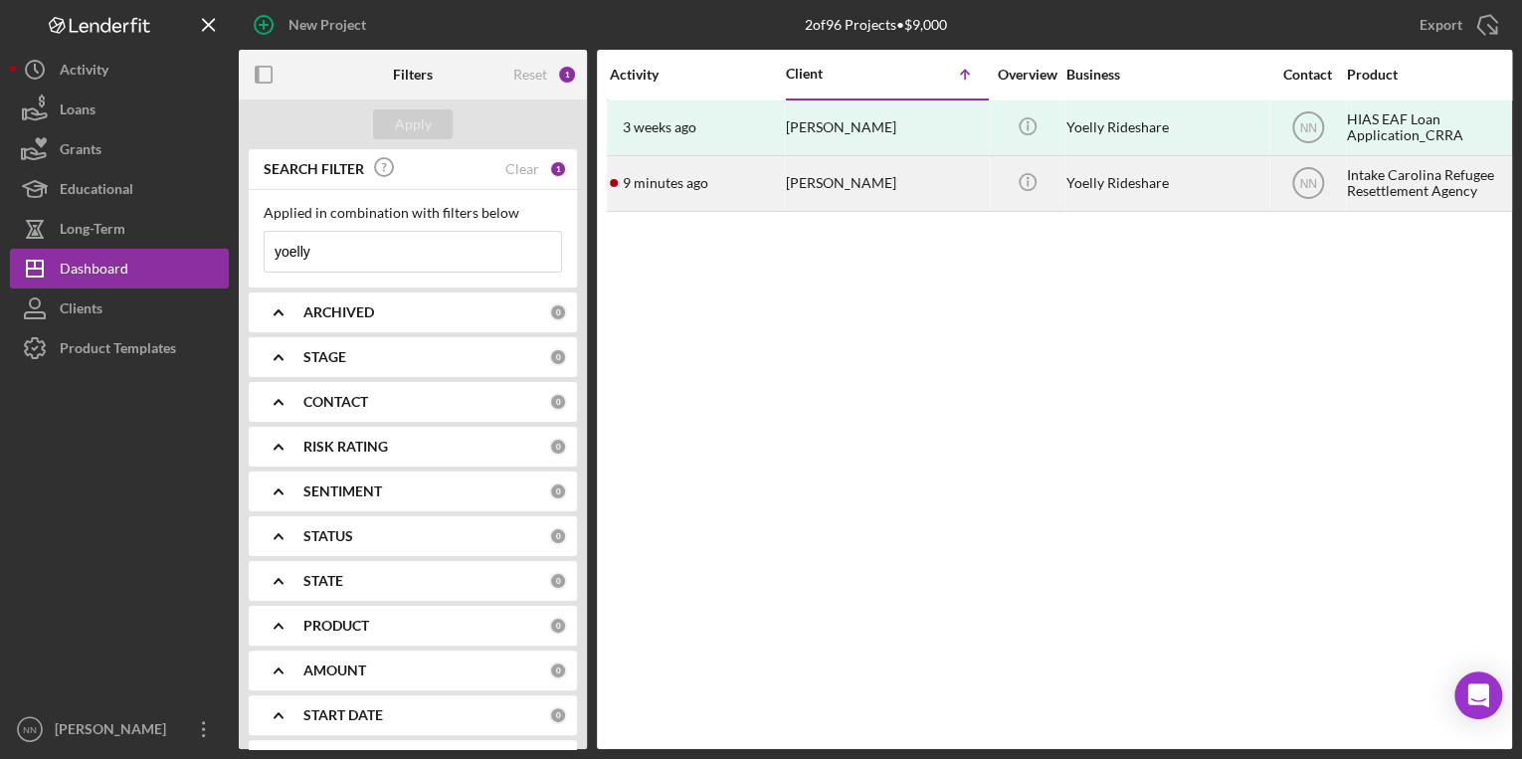
type input "yoelly"
click at [856, 206] on div "[PERSON_NAME]" at bounding box center [885, 183] width 199 height 53
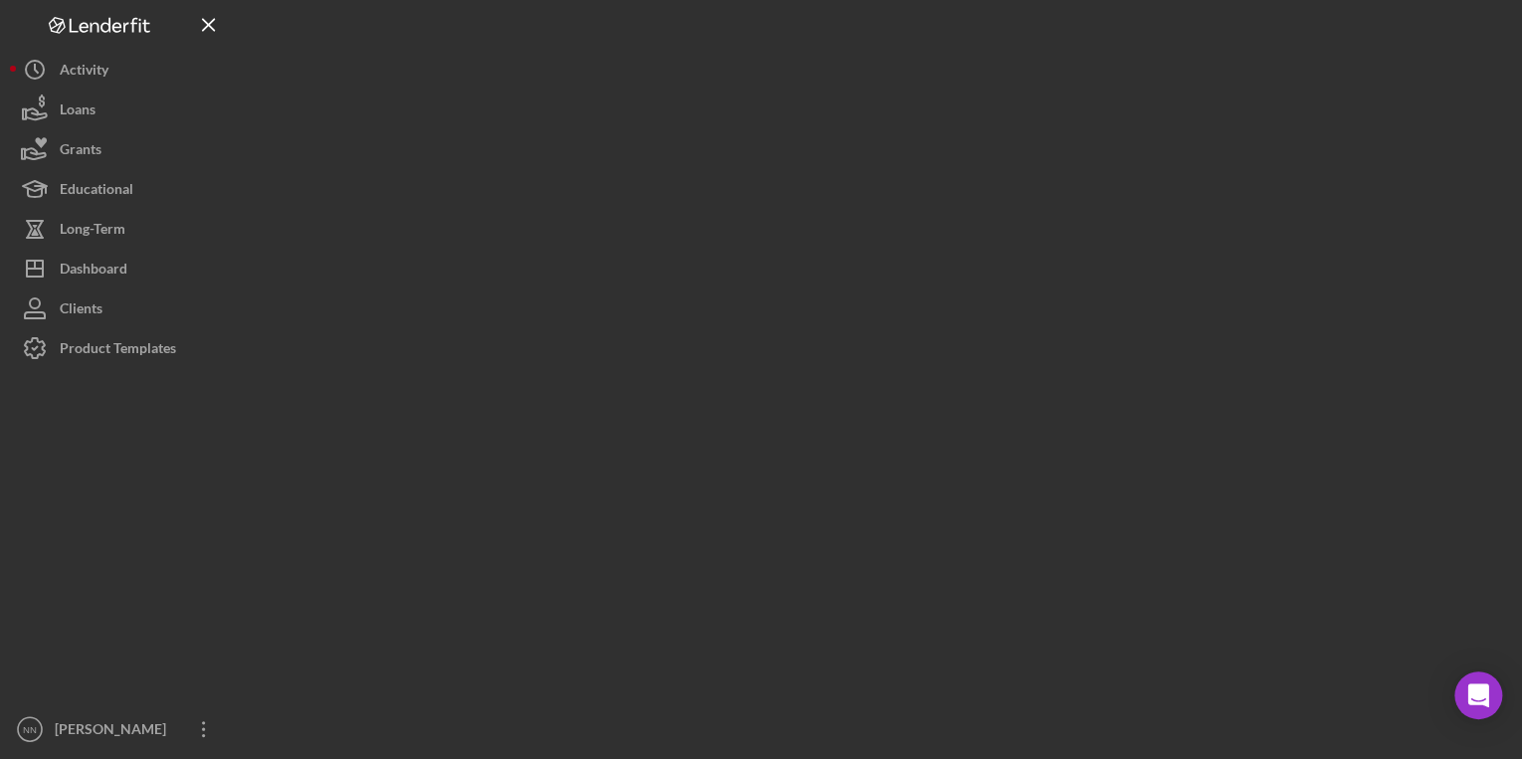
click at [856, 206] on div at bounding box center [875, 374] width 1273 height 749
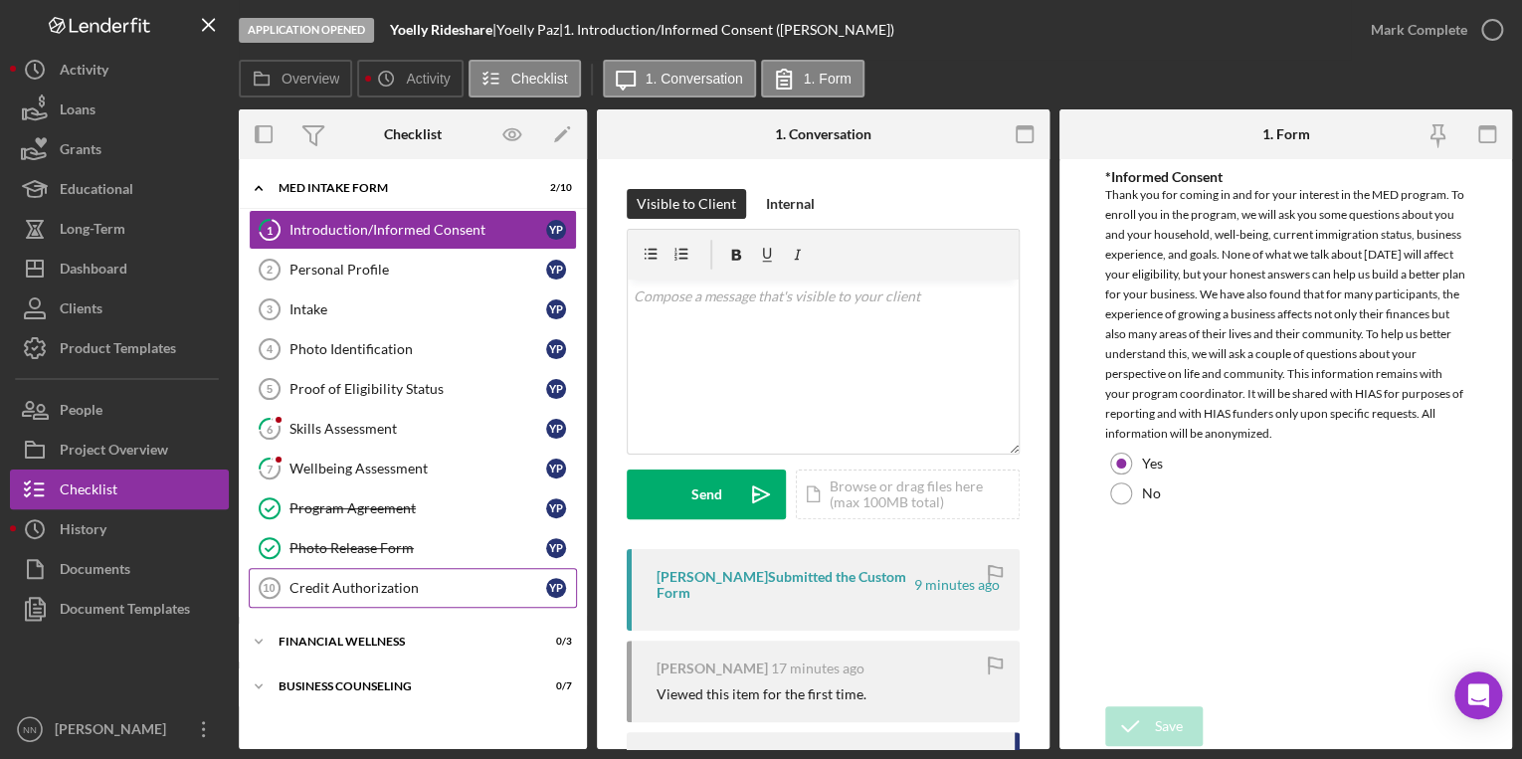
click at [372, 581] on div "Credit Authorization" at bounding box center [418, 588] width 257 height 16
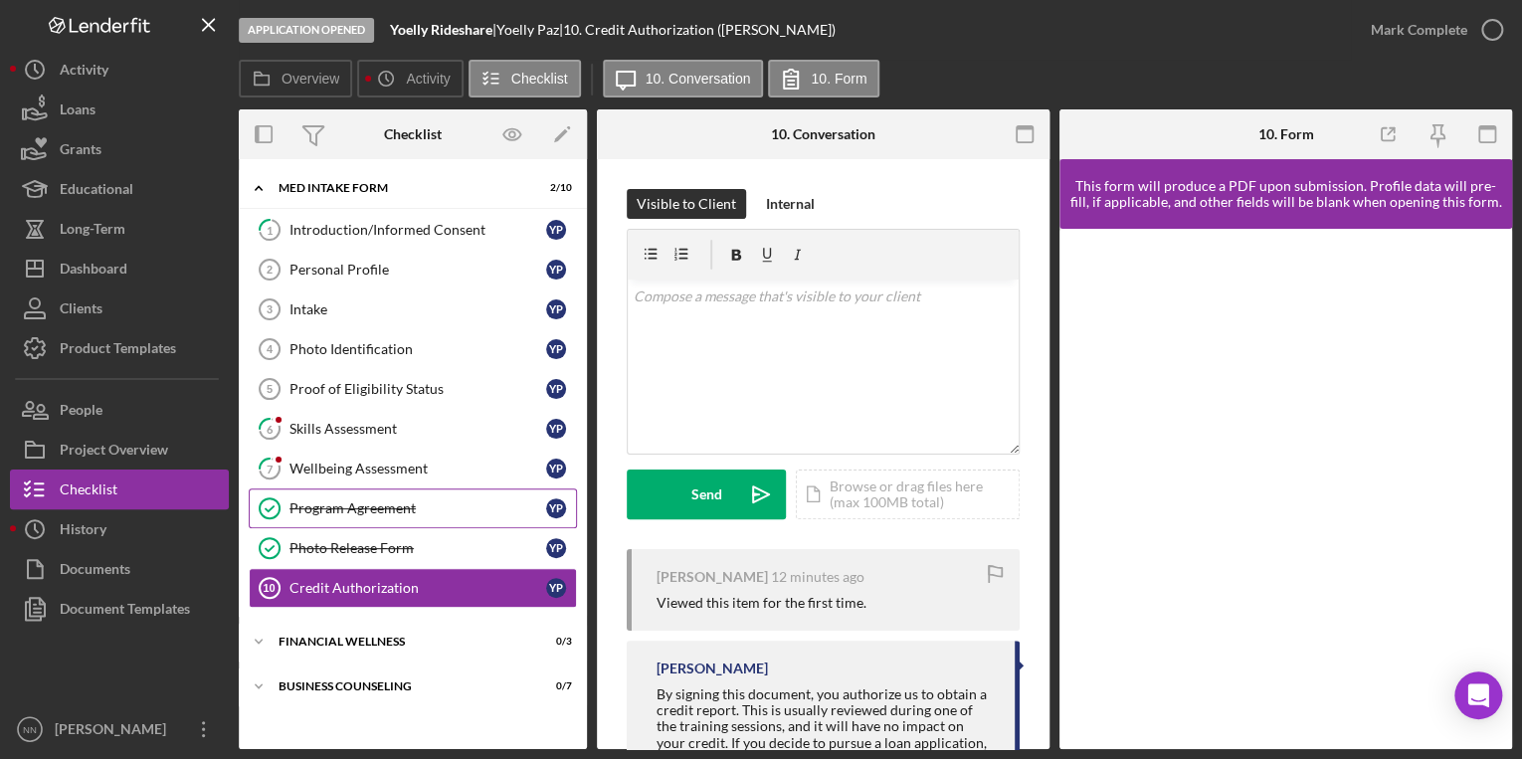
click at [454, 502] on div "Program Agreement" at bounding box center [418, 508] width 257 height 16
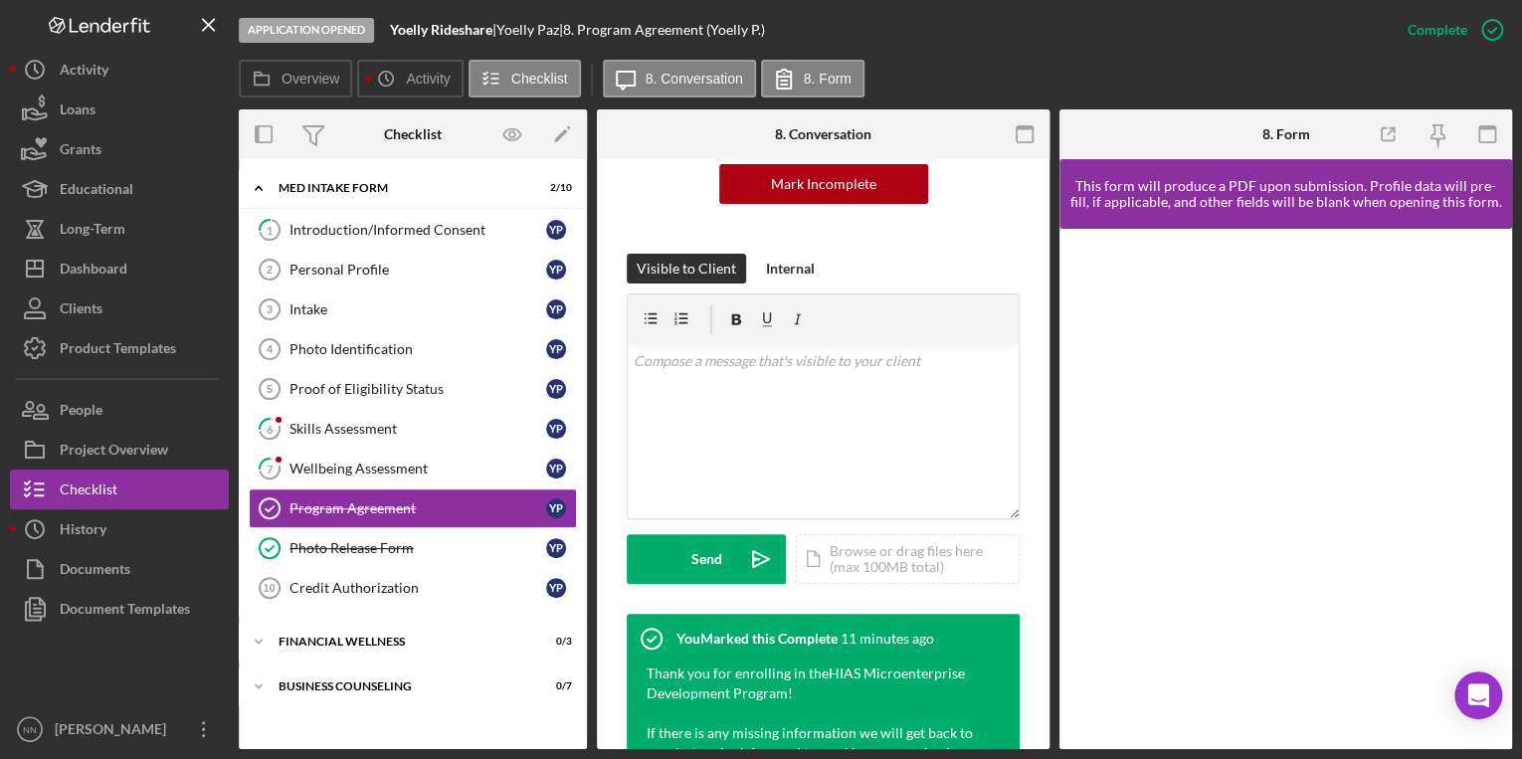
scroll to position [267, 0]
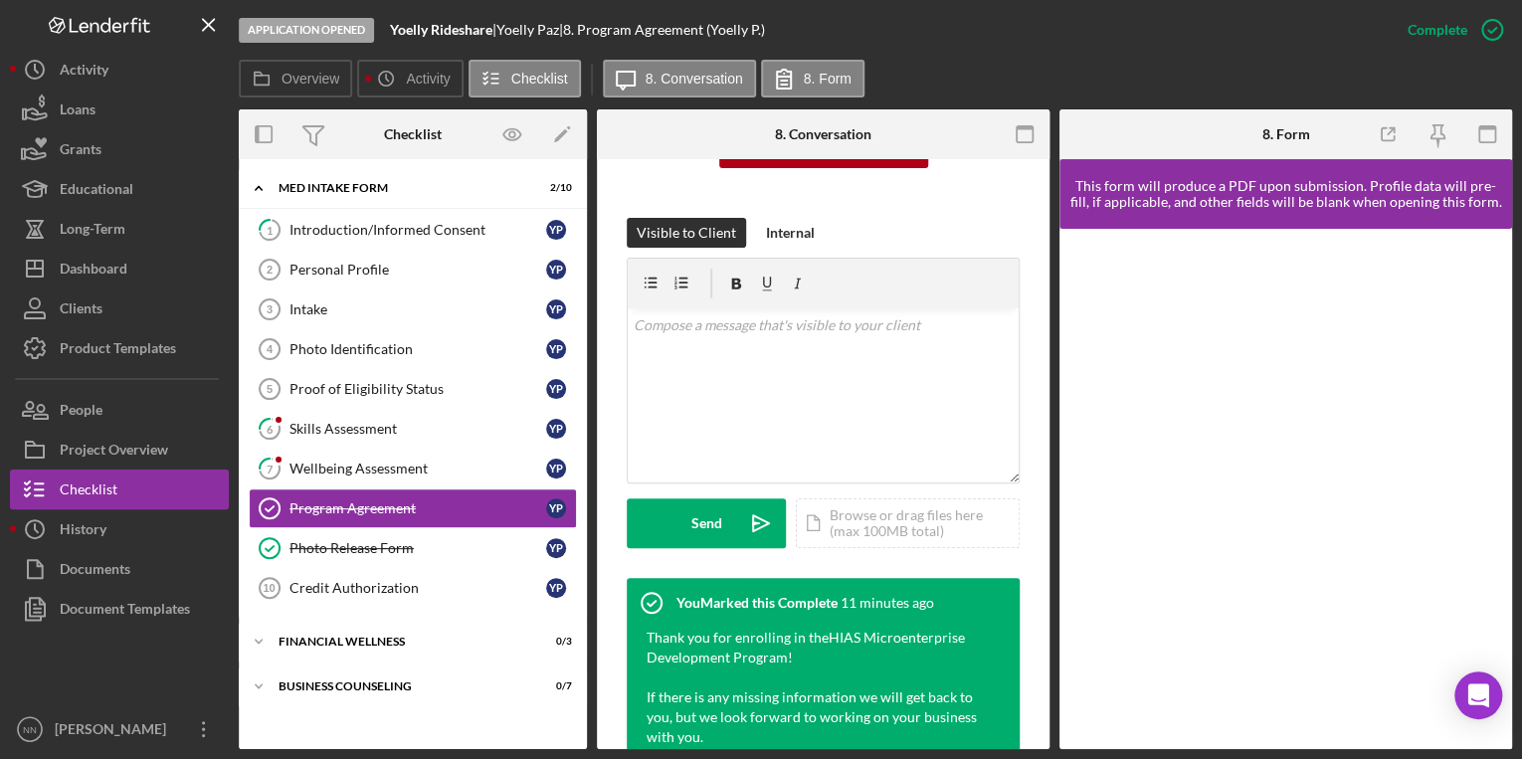
click at [1031, 561] on div "This item has been marked complete. In order for [PERSON_NAME] to upload docume…" at bounding box center [823, 600] width 453 height 1415
click at [858, 411] on div "v Color teal Color pink Remove color Add row above Add row below Add column bef…" at bounding box center [823, 395] width 391 height 174
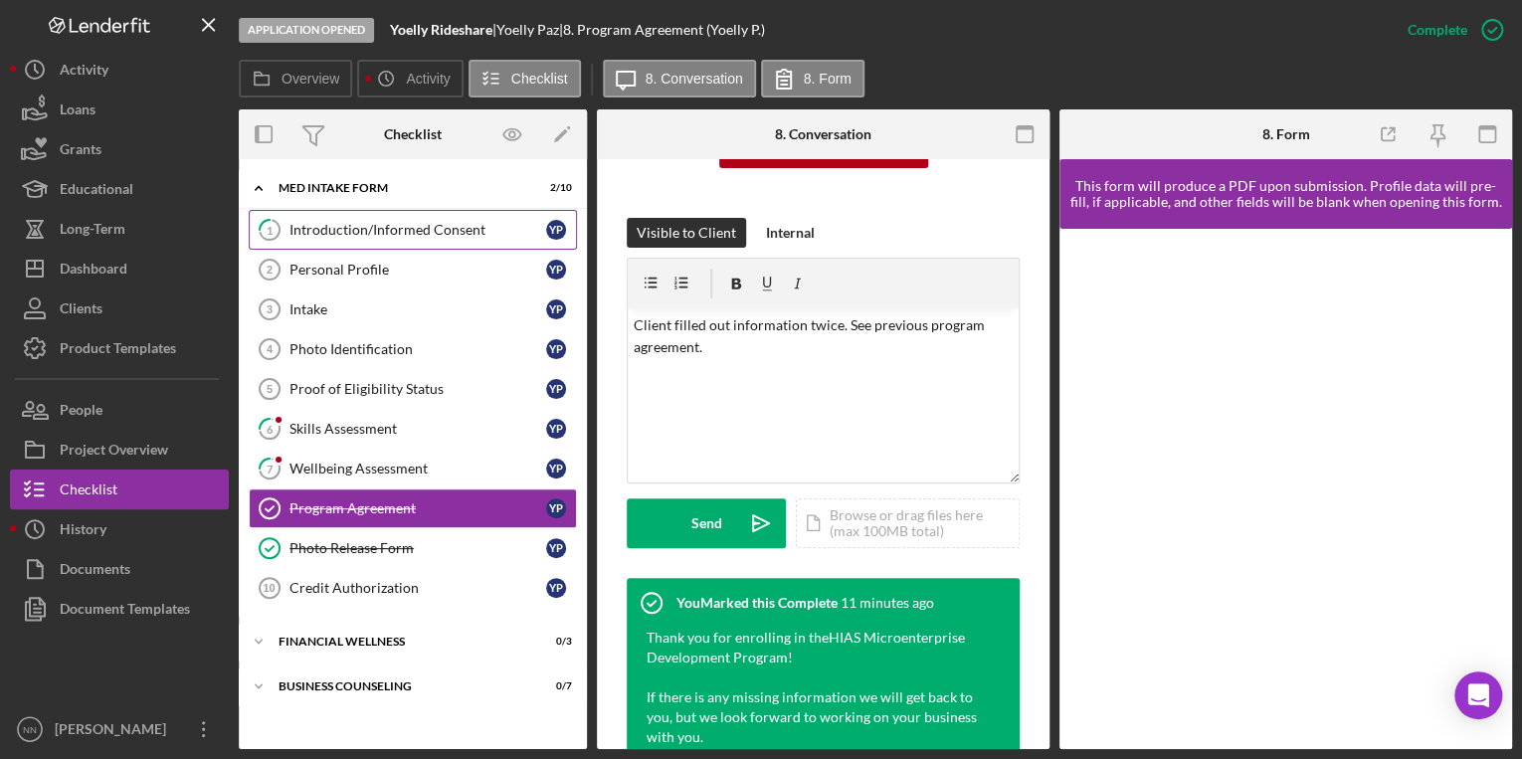
click at [408, 242] on link "1 Introduction/Informed Consent Y P" at bounding box center [413, 230] width 328 height 40
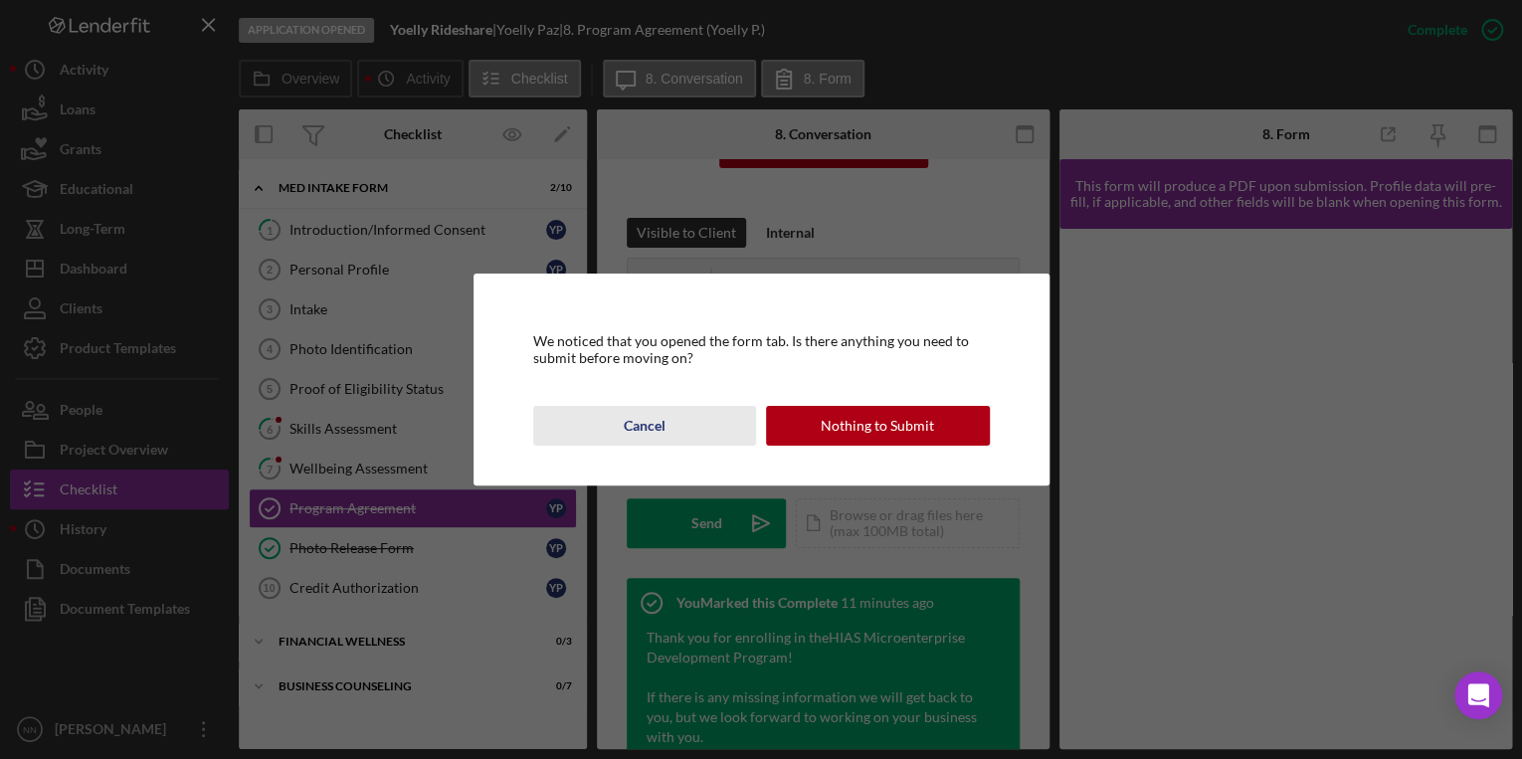
click at [667, 422] on button "Cancel" at bounding box center [645, 426] width 224 height 40
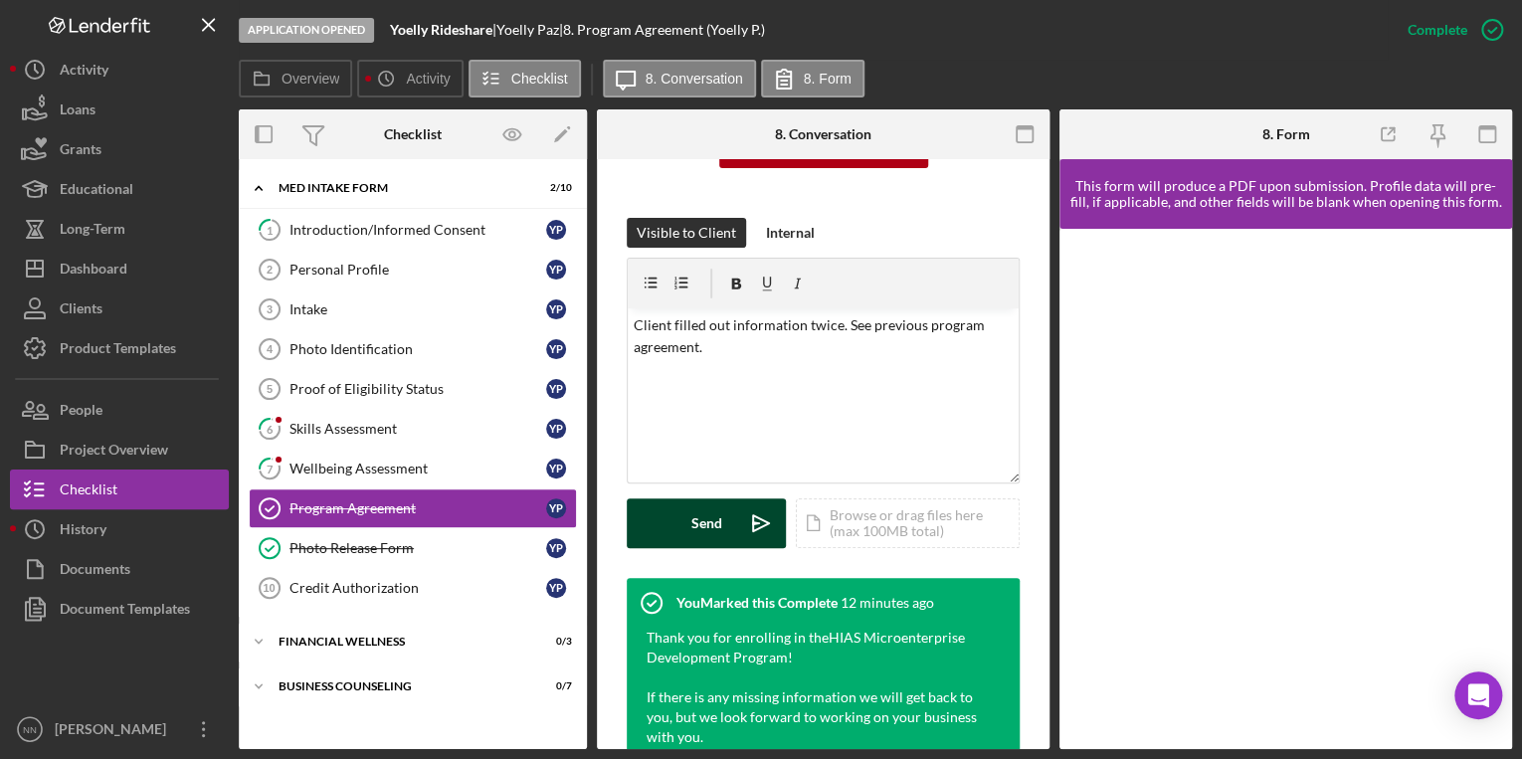
click at [700, 531] on div "Send" at bounding box center [706, 523] width 31 height 50
